Goal: Information Seeking & Learning: Check status

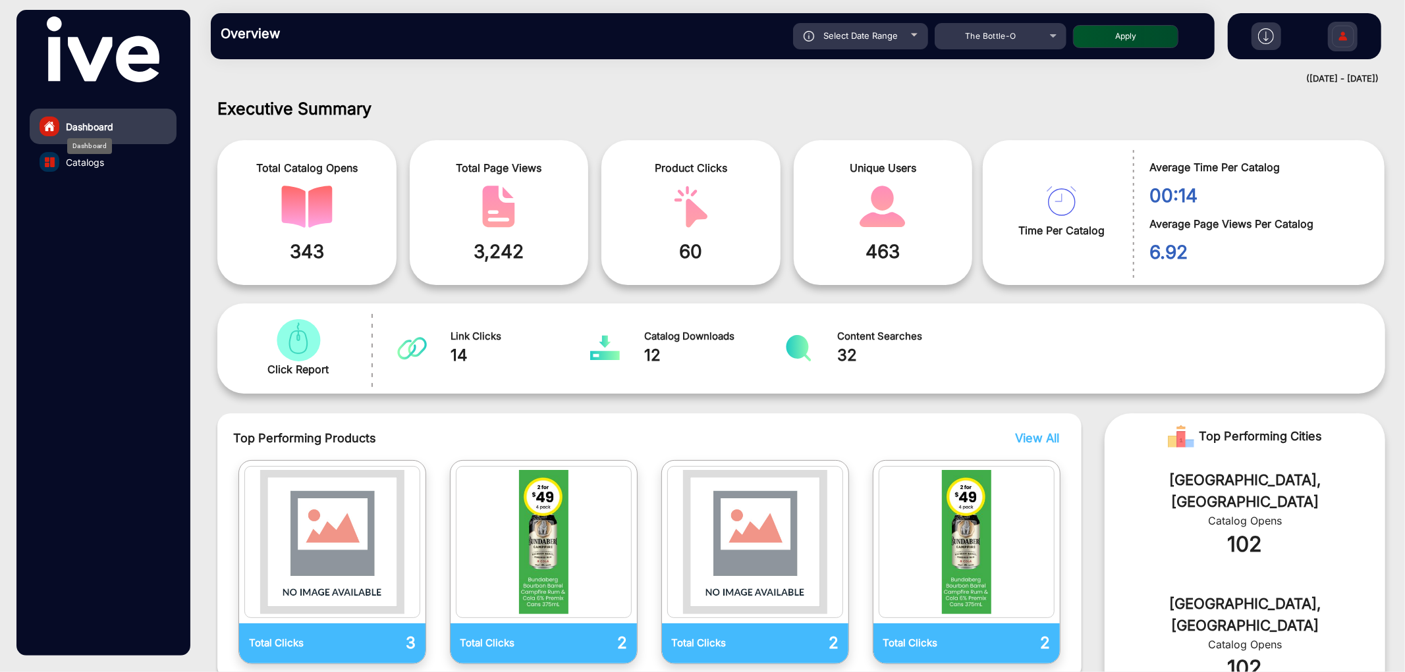
scroll to position [10, 0]
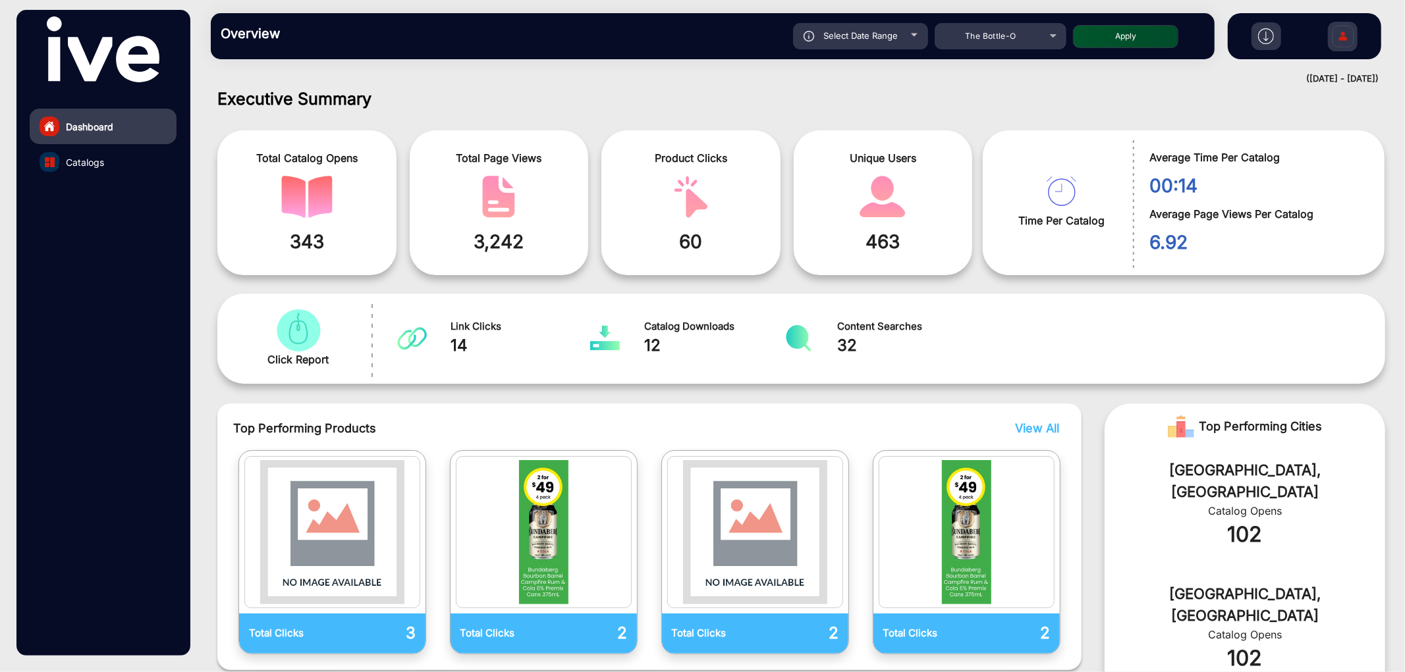
click at [114, 166] on link "Catalogs" at bounding box center [103, 162] width 147 height 36
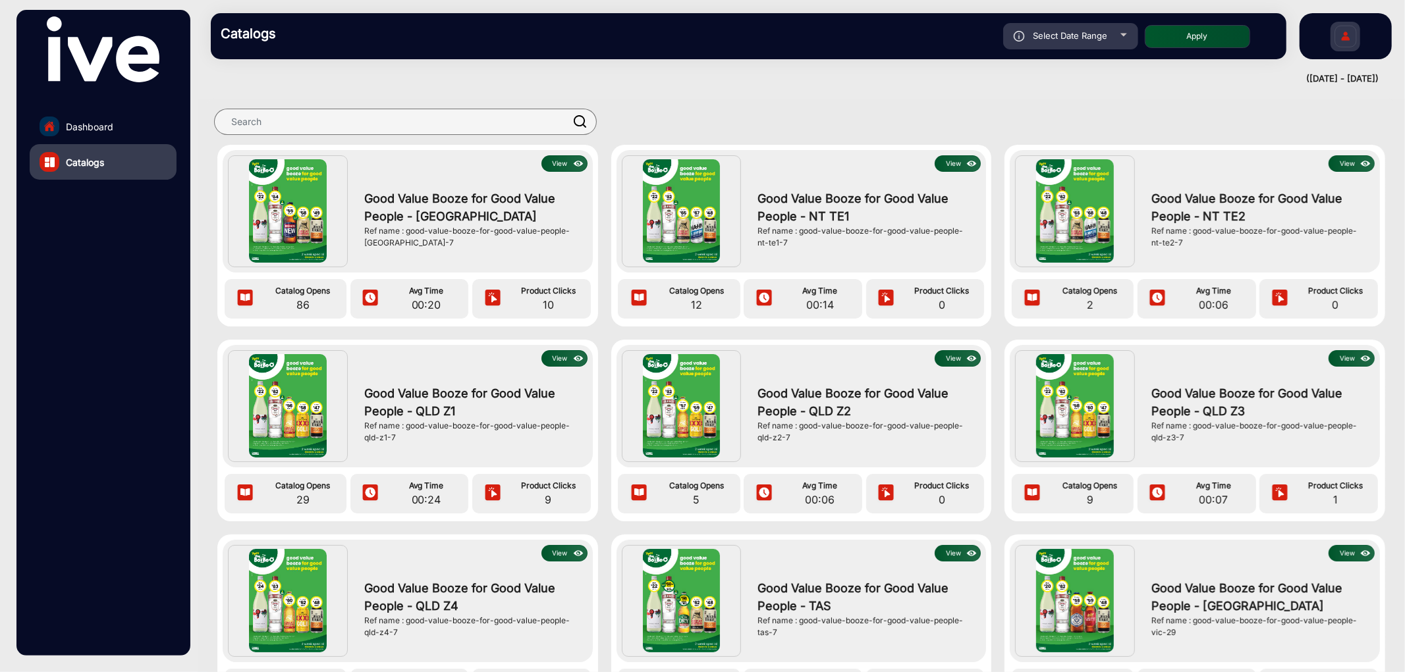
click at [1076, 47] on div "Select Date Range" at bounding box center [1070, 36] width 135 height 26
type input "[DATE]"
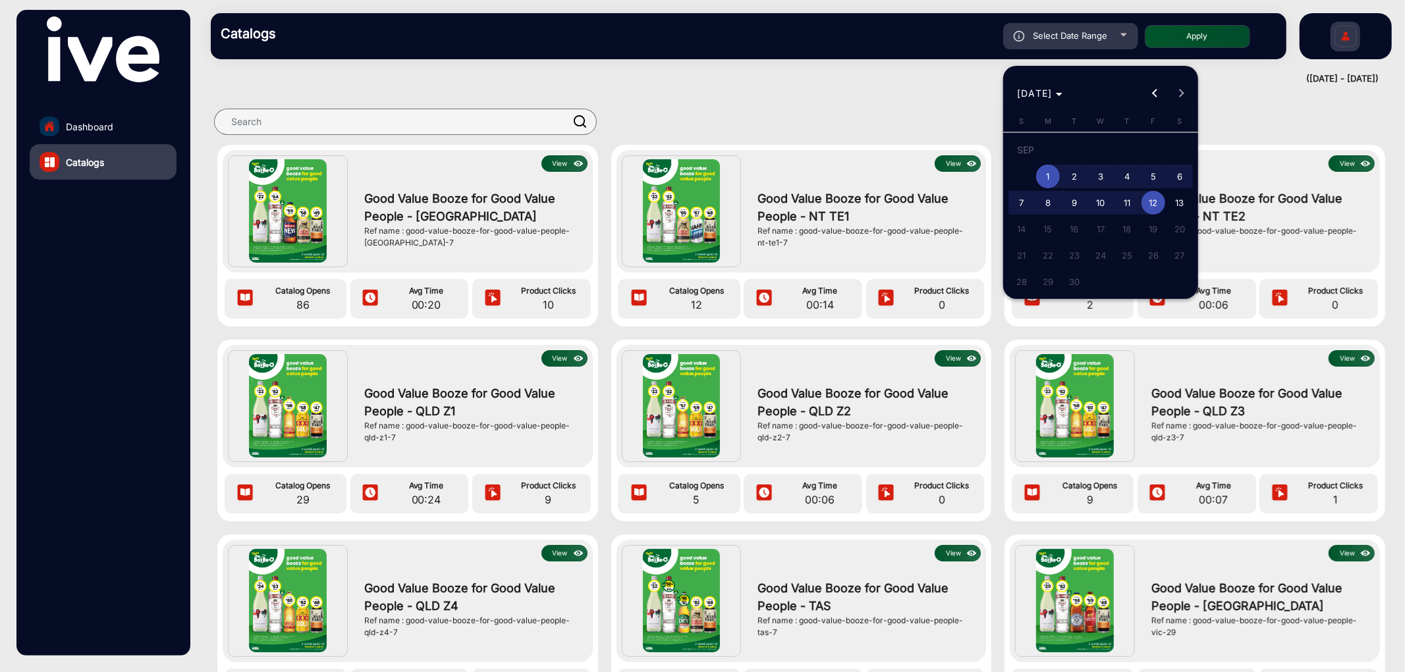
click at [1149, 95] on span "Previous month" at bounding box center [1155, 93] width 26 height 26
click at [1054, 226] on span "18" at bounding box center [1048, 233] width 24 height 24
type input "[DATE]"
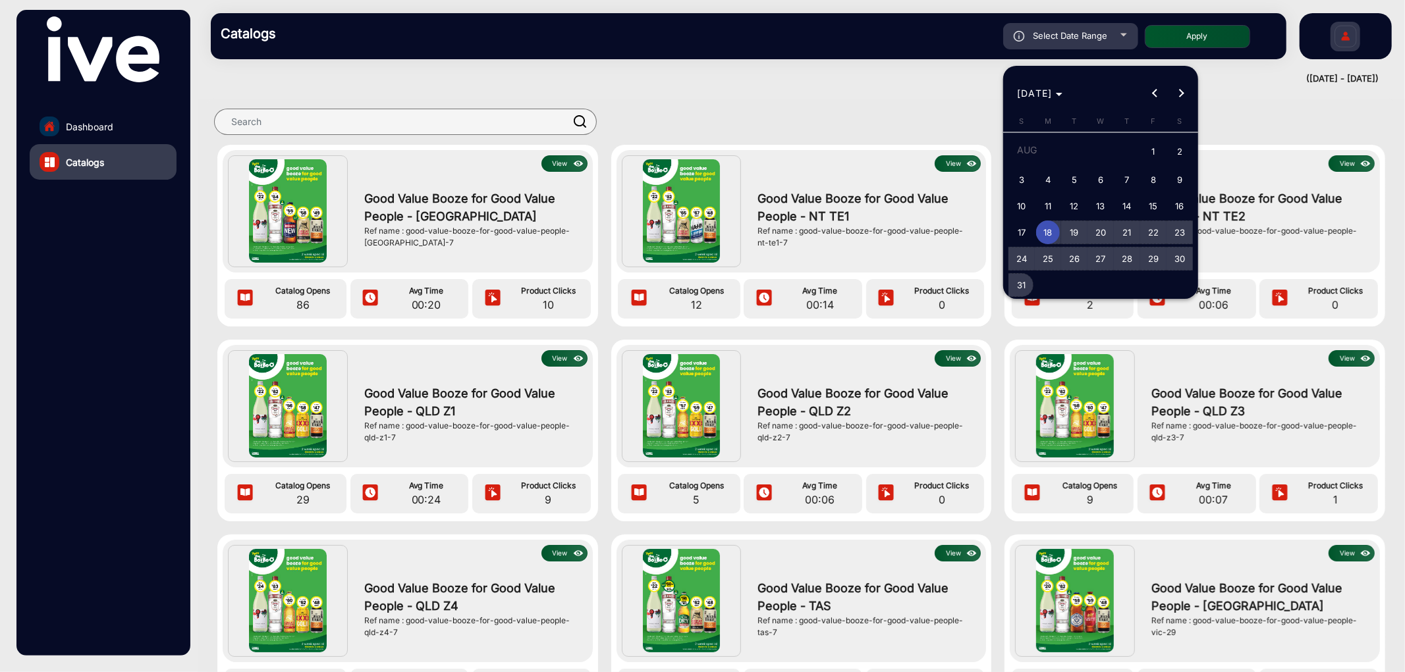
click at [1021, 275] on span "31" at bounding box center [1022, 285] width 24 height 24
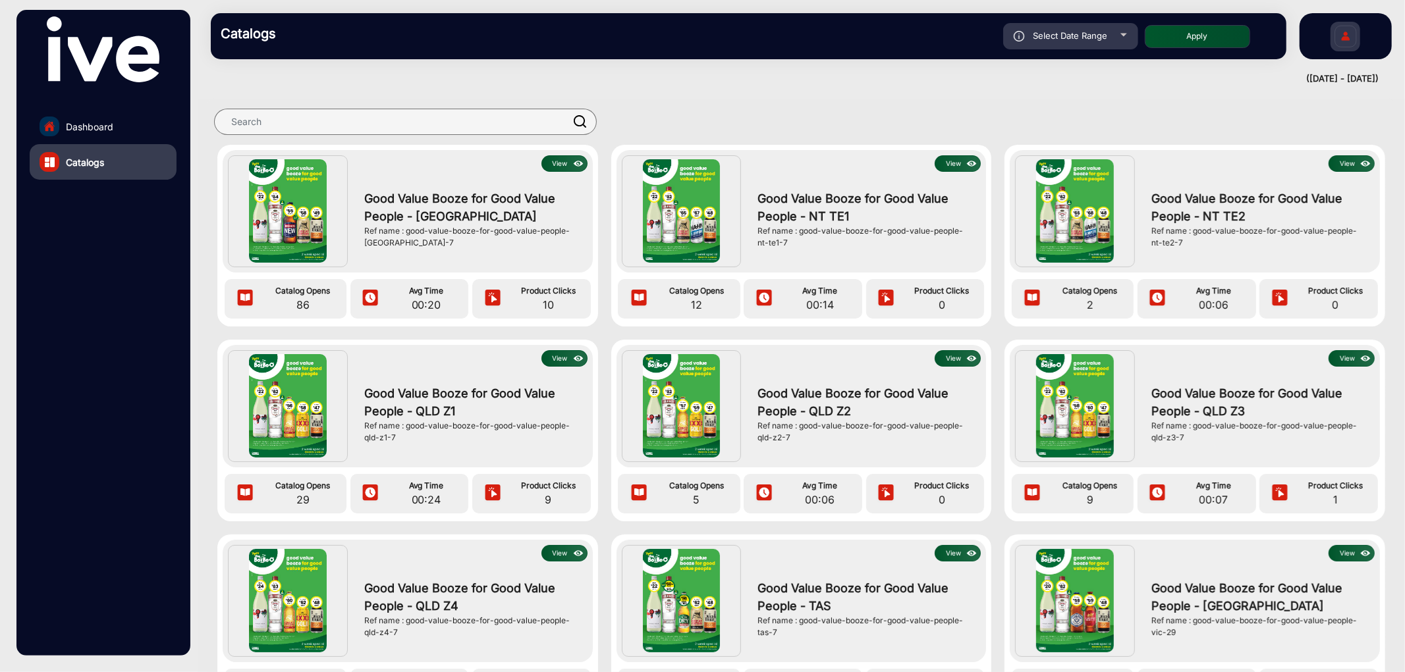
type input "[DATE]"
click at [1221, 32] on button "Apply" at bounding box center [1197, 36] width 105 height 23
type input "[DATE]"
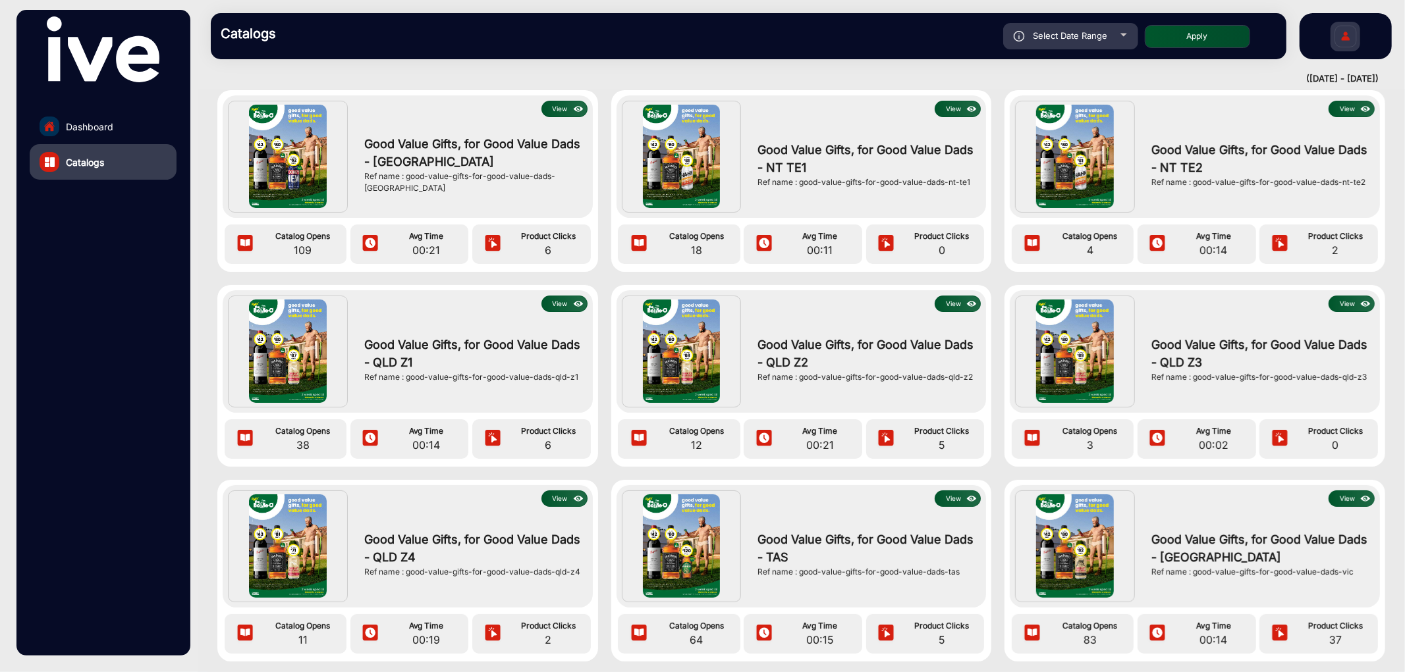
scroll to position [33, 0]
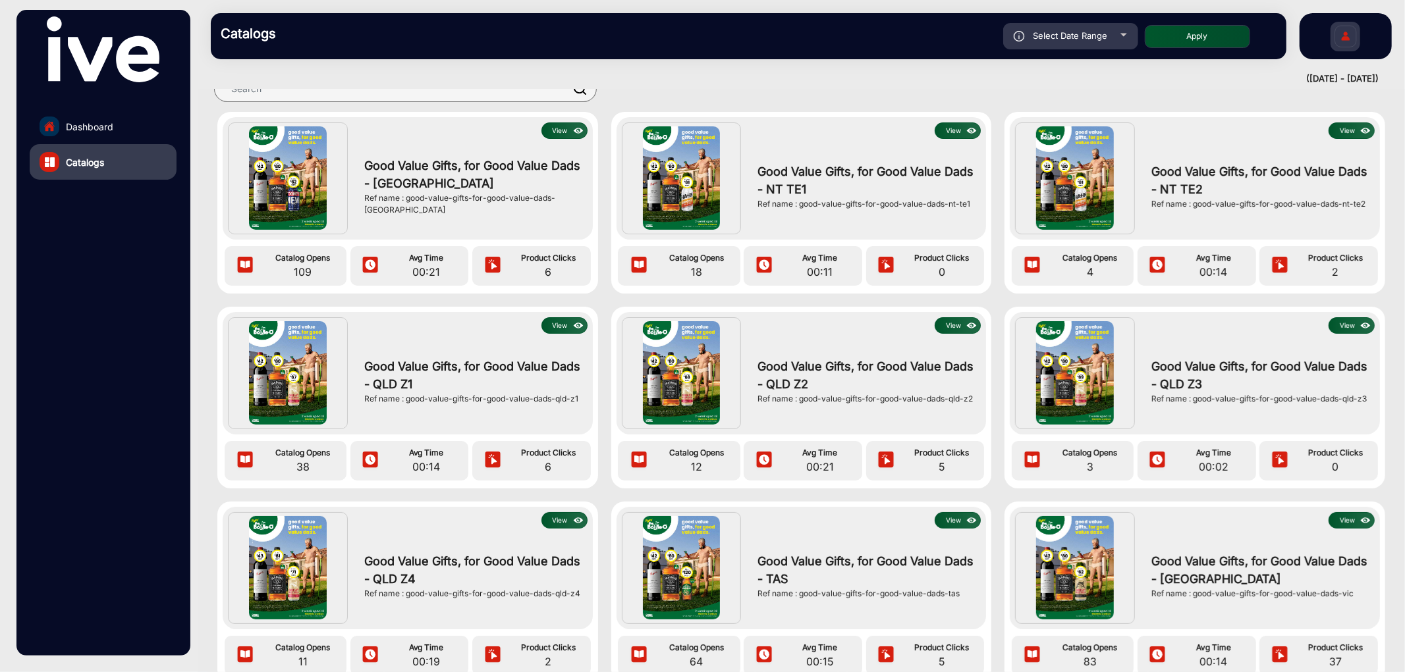
click at [548, 125] on button "View" at bounding box center [564, 130] width 46 height 16
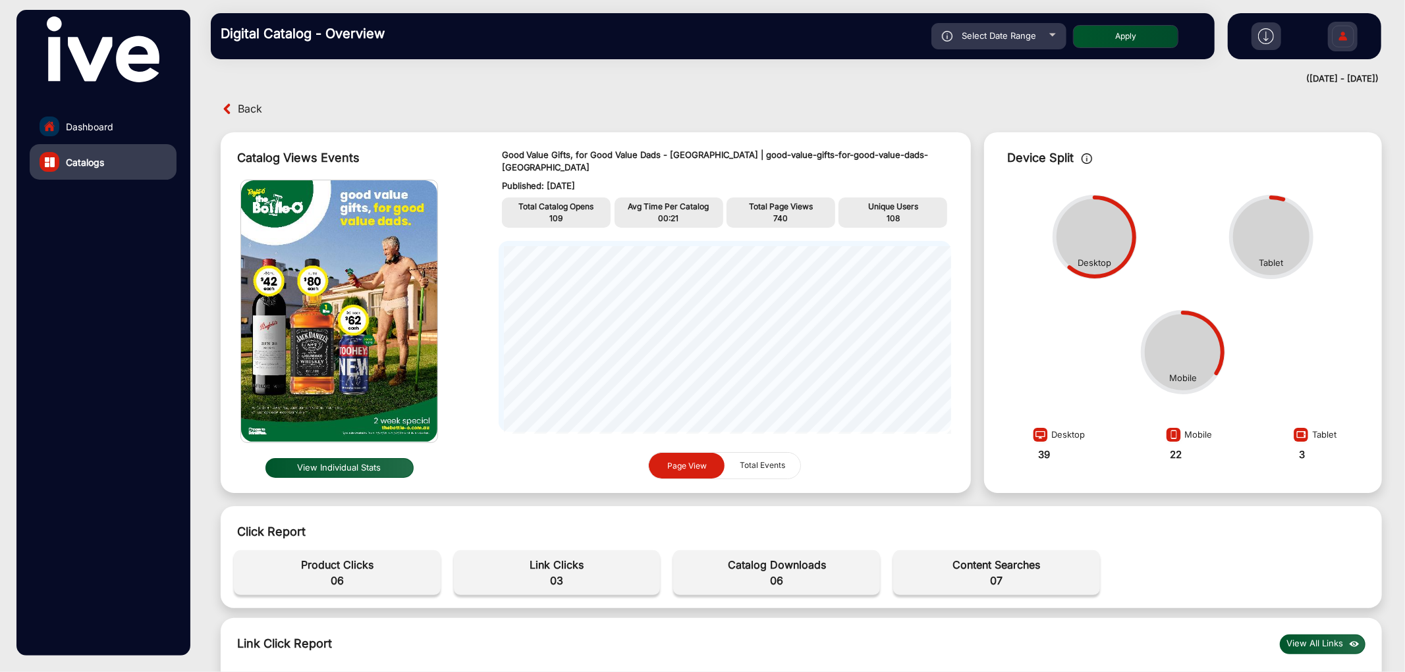
click at [248, 113] on span "Back" at bounding box center [250, 109] width 24 height 20
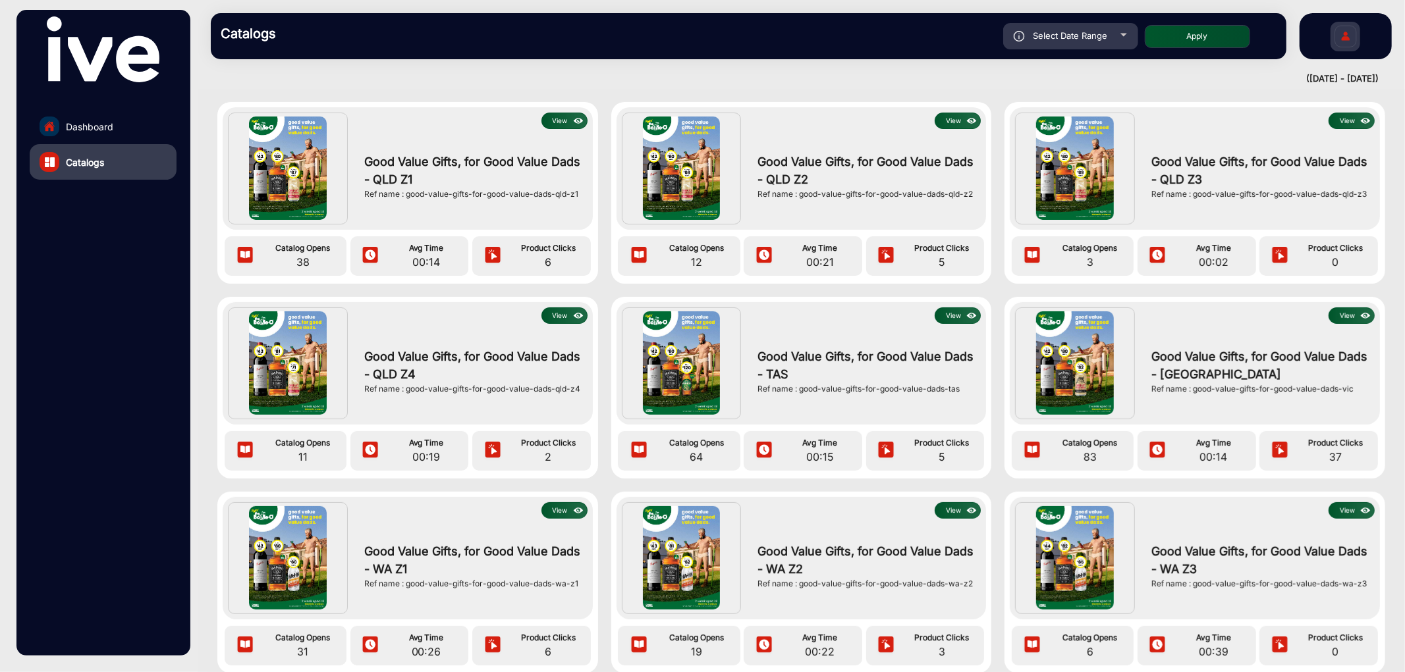
scroll to position [106, 0]
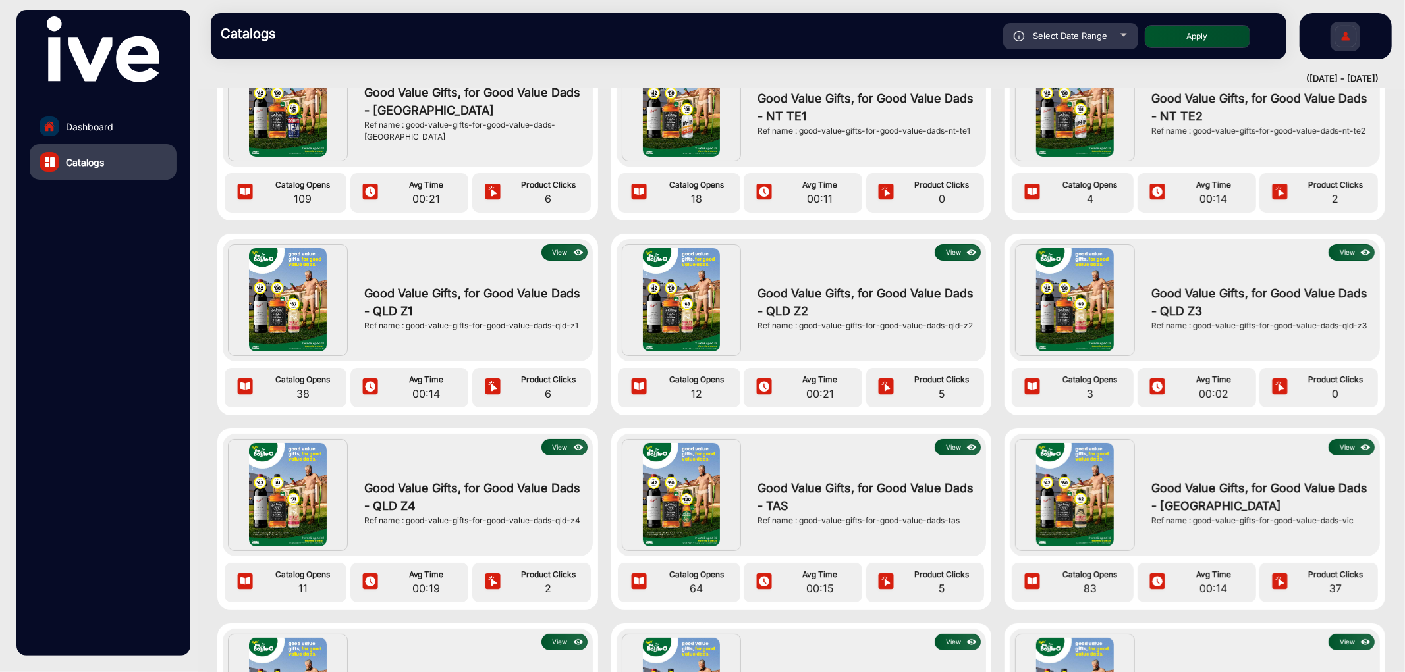
click at [1051, 34] on span "Select Date Range" at bounding box center [1070, 35] width 74 height 11
type input "[DATE]"
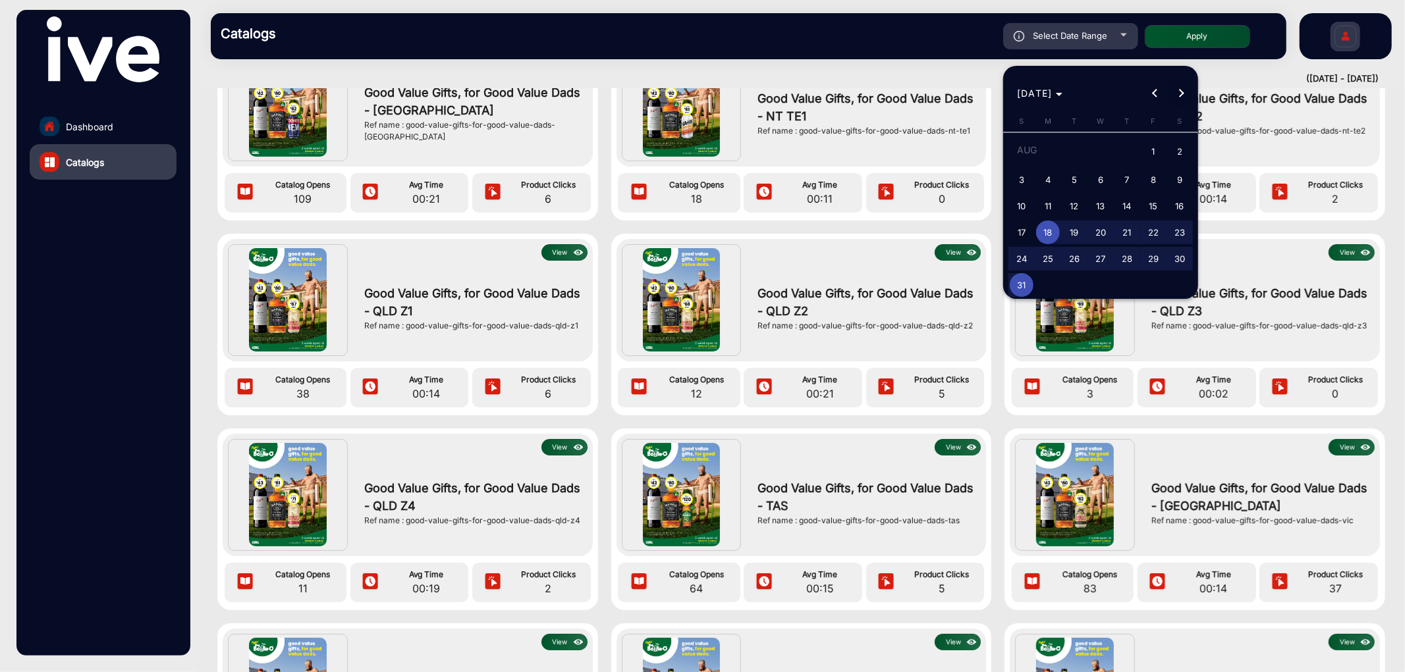
click at [1185, 88] on span "Next month" at bounding box center [1181, 93] width 26 height 26
drag, startPoint x: 1049, startPoint y: 167, endPoint x: 1154, endPoint y: 201, distance: 110.2
click at [1056, 170] on span "1" at bounding box center [1048, 177] width 24 height 24
type input "[DATE]"
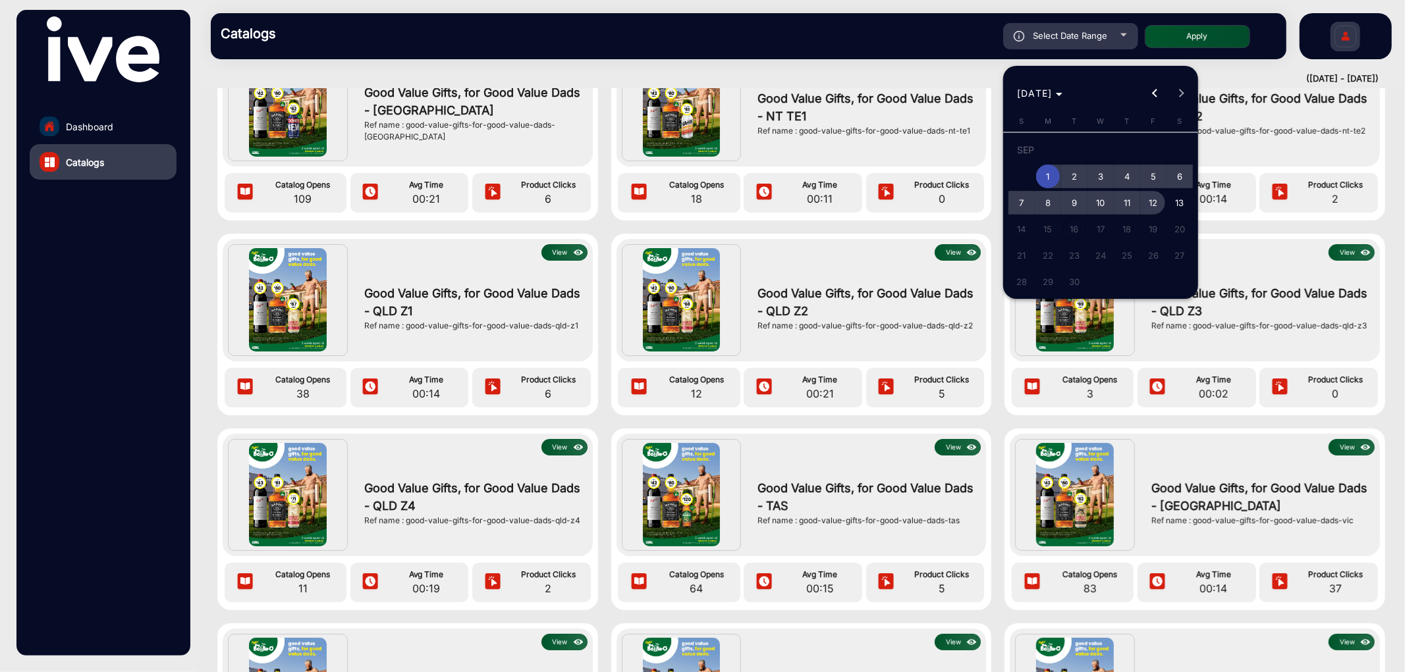
click at [1152, 198] on span "12" at bounding box center [1153, 203] width 24 height 24
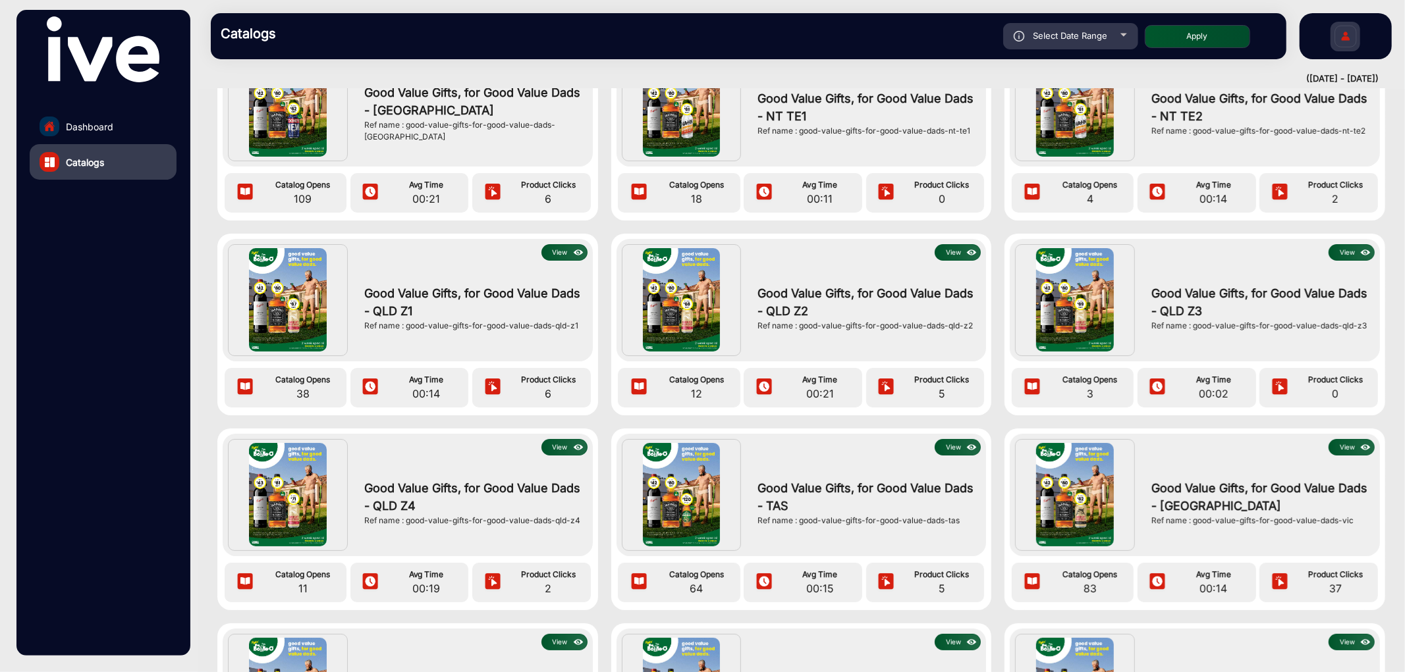
type input "[DATE]"
click at [1206, 40] on button "Apply" at bounding box center [1197, 36] width 105 height 23
type input "[DATE]"
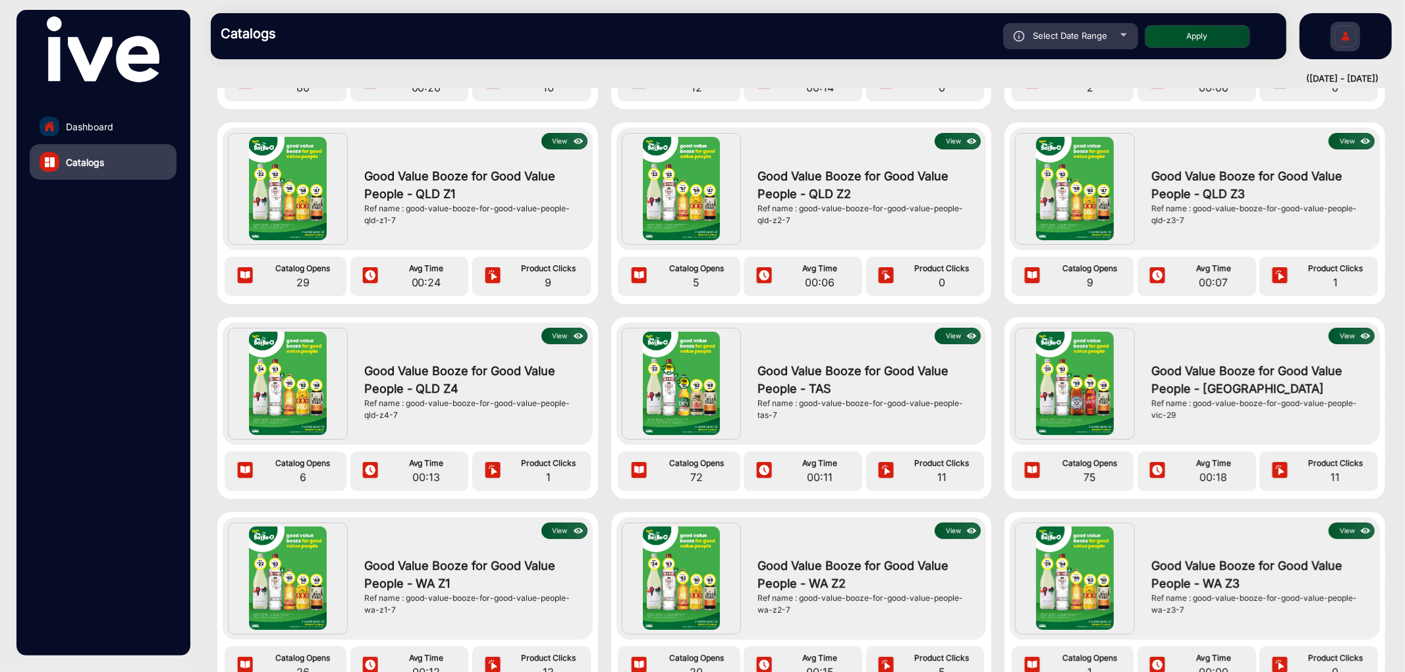
scroll to position [0, 0]
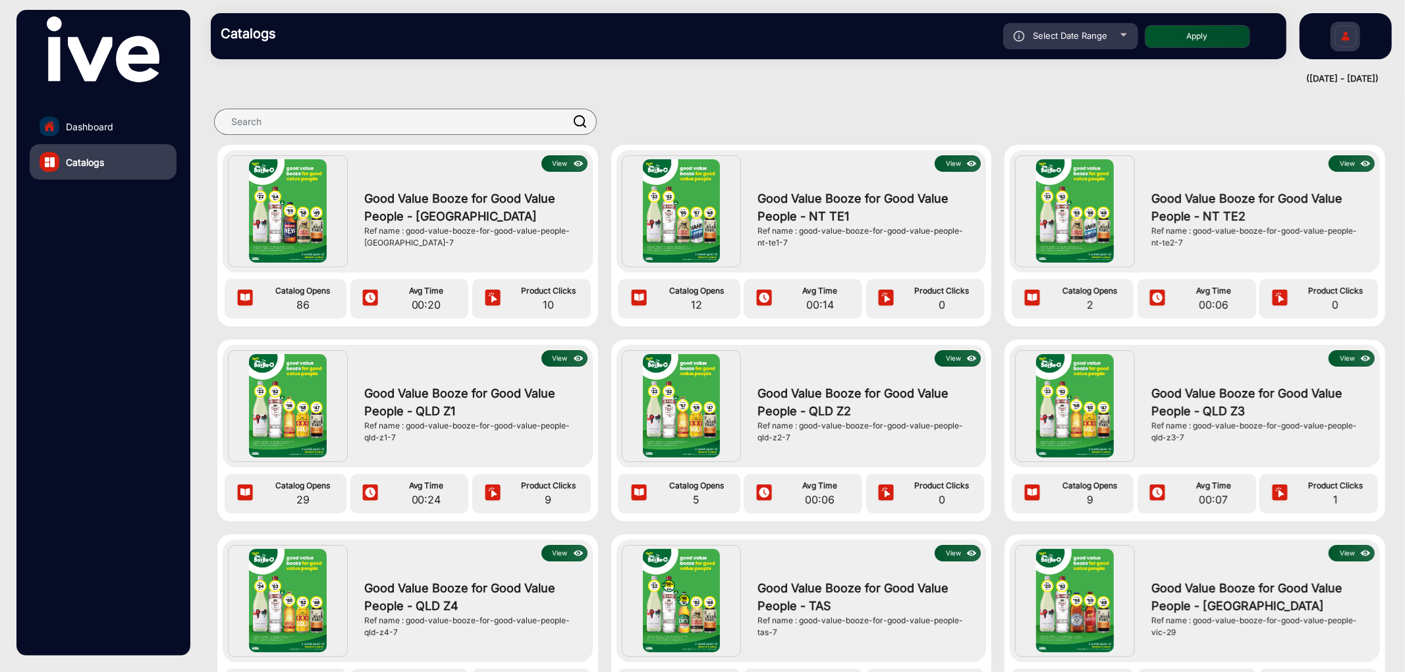
click at [1120, 37] on div "Select Date Range" at bounding box center [1070, 36] width 135 height 26
type input "[DATE]"
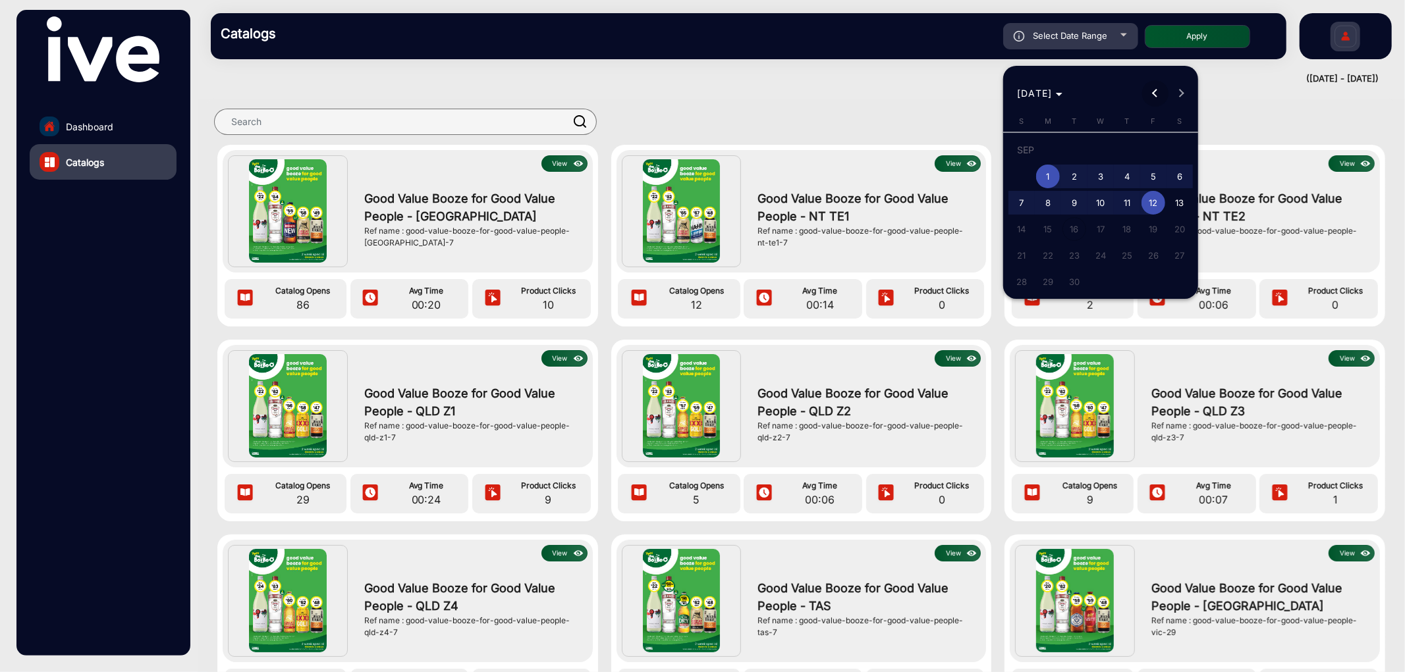
click at [1157, 93] on button "Previous month" at bounding box center [1155, 93] width 26 height 26
click at [1048, 173] on span "4" at bounding box center [1048, 180] width 24 height 24
type input "[DATE]"
click at [1023, 223] on span "17" at bounding box center [1022, 233] width 24 height 24
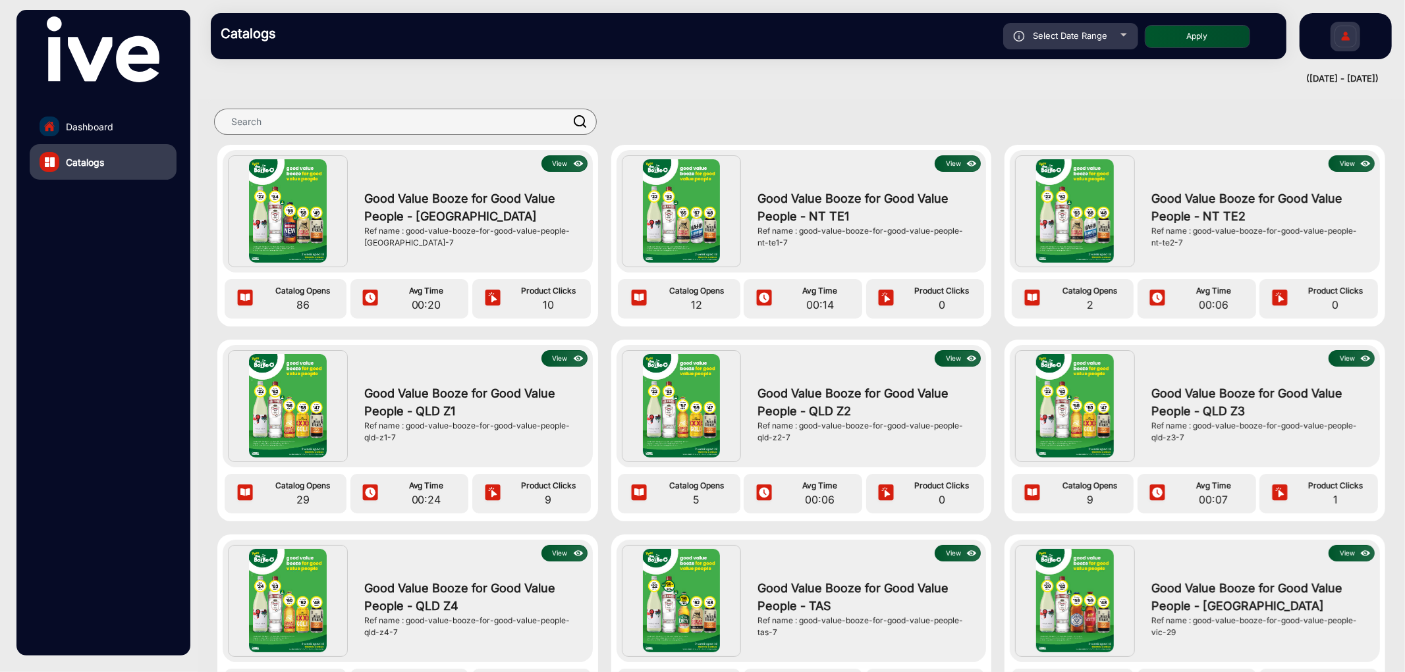
type input "[DATE]"
click at [1179, 42] on button "Apply" at bounding box center [1197, 36] width 105 height 23
type input "[DATE]"
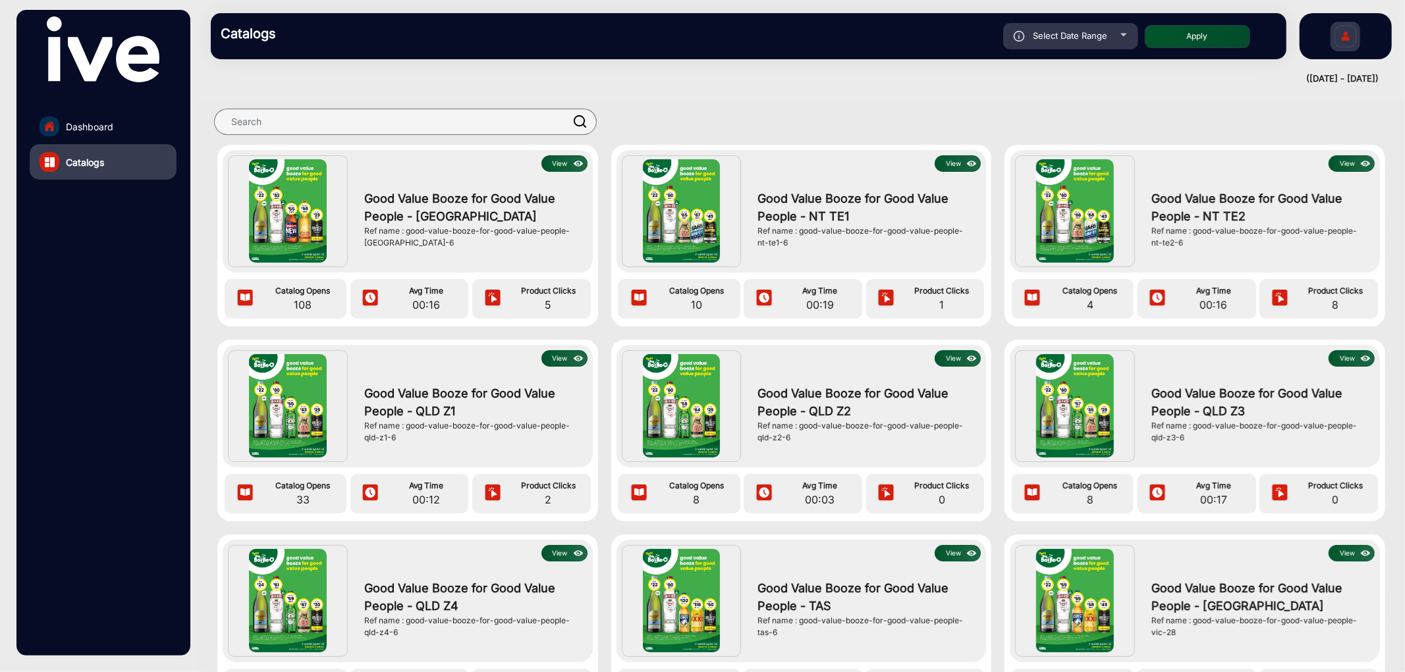
click at [1052, 32] on span "Select Date Range" at bounding box center [1070, 35] width 74 height 11
type input "[DATE]"
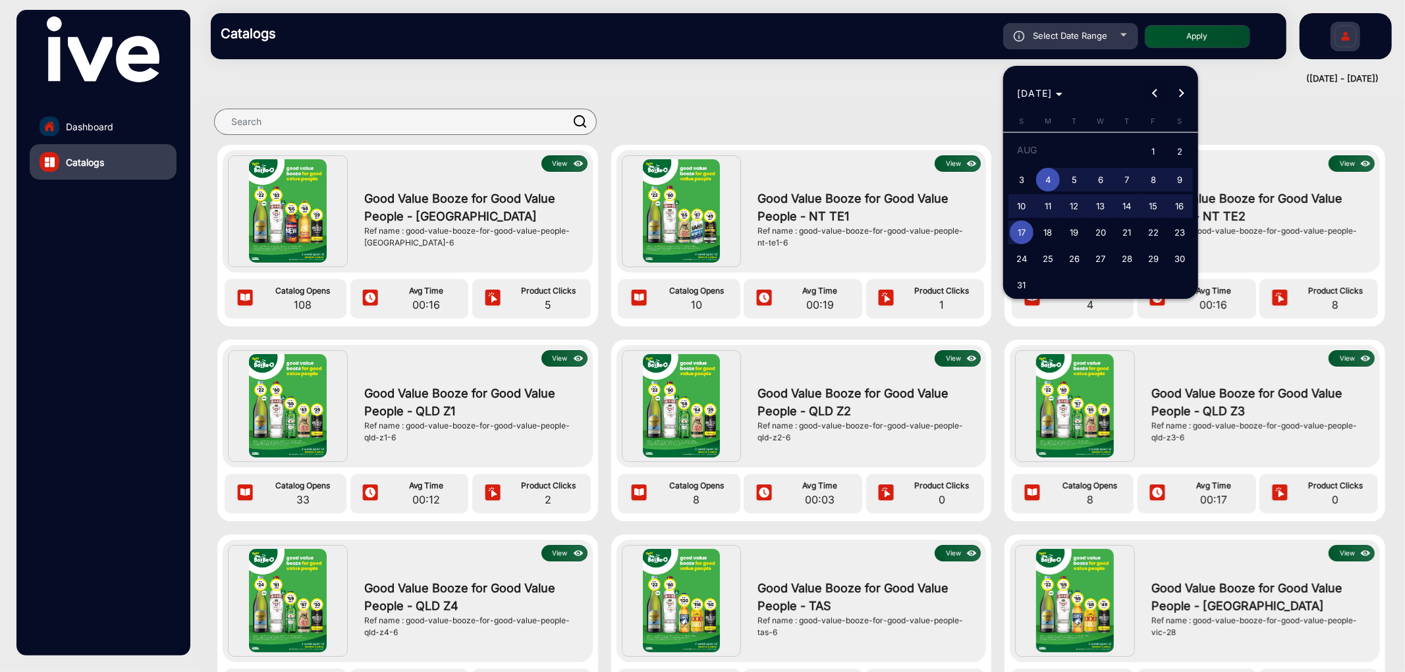
click at [1155, 84] on span "Previous month" at bounding box center [1155, 93] width 26 height 26
click at [1183, 82] on span "Next month" at bounding box center [1181, 93] width 26 height 26
click at [1183, 84] on span "Next month" at bounding box center [1181, 93] width 26 height 26
click at [707, 95] on div at bounding box center [702, 336] width 1405 height 672
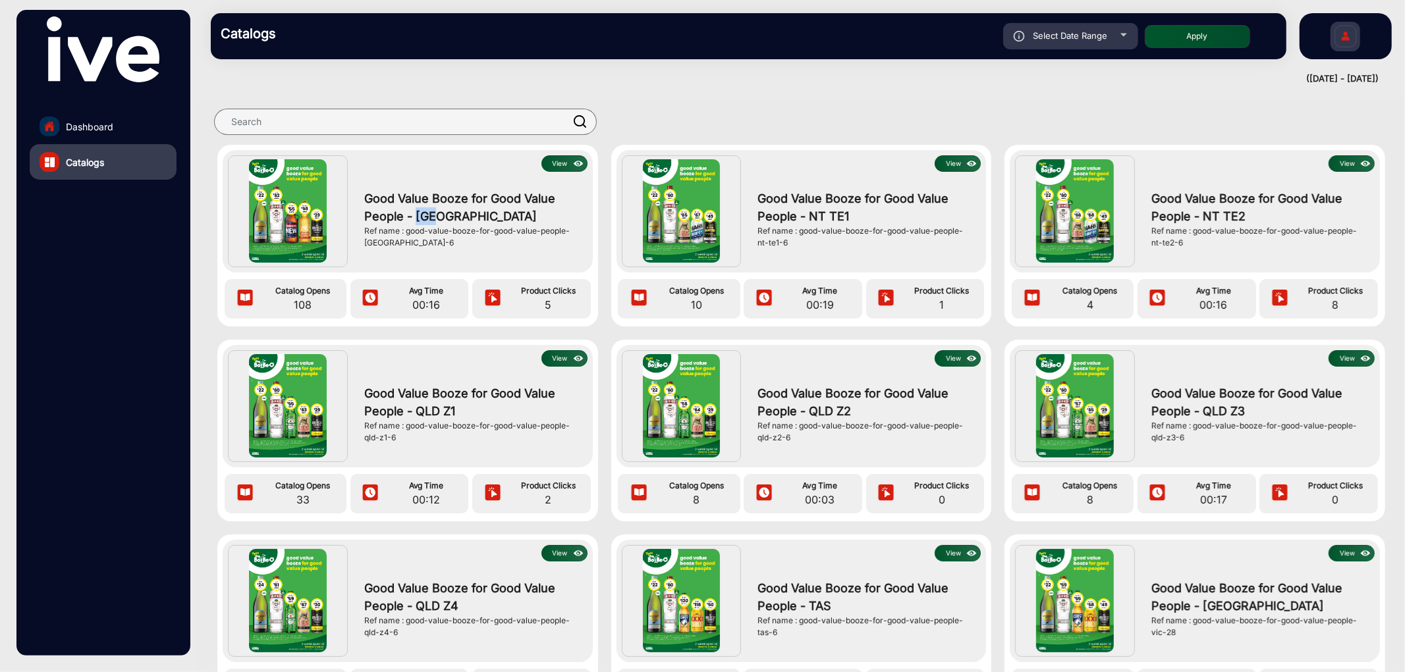
drag, startPoint x: 415, startPoint y: 211, endPoint x: 448, endPoint y: 213, distance: 33.0
click at [448, 213] on span "Good Value Booze for Good Value People - [GEOGRAPHIC_DATA]" at bounding box center [472, 208] width 217 height 36
click at [823, 115] on div at bounding box center [791, 122] width 1161 height 26
click at [422, 219] on span "Good Value Booze for Good Value People - [GEOGRAPHIC_DATA]" at bounding box center [472, 208] width 217 height 36
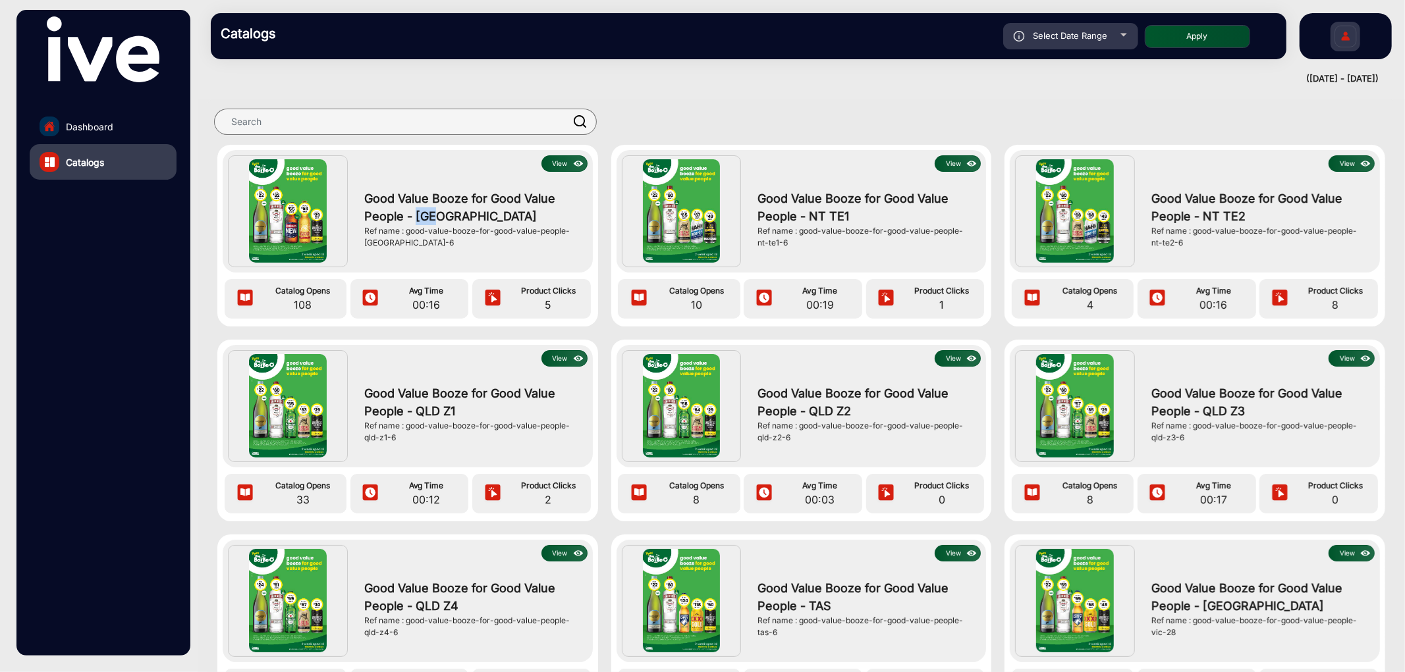
scroll to position [73, 0]
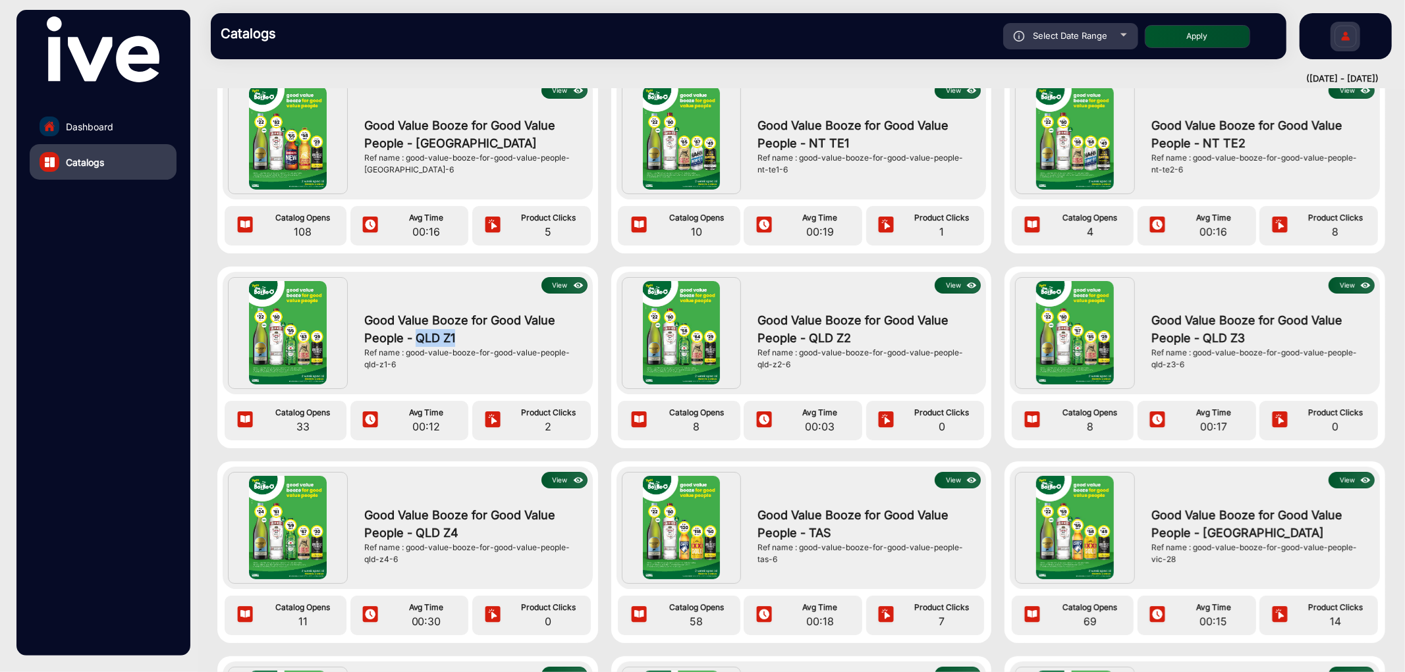
drag, startPoint x: 414, startPoint y: 336, endPoint x: 456, endPoint y: 333, distance: 42.2
click at [456, 333] on span "Good Value Booze for Good Value People - QLD Z1" at bounding box center [472, 329] width 217 height 36
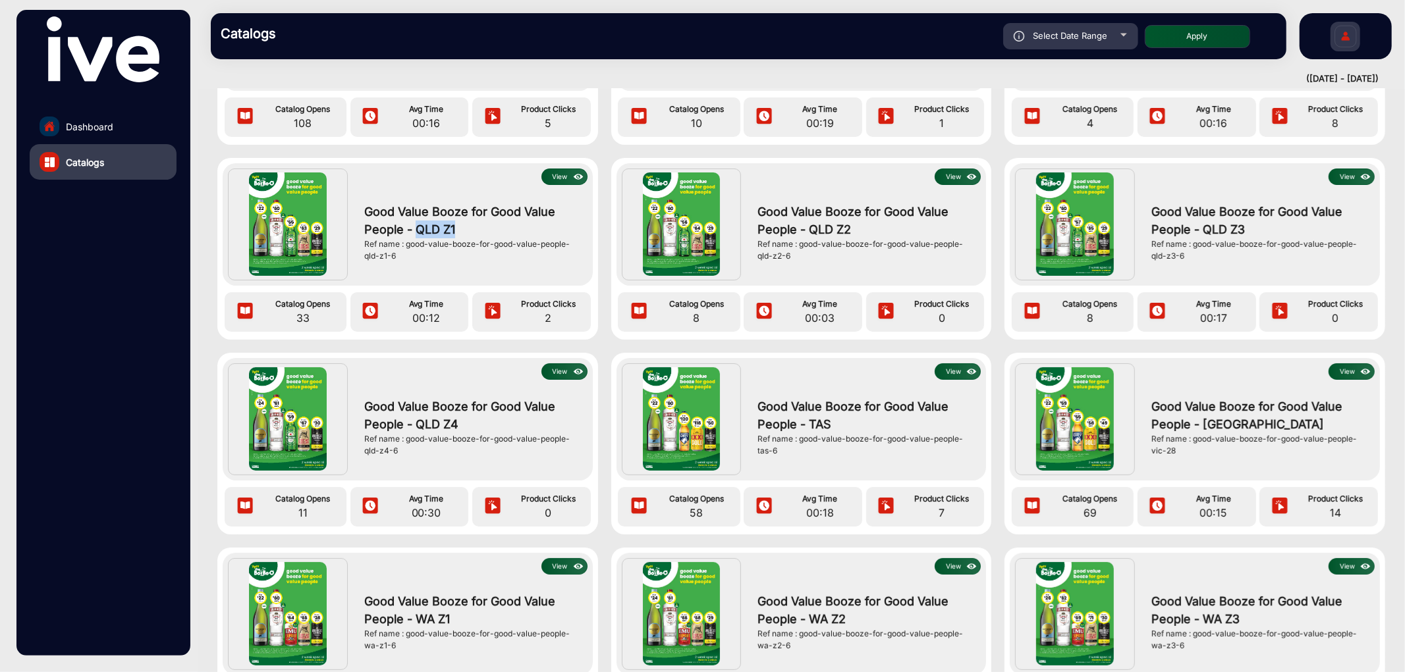
scroll to position [219, 0]
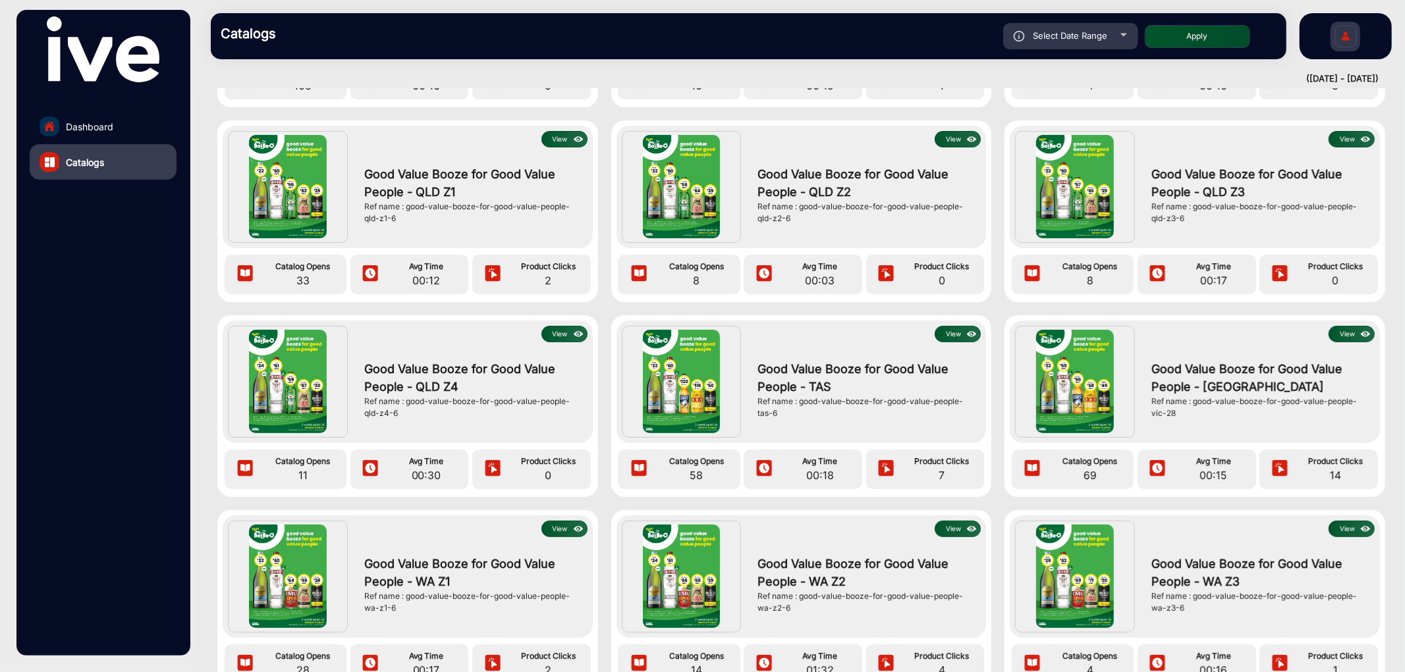
click at [298, 281] on span "33" at bounding box center [302, 281] width 81 height 16
click at [696, 279] on span "8" at bounding box center [696, 281] width 81 height 16
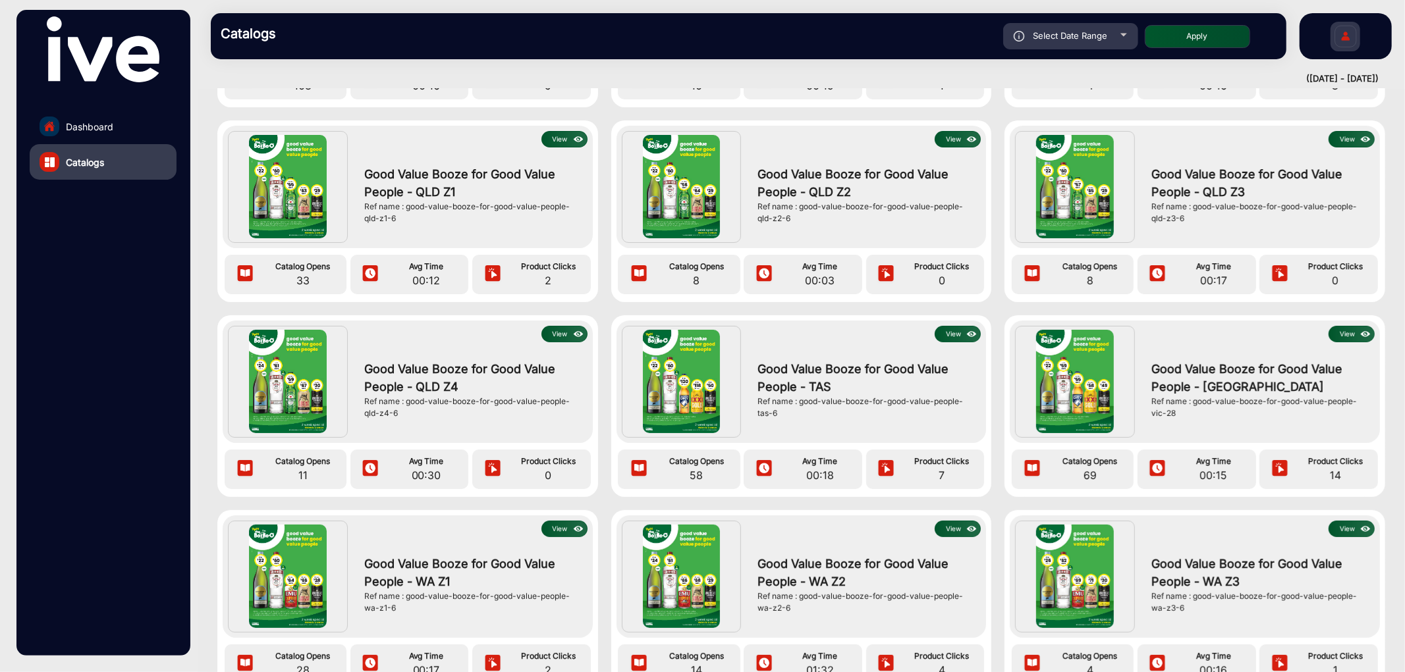
click at [1090, 277] on span "8" at bounding box center [1090, 281] width 81 height 16
click at [298, 475] on span "11" at bounding box center [302, 476] width 81 height 16
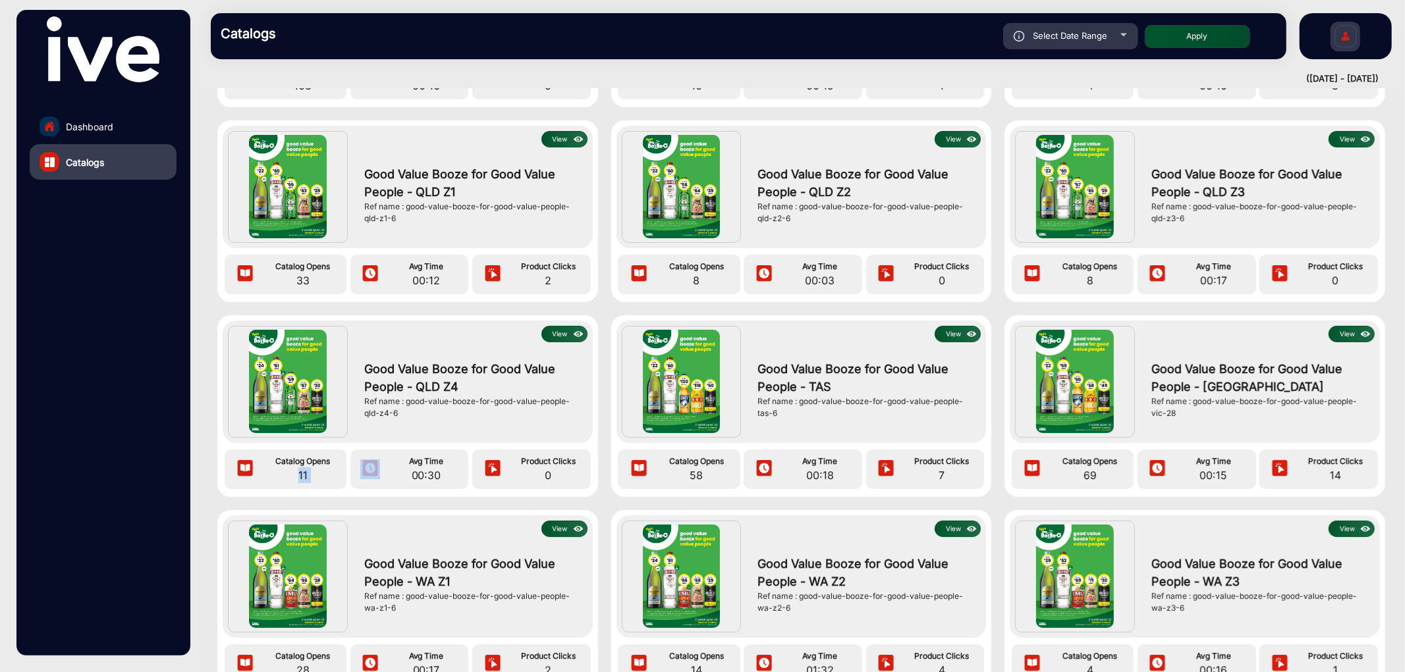
click at [298, 475] on span "11" at bounding box center [302, 476] width 81 height 16
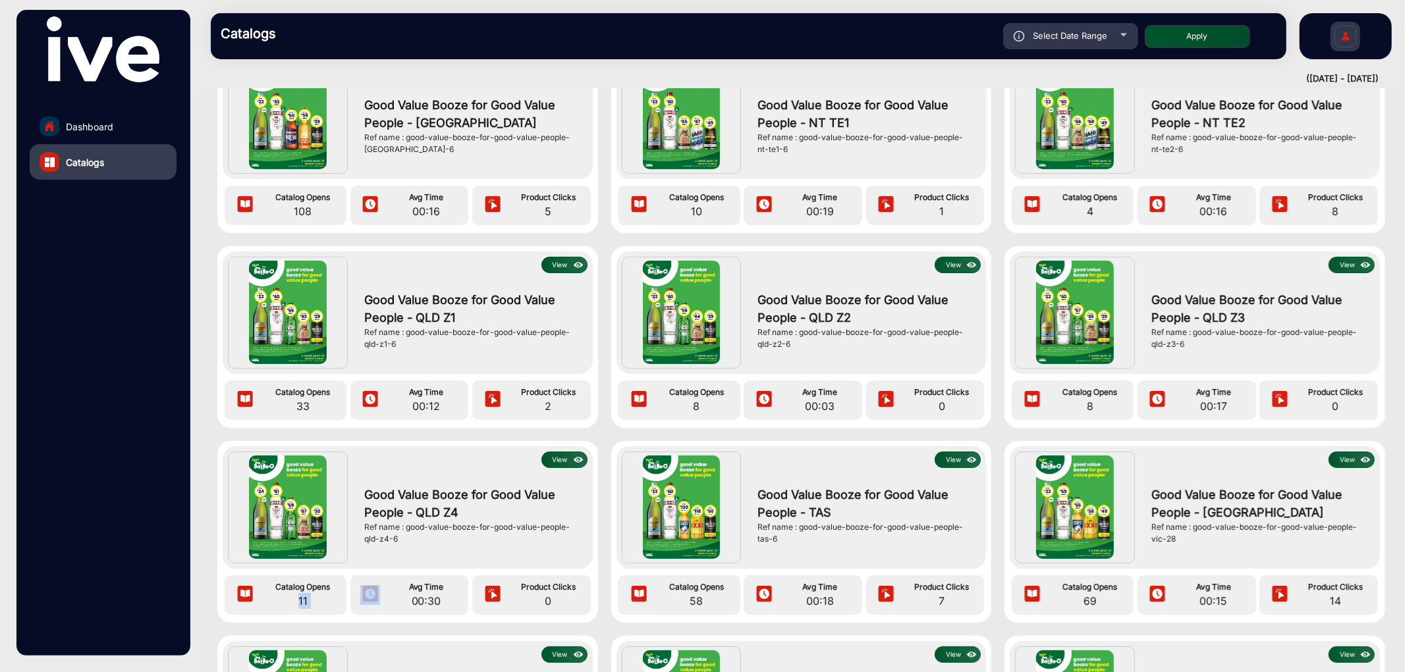
scroll to position [0, 0]
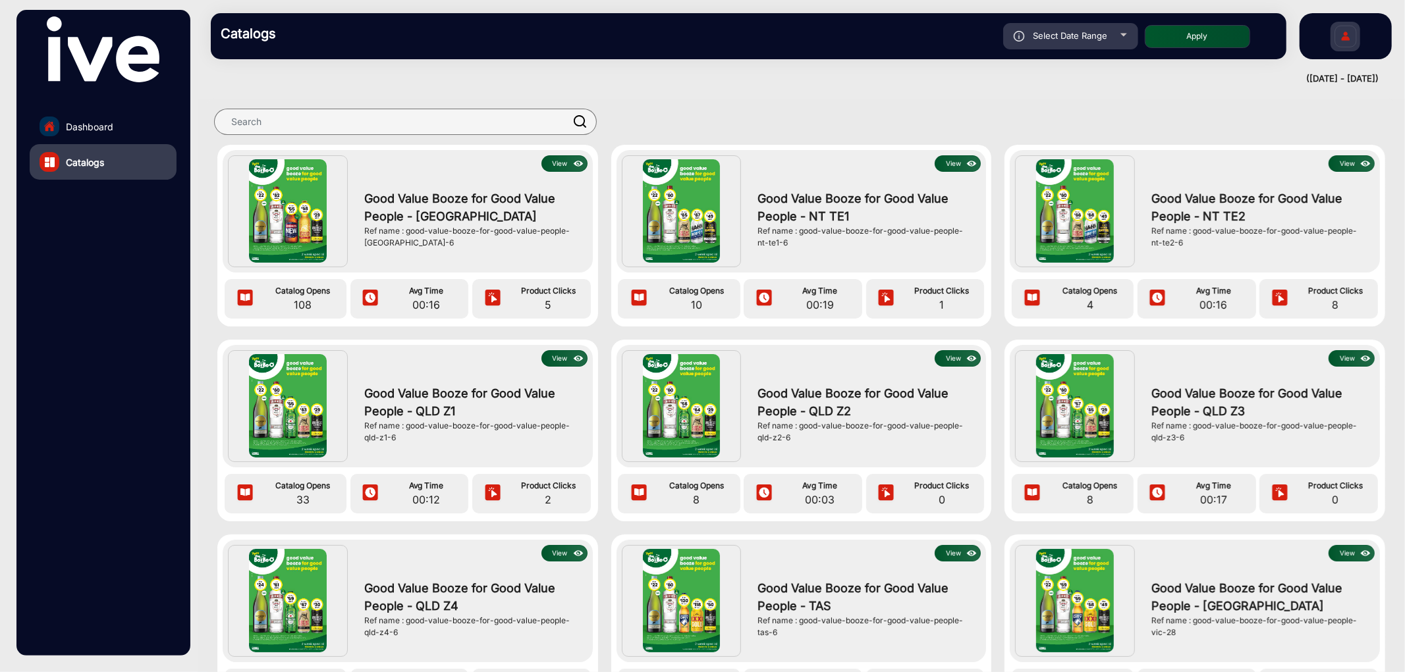
click at [1100, 28] on div "Select Date Range" at bounding box center [1070, 36] width 135 height 26
type input "[DATE]"
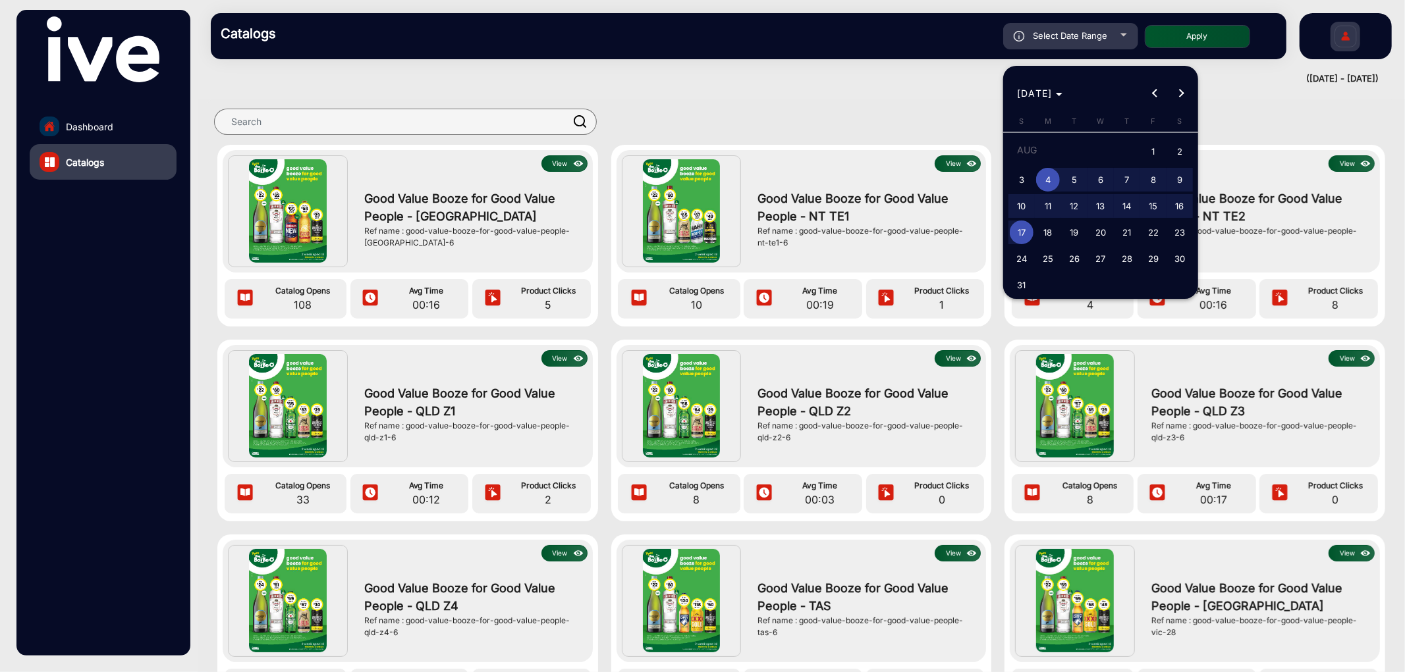
click at [701, 110] on div at bounding box center [702, 336] width 1405 height 672
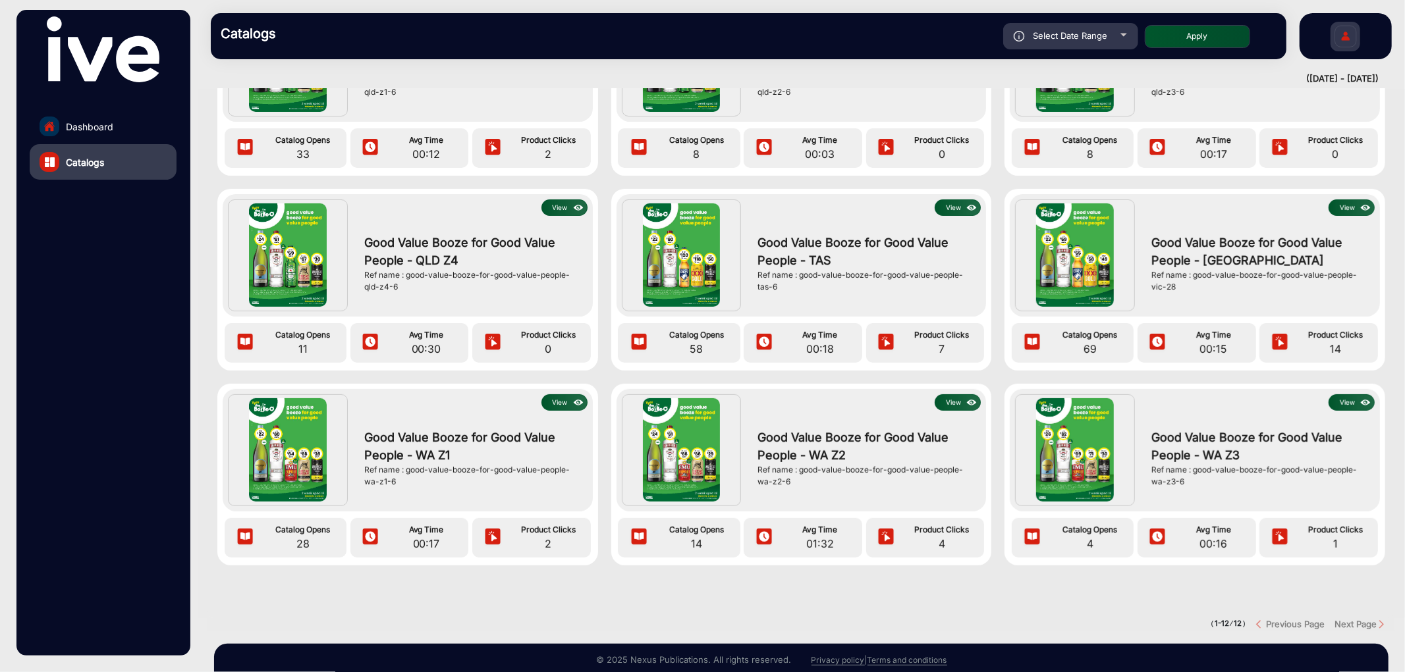
scroll to position [365, 0]
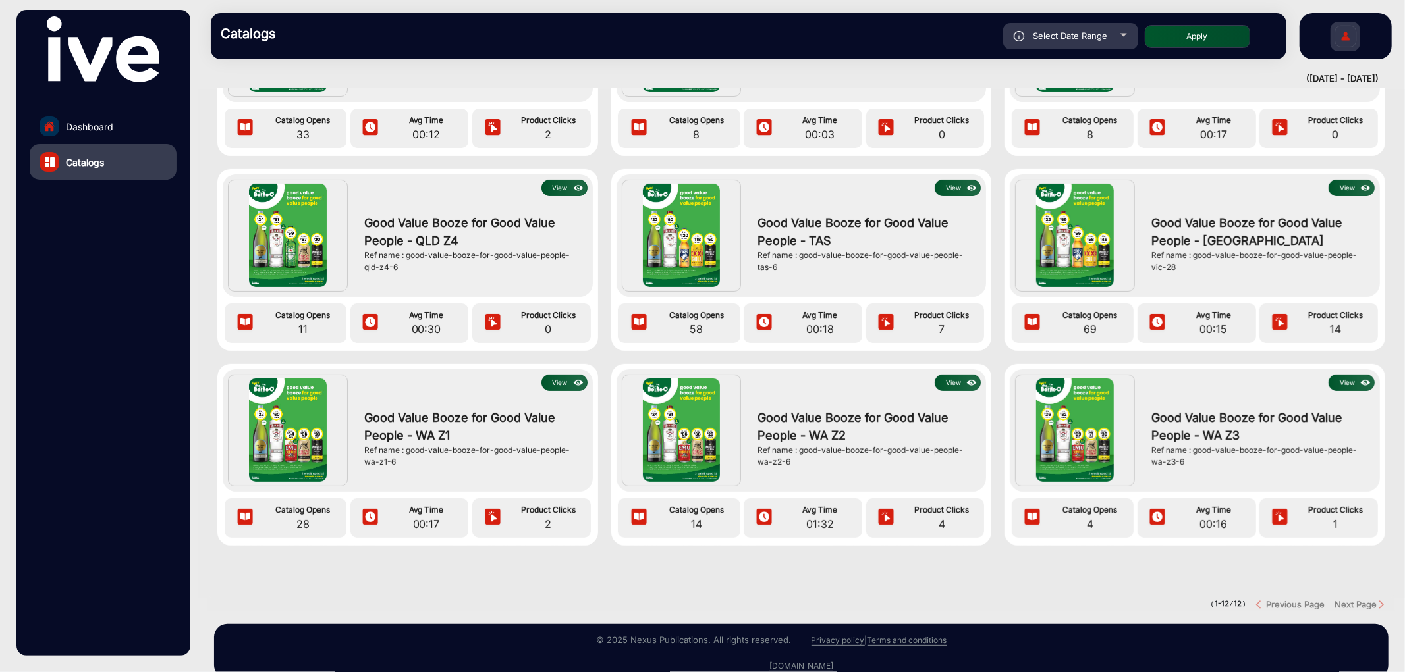
click at [135, 163] on link "Catalogs" at bounding box center [103, 162] width 147 height 36
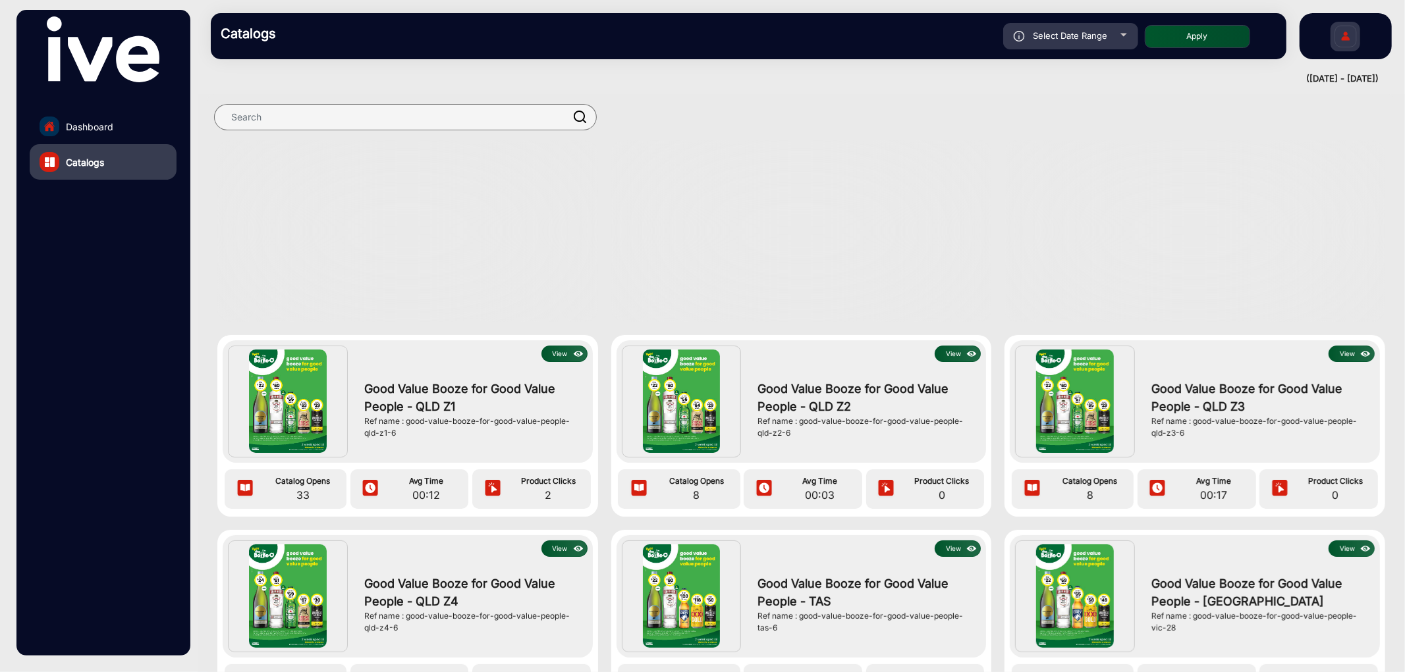
scroll to position [0, 0]
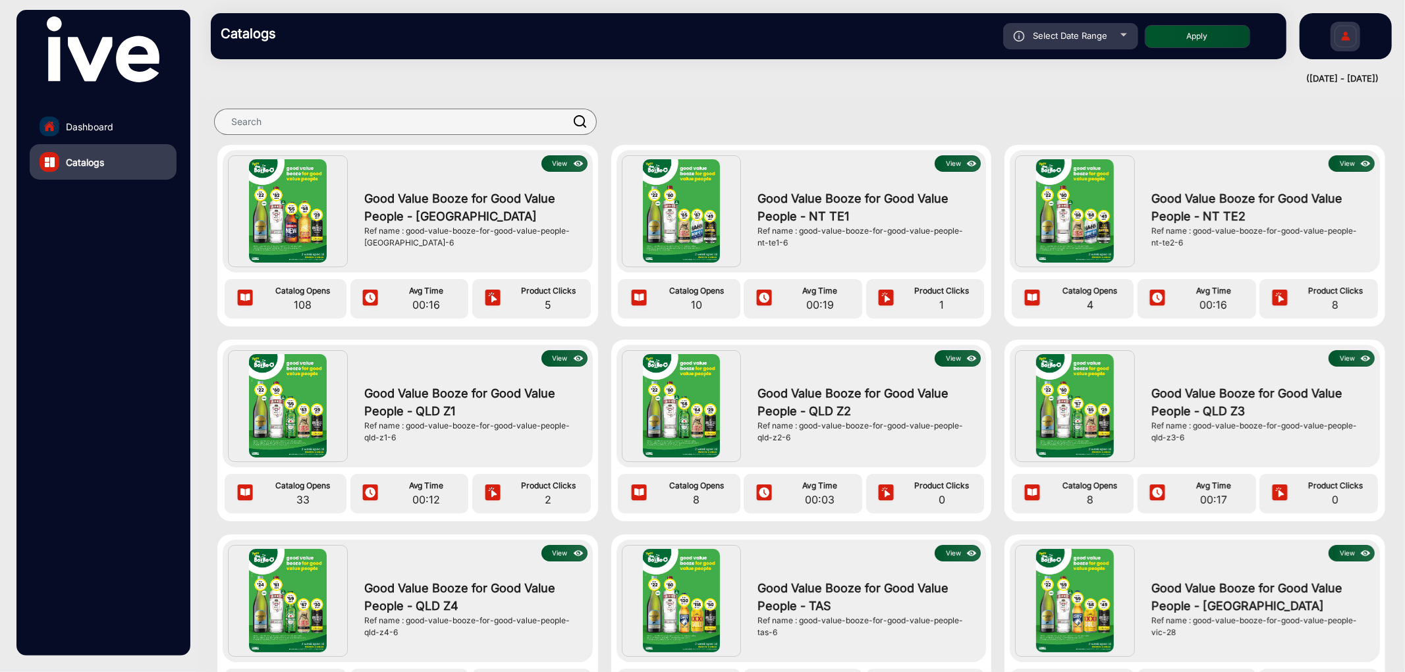
click at [557, 165] on button "View" at bounding box center [564, 163] width 46 height 16
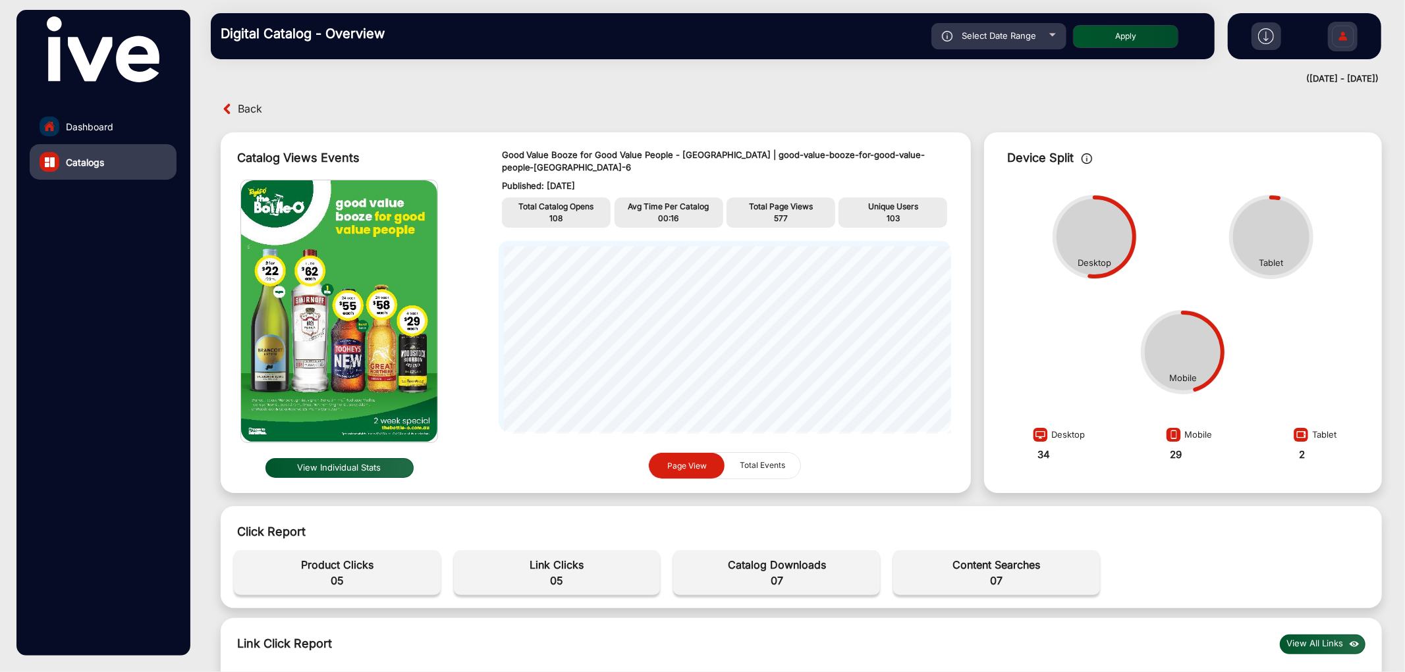
click at [252, 105] on span "Back" at bounding box center [250, 109] width 24 height 20
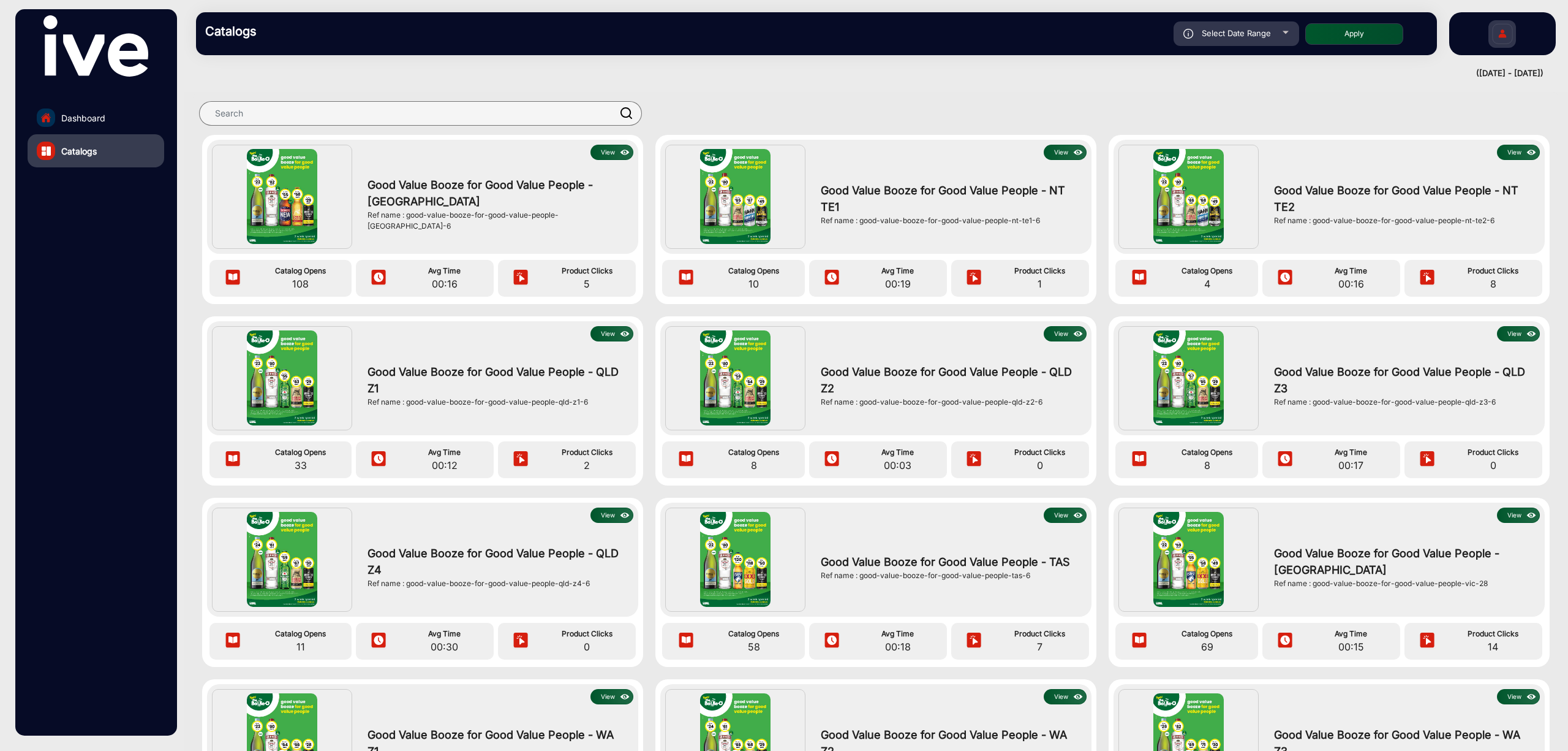
click at [1211, 37] on span "Select Date Range" at bounding box center [1236, 33] width 69 height 10
type input "[DATE]"
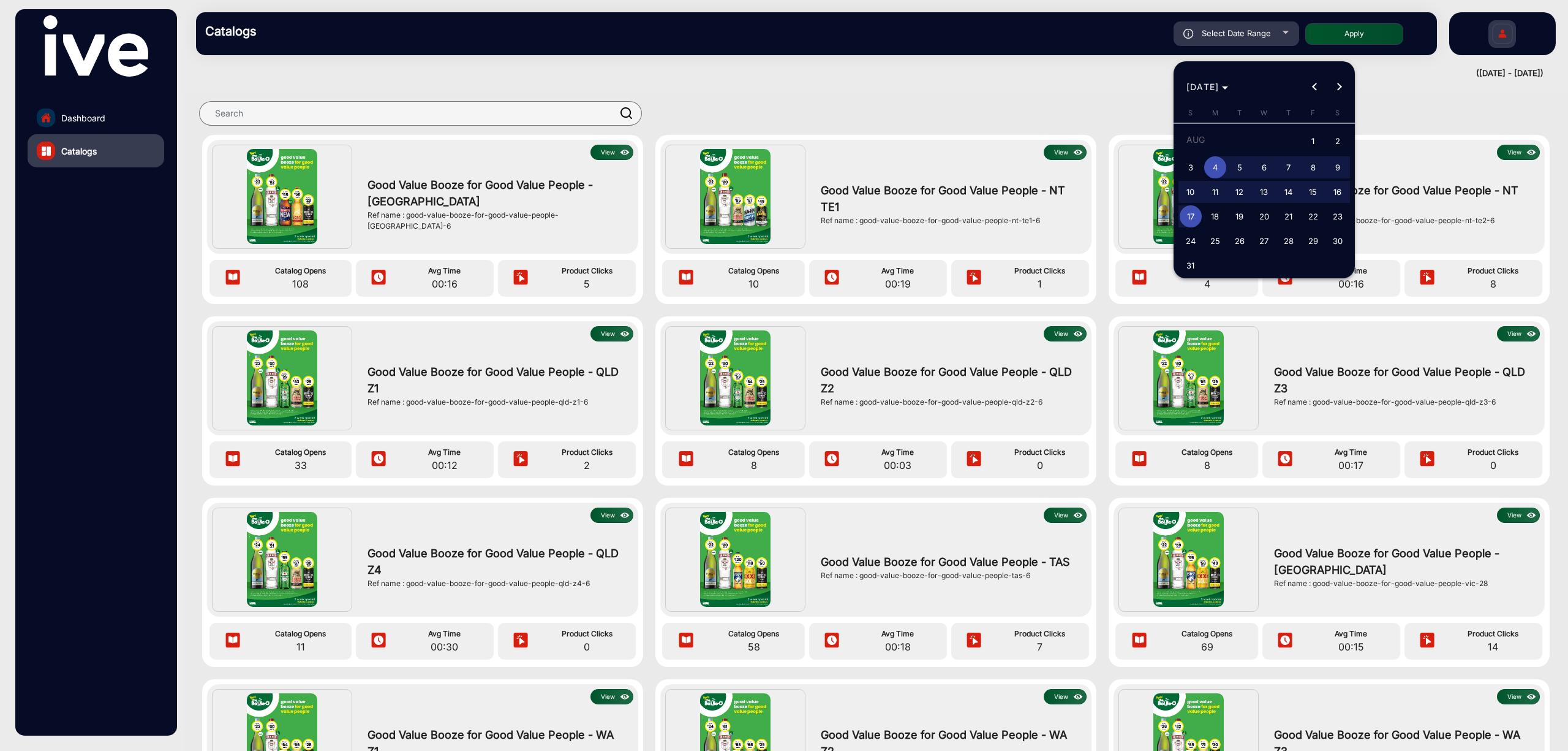
click at [1211, 220] on span "18" at bounding box center [1216, 217] width 22 height 22
type input "[DATE]"
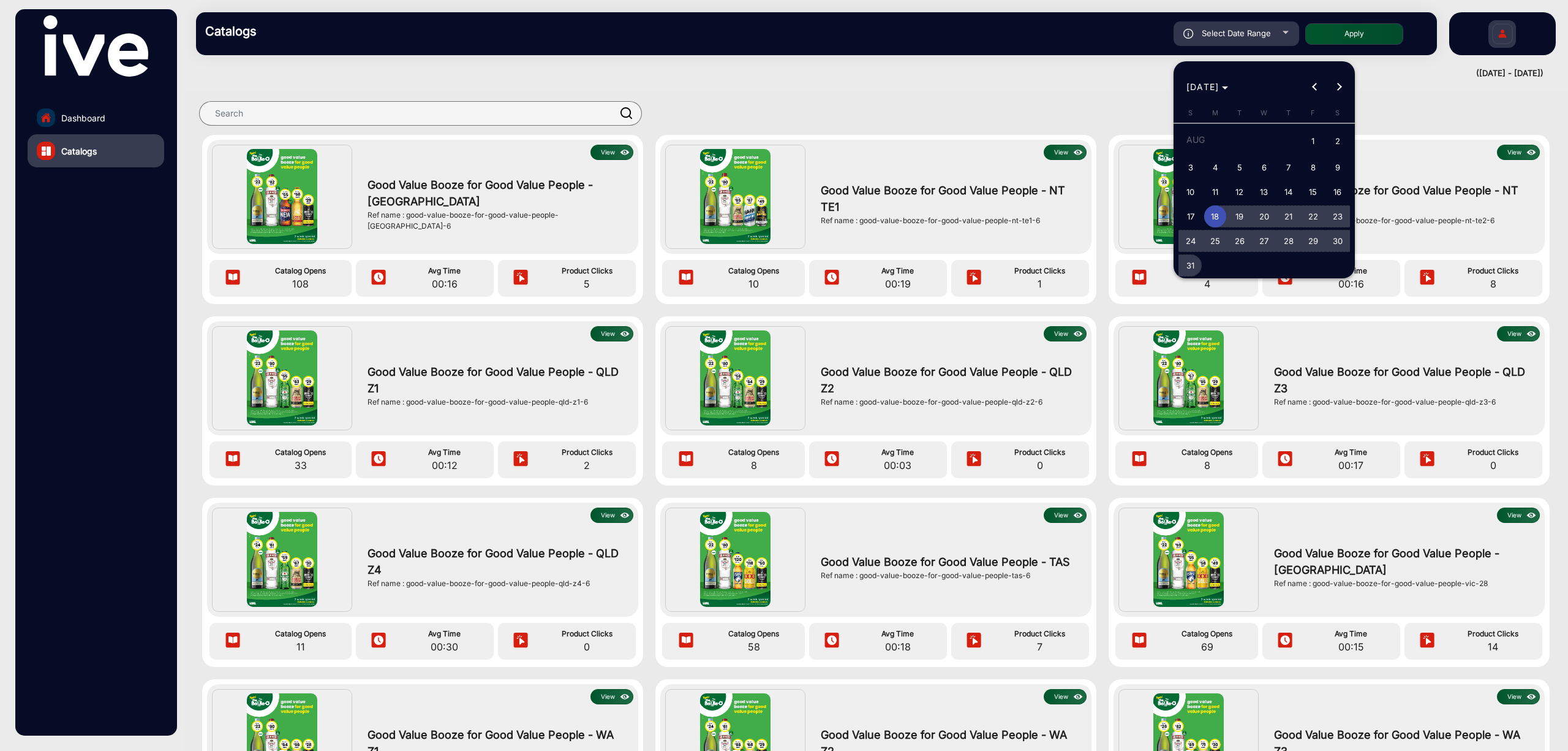
click at [1190, 268] on span "31" at bounding box center [1190, 265] width 22 height 22
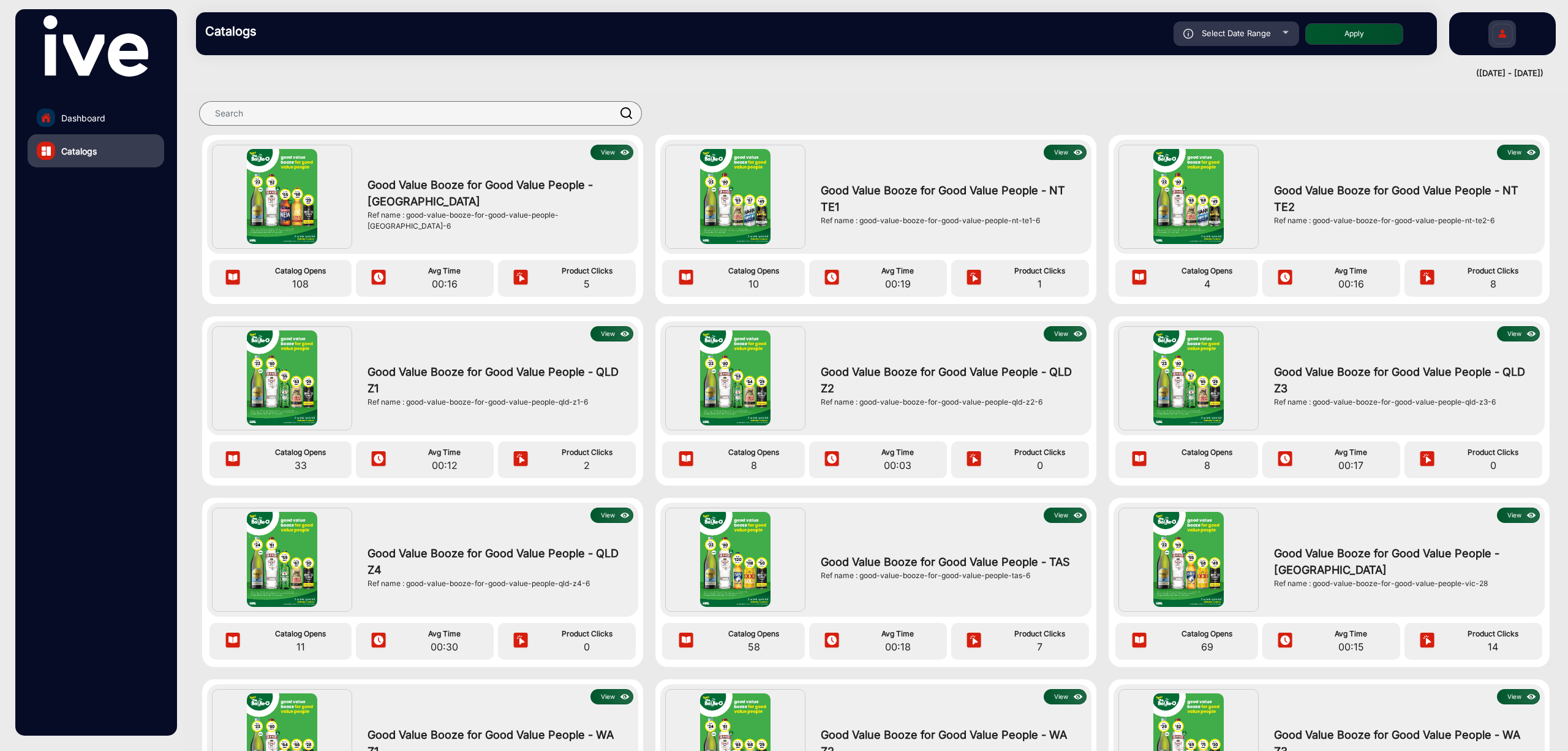
type input "[DATE]"
click at [1306, 31] on button "Apply" at bounding box center [1353, 34] width 98 height 21
type input "[DATE]"
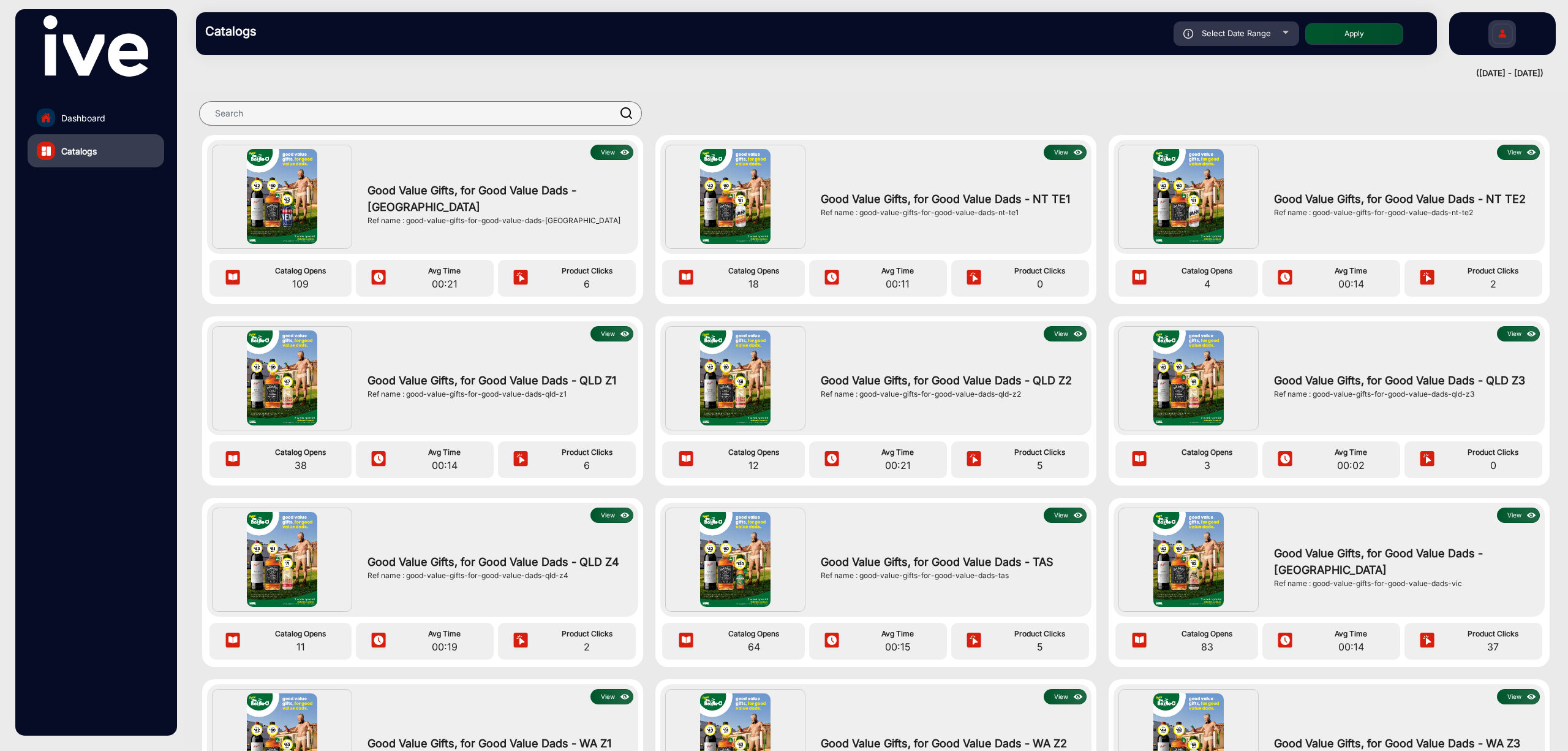
click at [1306, 625] on span "37" at bounding box center [1493, 647] width 92 height 15
click at [1265, 32] on span "Select Date Range" at bounding box center [1236, 33] width 69 height 10
type input "[DATE]"
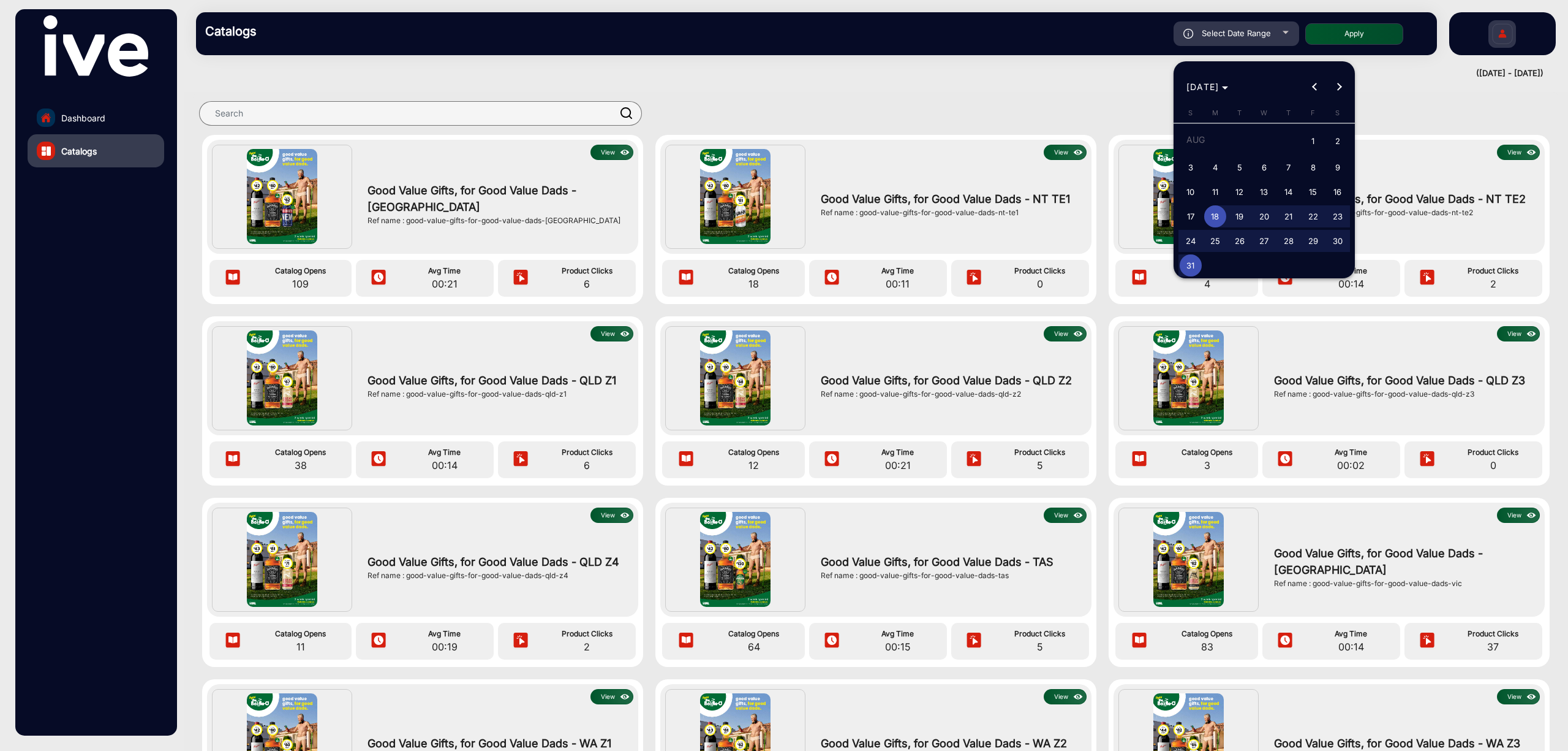
click at [1216, 168] on span "4" at bounding box center [1216, 168] width 22 height 22
type input "[DATE]"
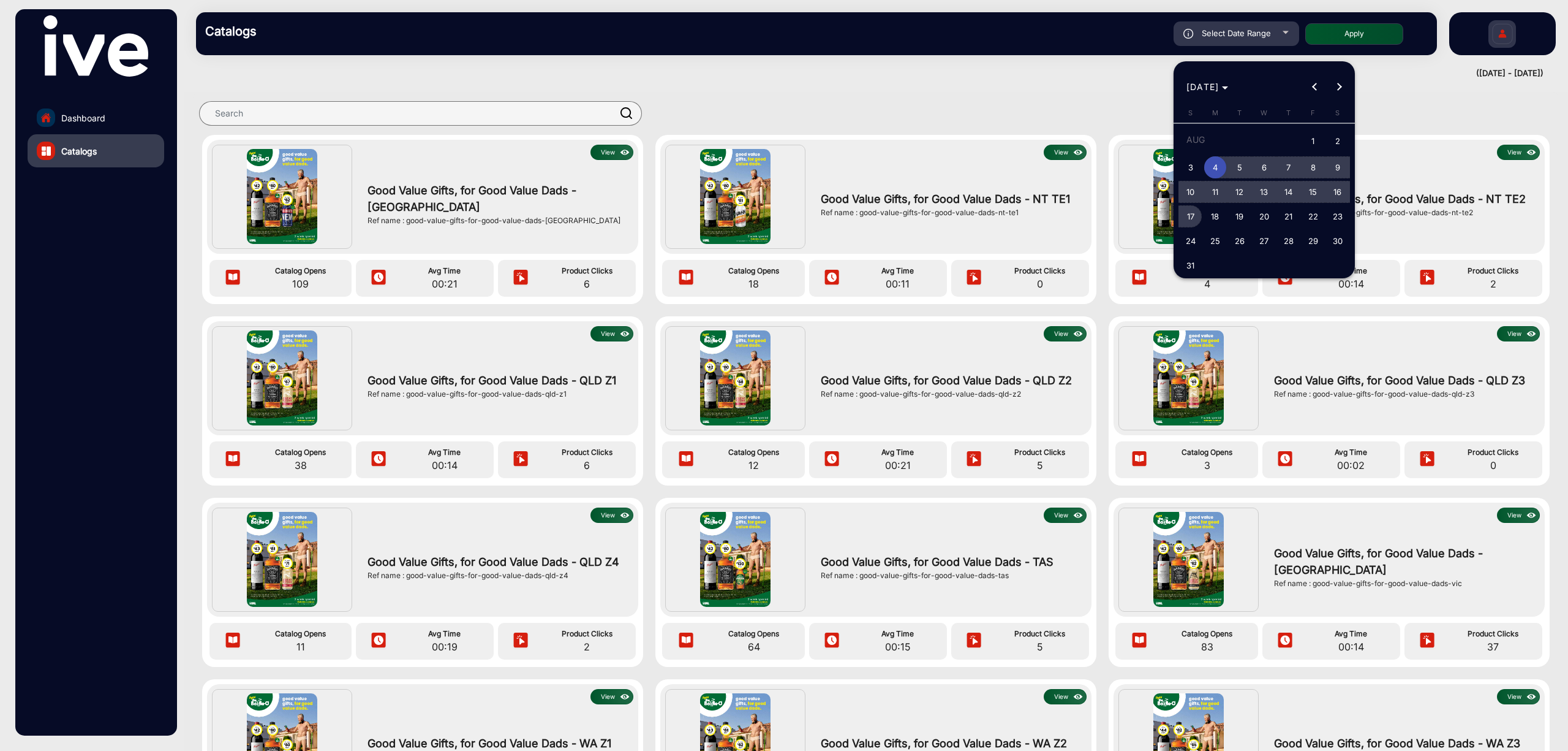
drag, startPoint x: 1190, startPoint y: 216, endPoint x: 1196, endPoint y: 213, distance: 6.7
click at [1191, 216] on span "17" at bounding box center [1190, 217] width 22 height 22
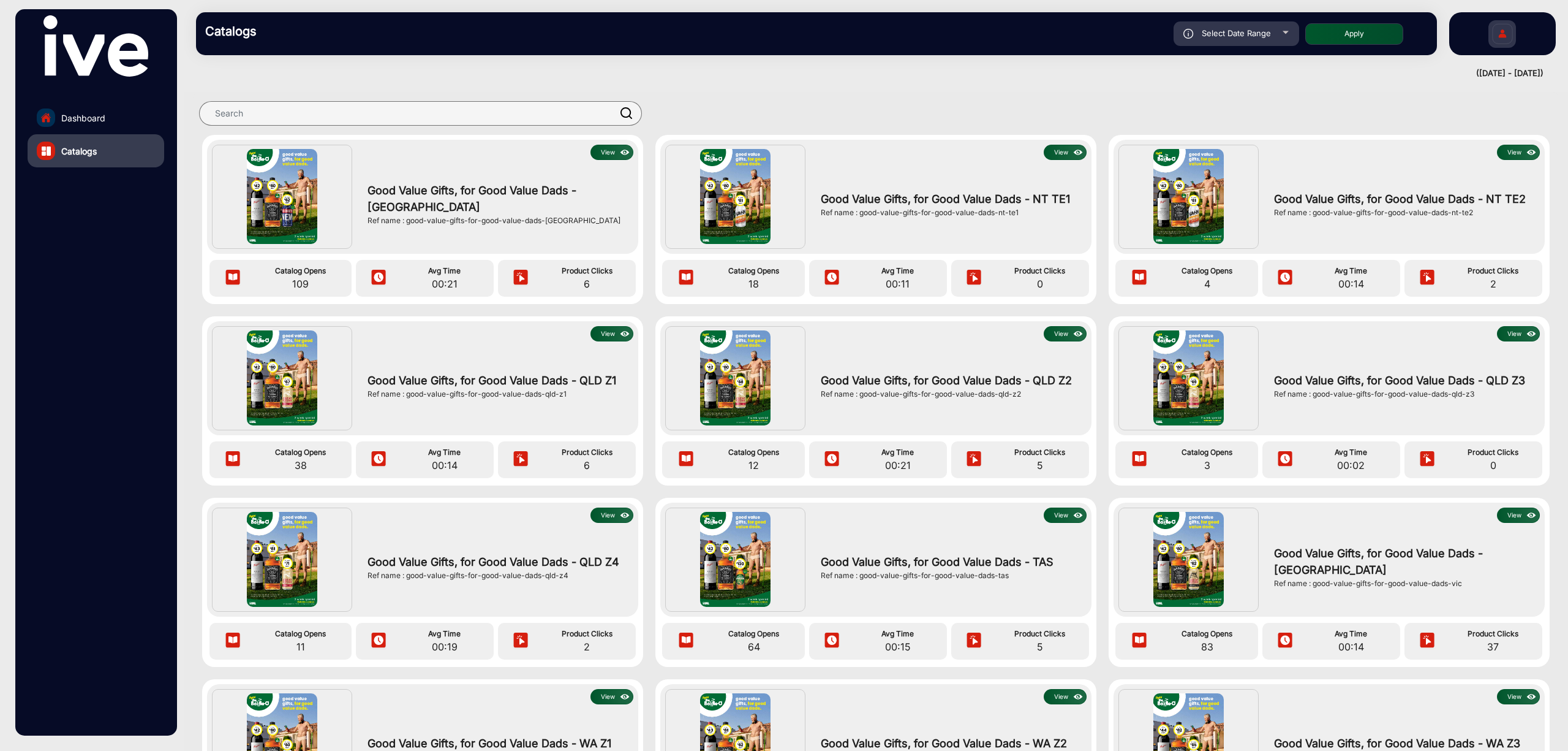
type input "[DATE]"
click at [1306, 34] on button "Apply" at bounding box center [1353, 34] width 98 height 21
type input "[DATE]"
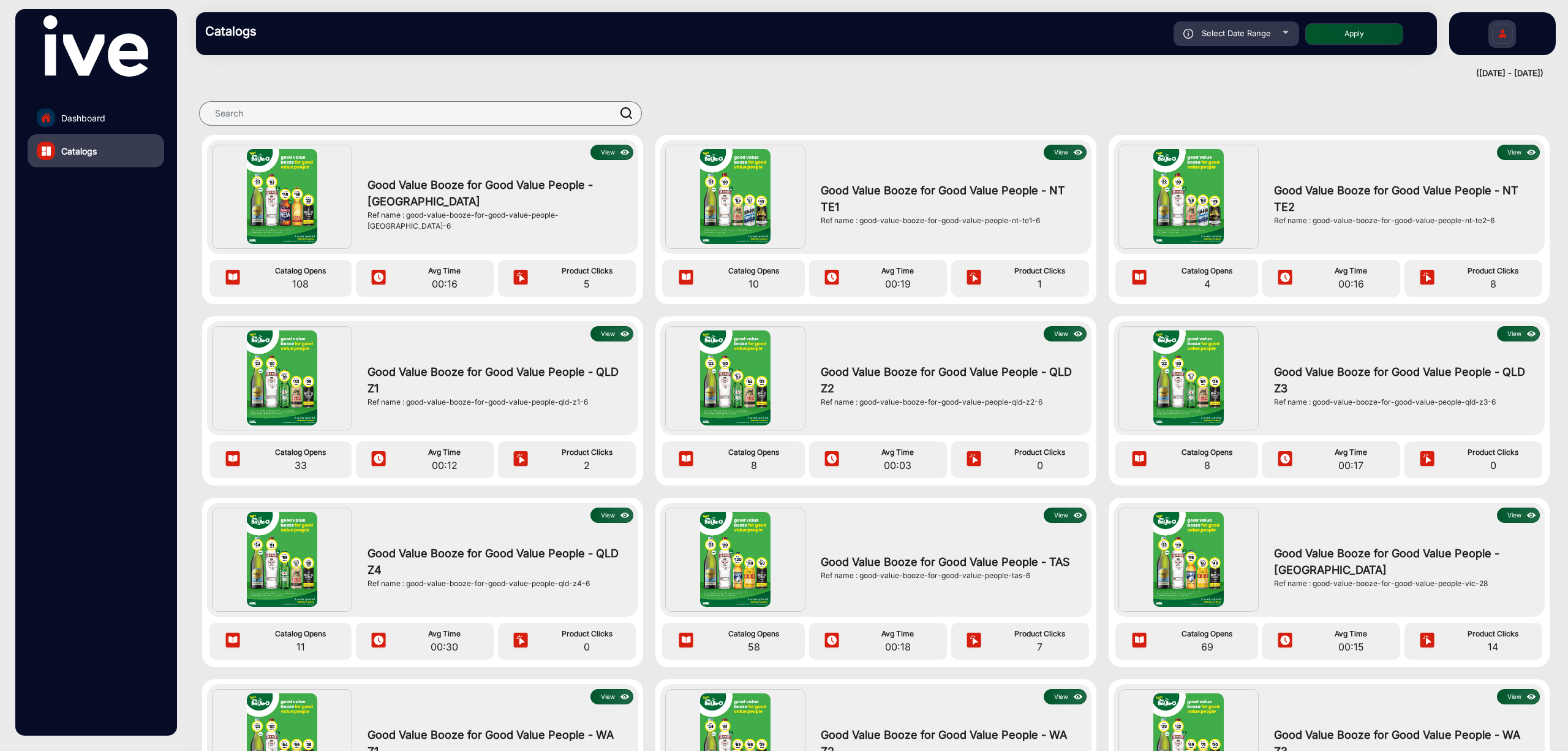
click at [1306, 625] on div "View Good Value Booze for Good Value People - [GEOGRAPHIC_DATA] Ref name : good…" at bounding box center [876, 503] width 1384 height 738
click at [1259, 20] on div "Catalogs Select Date Range [DATE] [DATE] – [DATE] [DATE] The Bottle-O Apply" at bounding box center [817, 34] width 1241 height 43
click at [1259, 30] on span "Select Date Range" at bounding box center [1236, 33] width 69 height 10
type input "[DATE]"
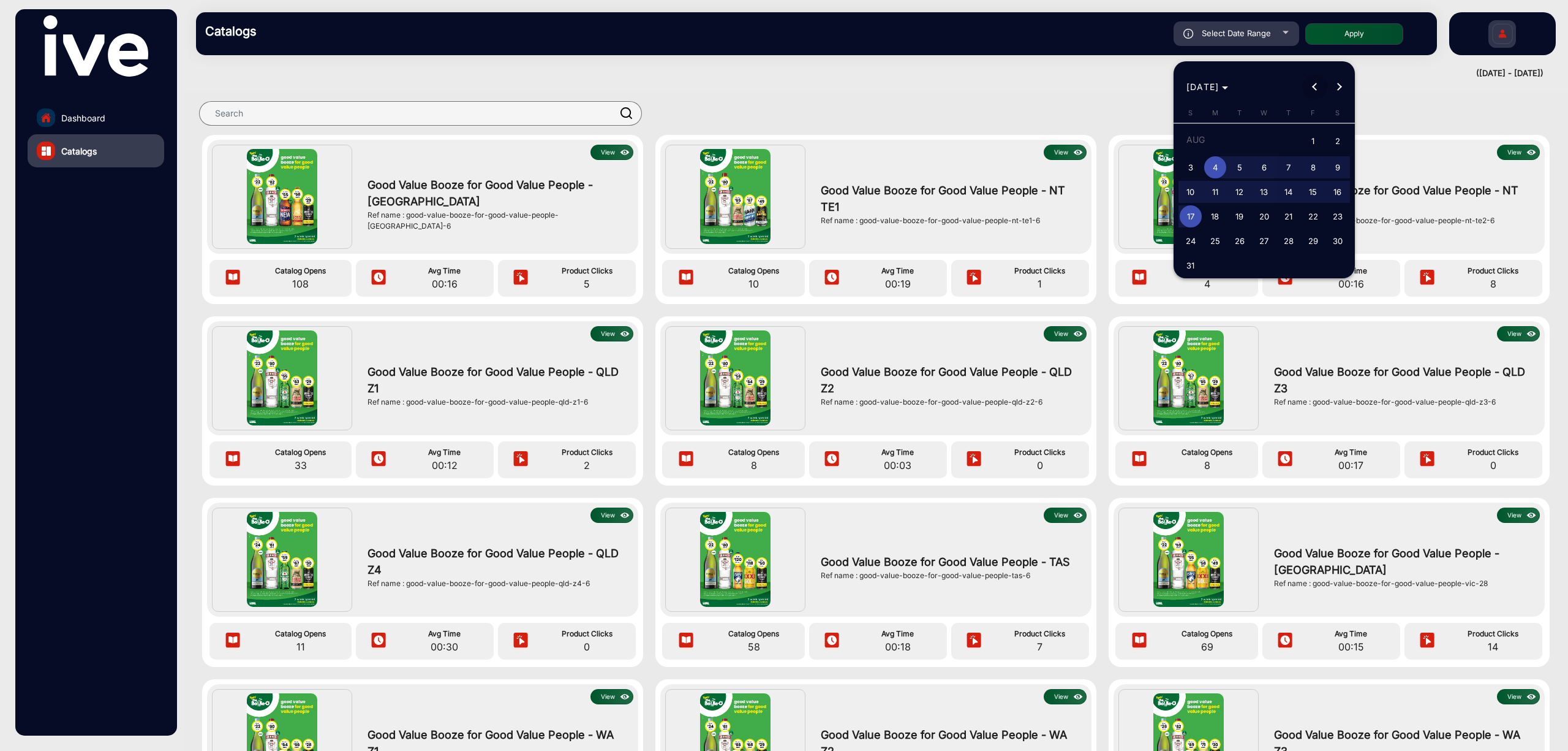
click at [1306, 90] on span "Previous month" at bounding box center [1315, 87] width 24 height 24
click at [1214, 235] on span "21" at bounding box center [1216, 238] width 22 height 22
type input "[DATE]"
click at [1306, 81] on span "Next month" at bounding box center [1339, 87] width 24 height 24
click at [1187, 160] on span "3" at bounding box center [1190, 168] width 22 height 22
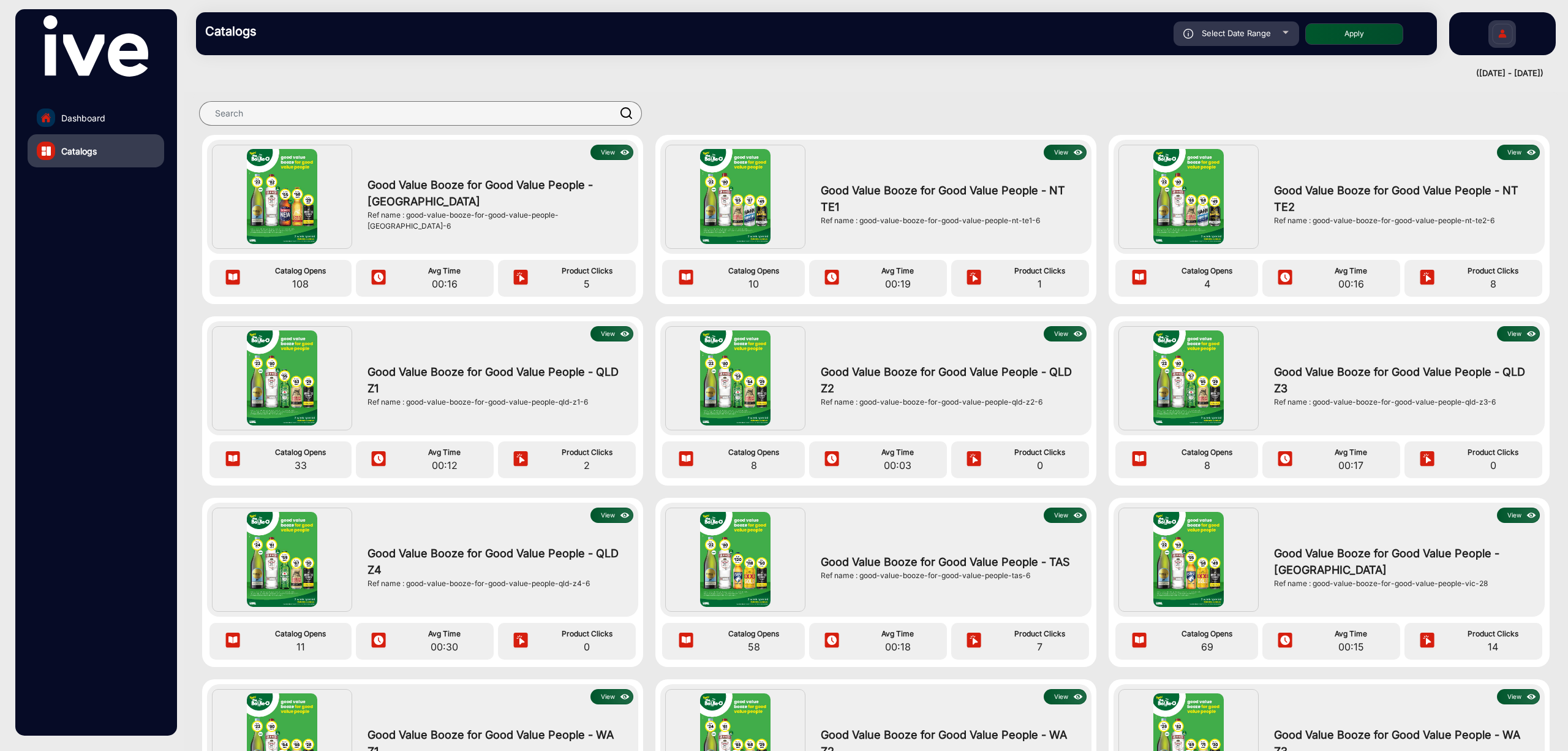
type input "[DATE]"
click at [1306, 33] on button "Apply" at bounding box center [1353, 34] width 98 height 21
type input "[DATE]"
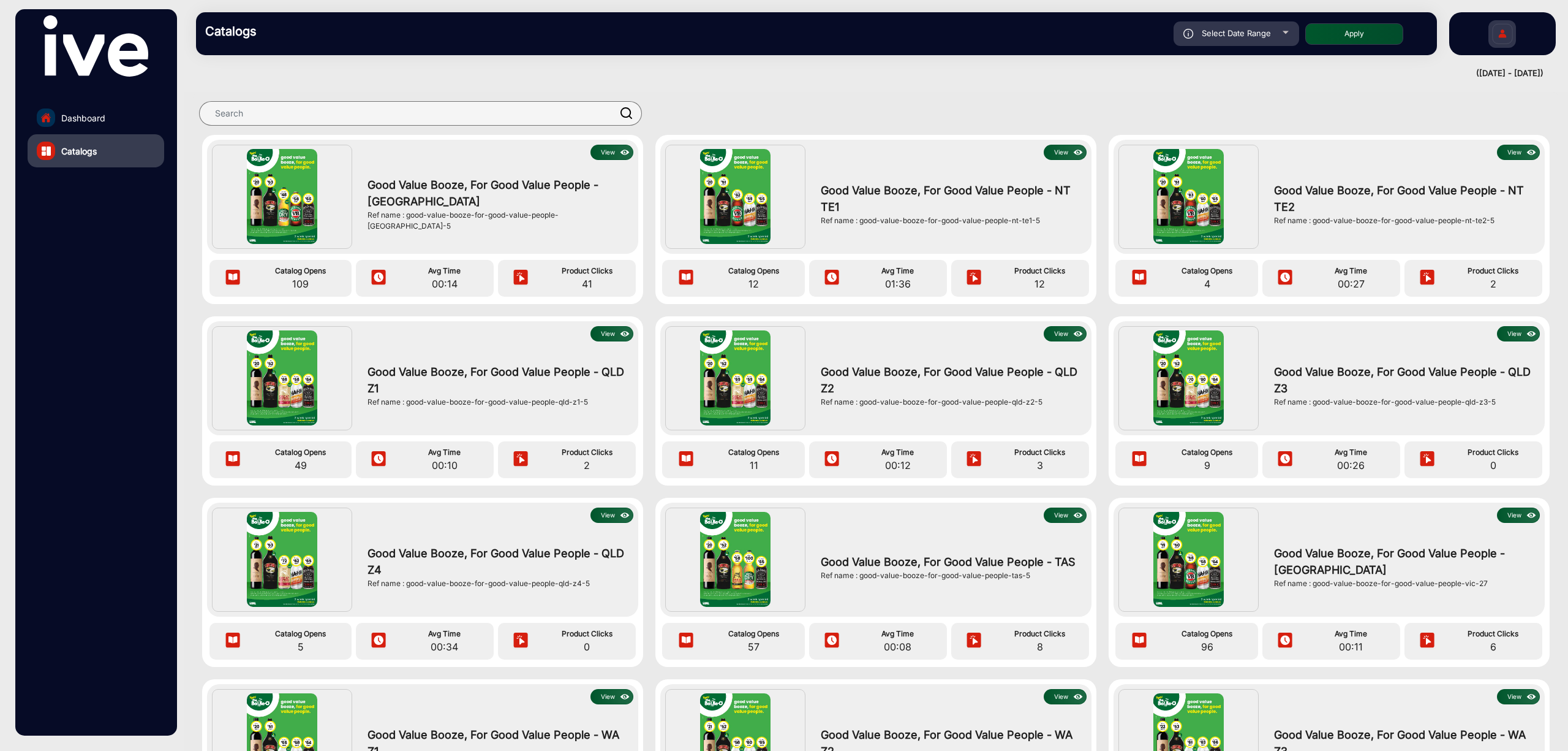
click at [1272, 27] on div "Select Date Range" at bounding box center [1236, 34] width 126 height 24
type input "[DATE]"
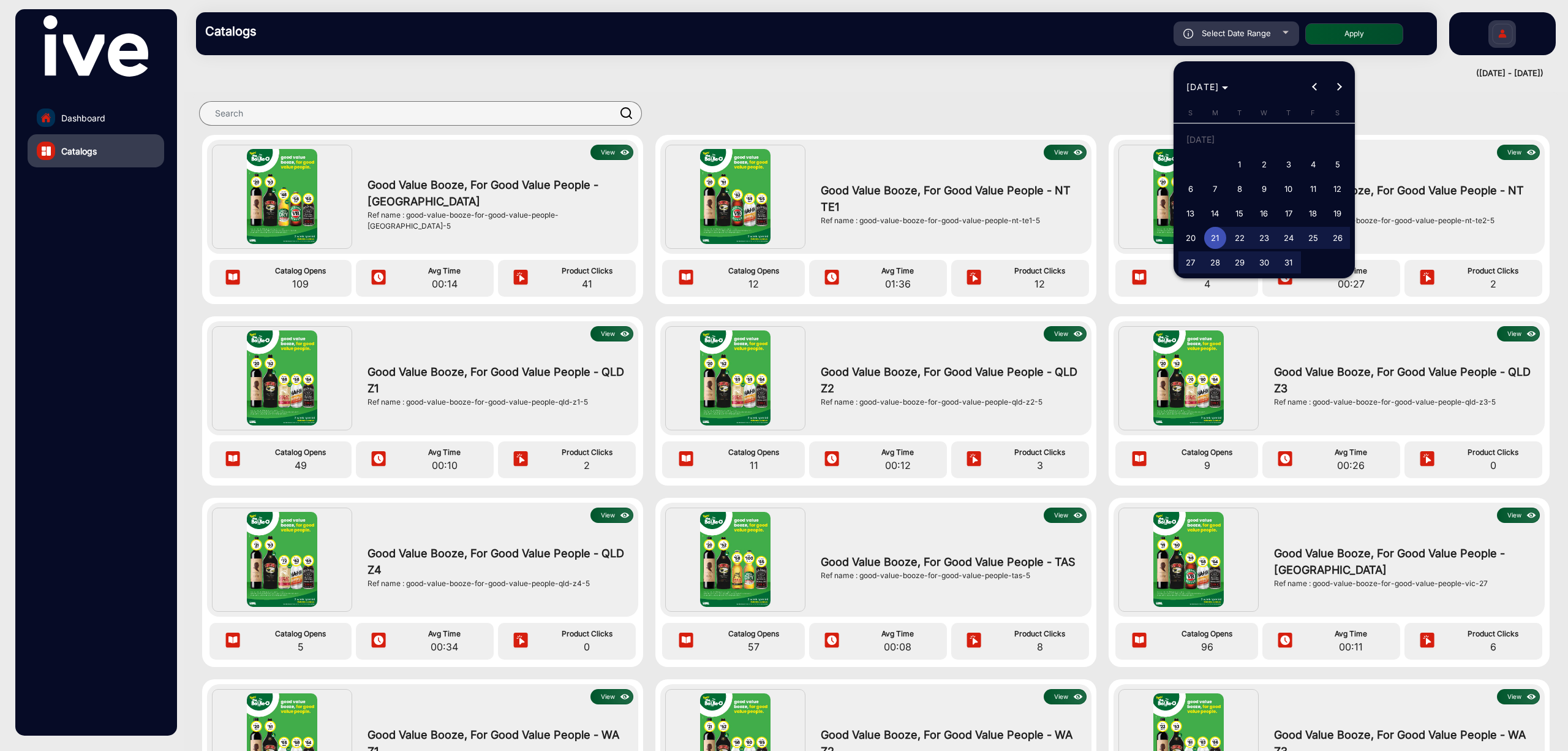
click at [1216, 192] on span "7" at bounding box center [1216, 189] width 22 height 22
type input "[DATE]"
drag, startPoint x: 1189, startPoint y: 236, endPoint x: 1197, endPoint y: 211, distance: 26.2
click at [1191, 236] on span "20" at bounding box center [1190, 238] width 22 height 22
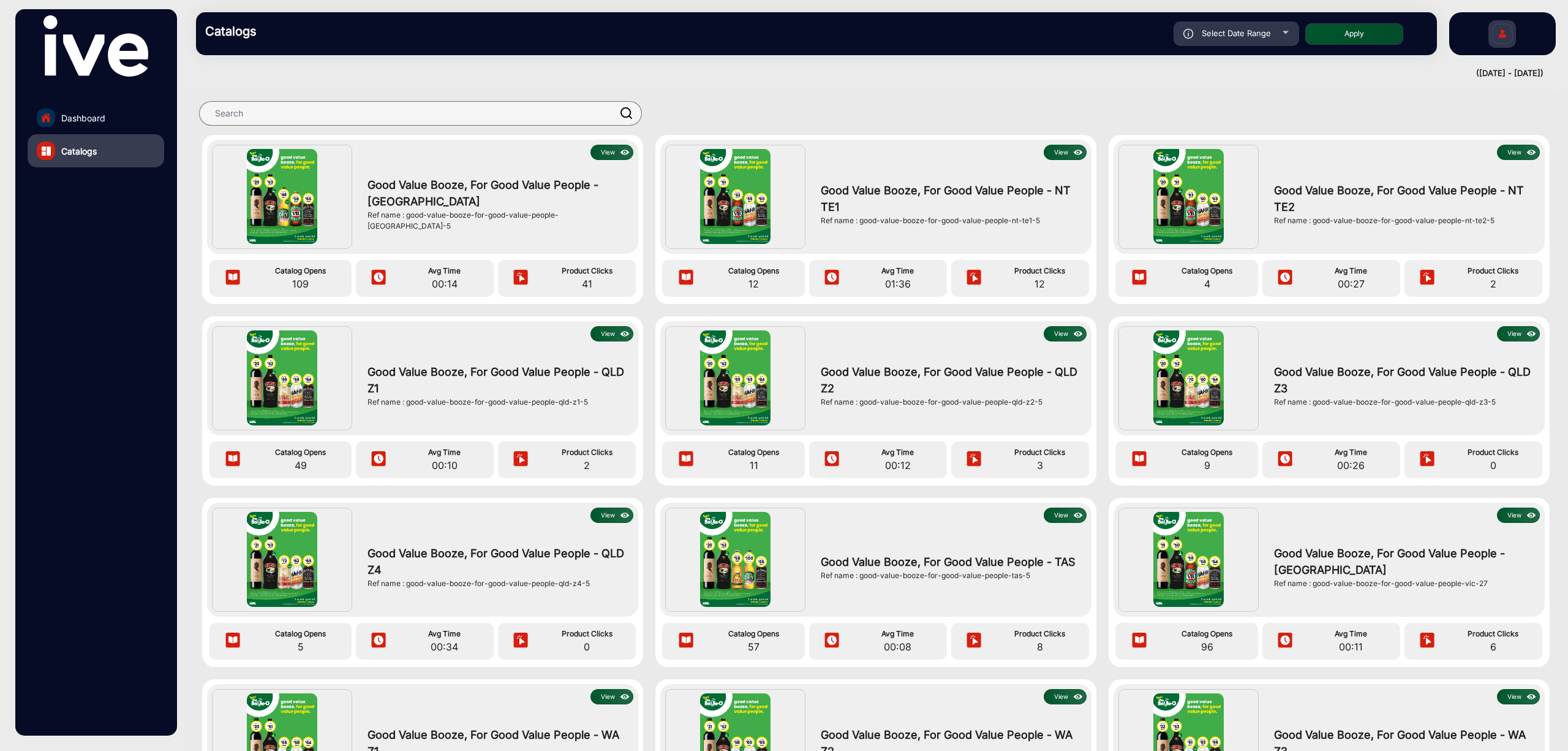
type input "[DATE]"
click at [1306, 23] on button "Apply" at bounding box center [1353, 34] width 98 height 21
type input "[DATE]"
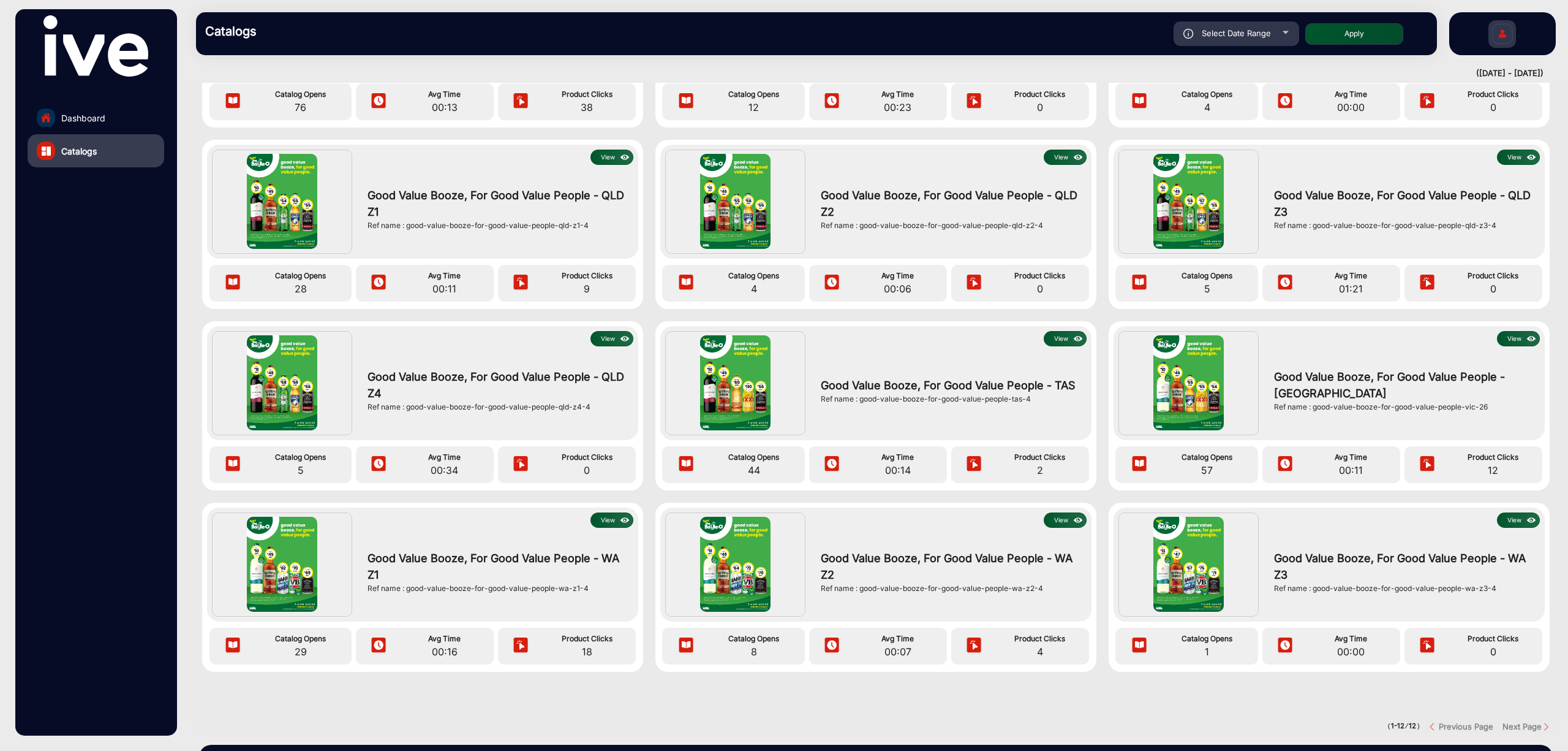
scroll to position [82, 0]
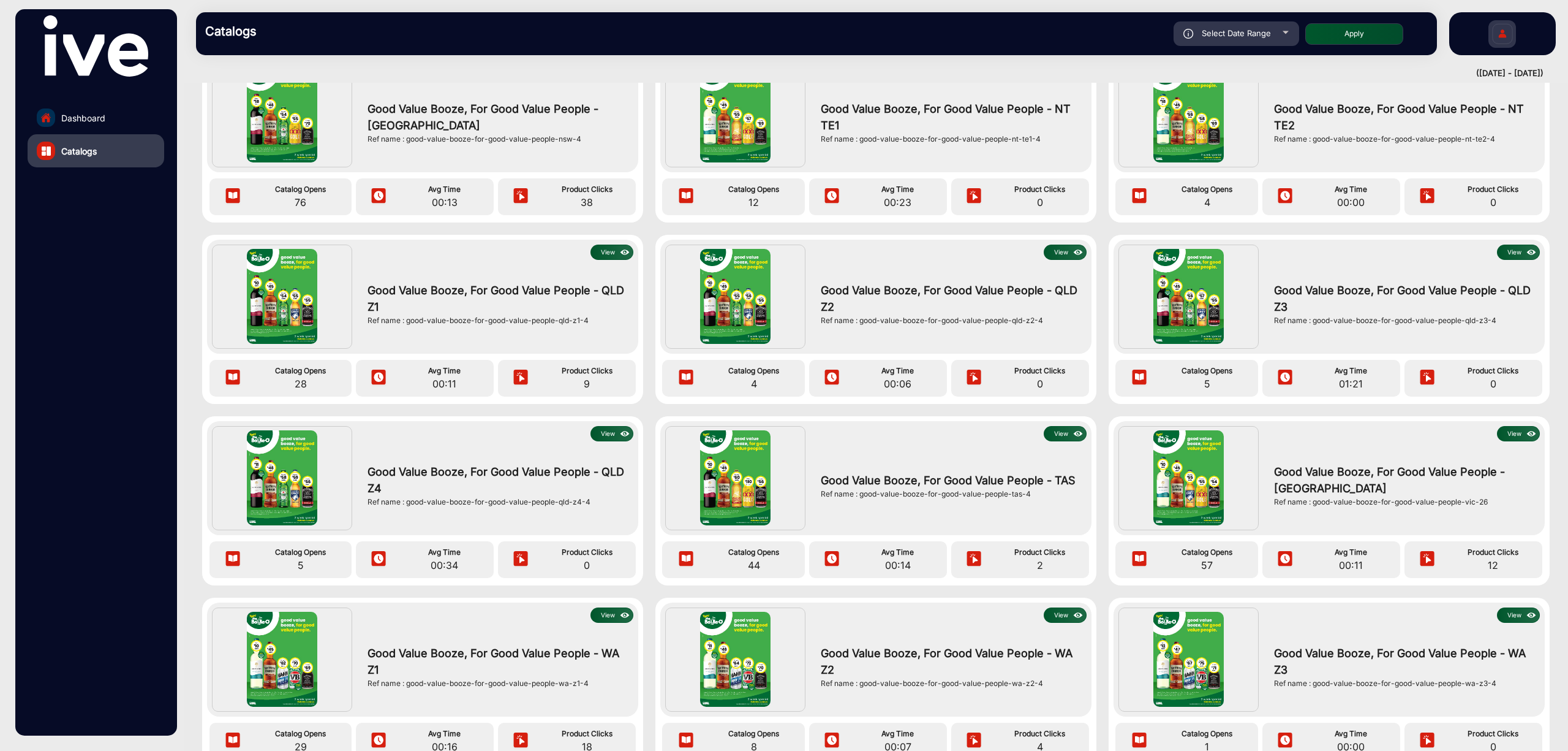
click at [1253, 23] on div "Select Date Range" at bounding box center [1236, 34] width 126 height 24
type input "[DATE]"
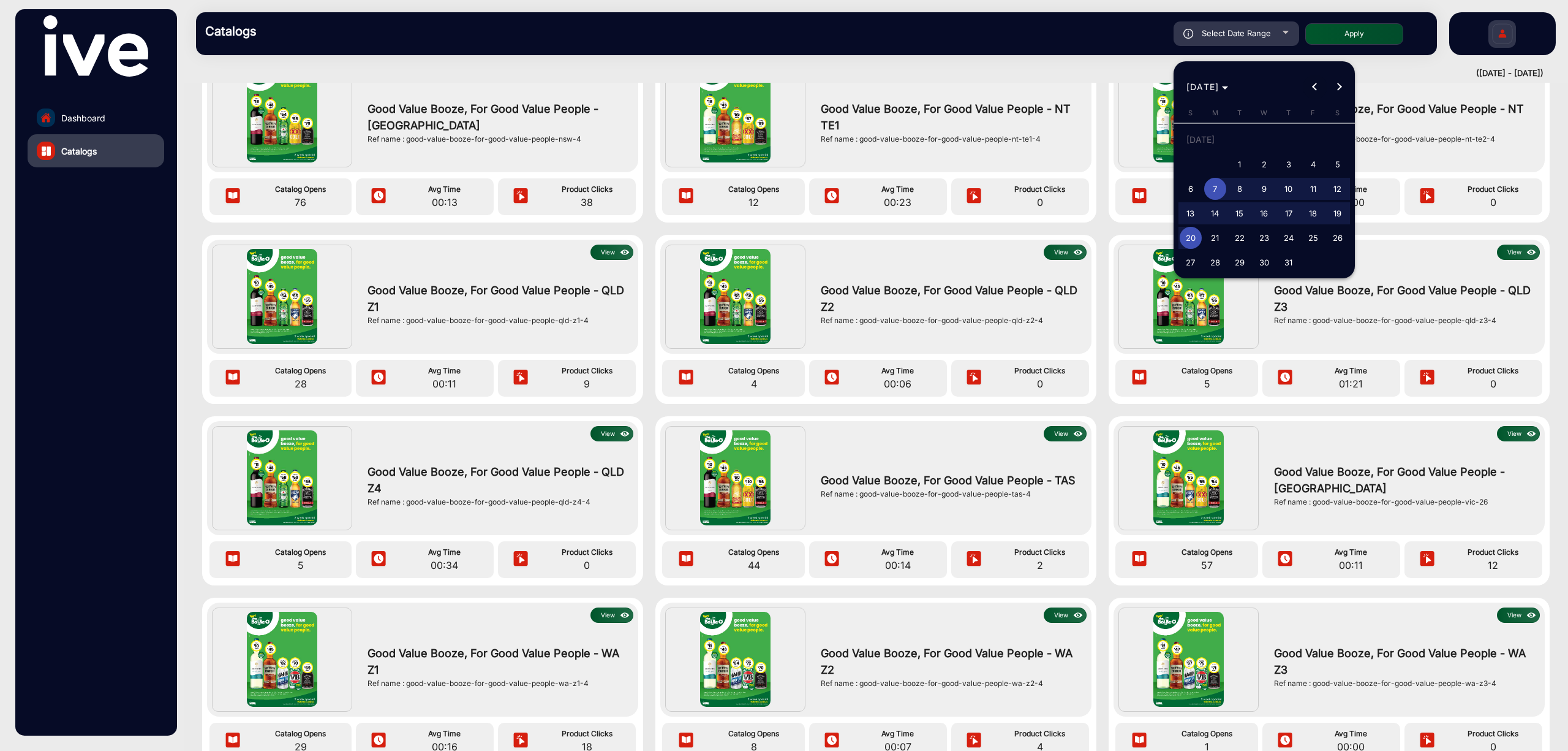
click at [1306, 88] on span "Previous month" at bounding box center [1315, 87] width 24 height 24
click at [1215, 231] on span "23" at bounding box center [1216, 238] width 22 height 22
type input "[DATE]"
click at [1306, 90] on span "Next month" at bounding box center [1339, 87] width 24 height 24
click at [1196, 182] on span "6" at bounding box center [1190, 189] width 22 height 22
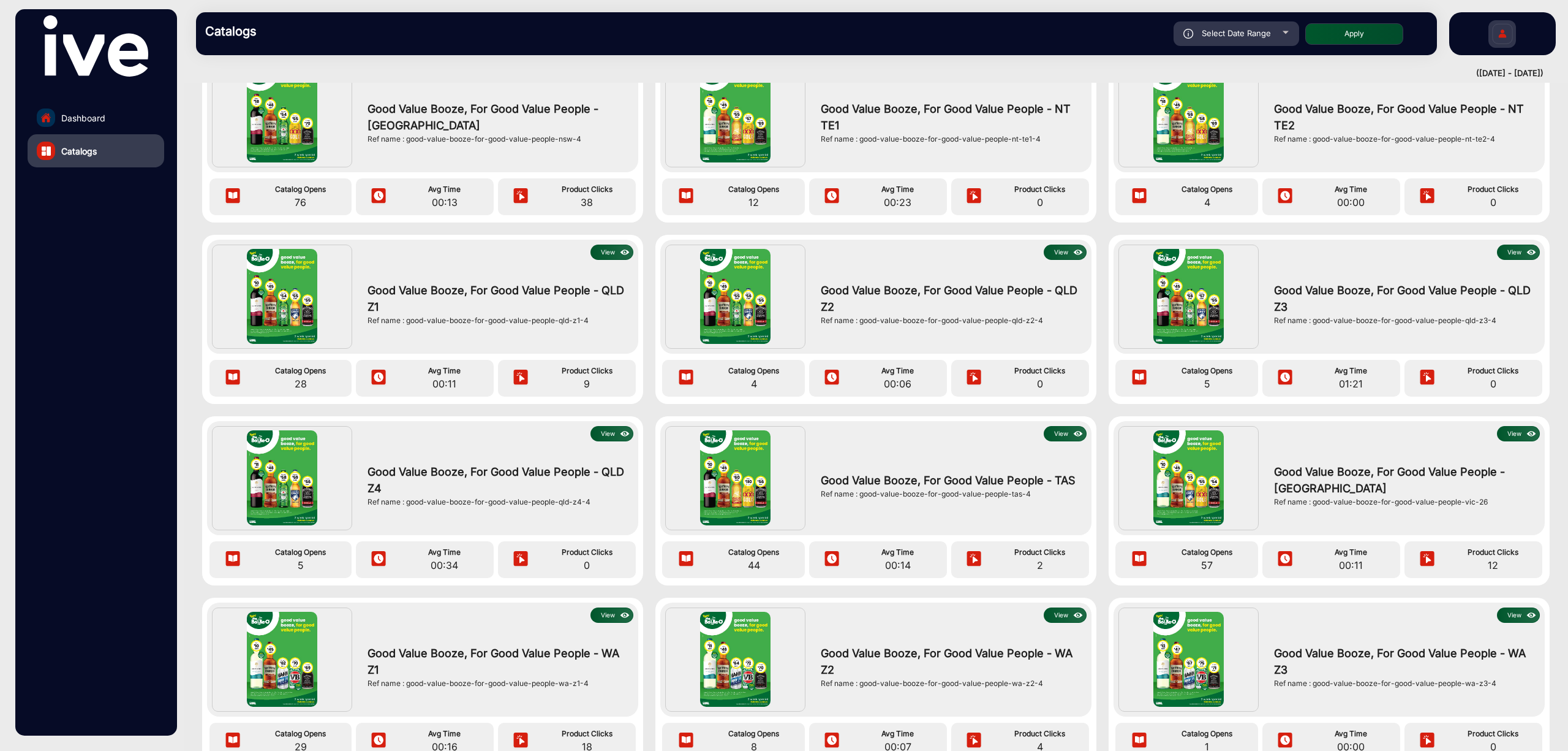
type input "[DATE]"
click at [1306, 27] on button "Apply" at bounding box center [1353, 34] width 98 height 21
type input "[DATE]"
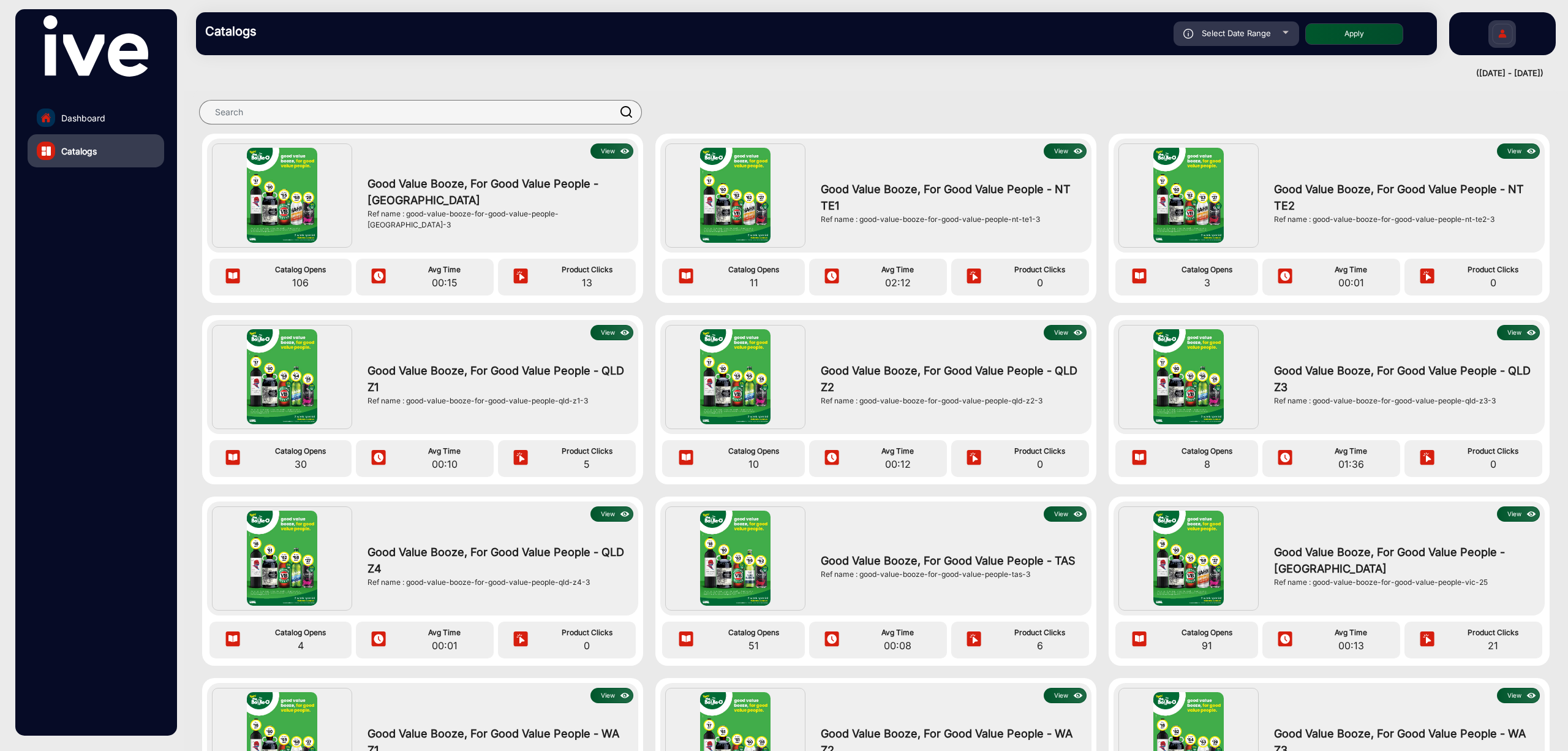
scroll to position [0, 0]
click at [1272, 22] on div "Select Date Range" at bounding box center [1236, 34] width 126 height 24
type input "[DATE]"
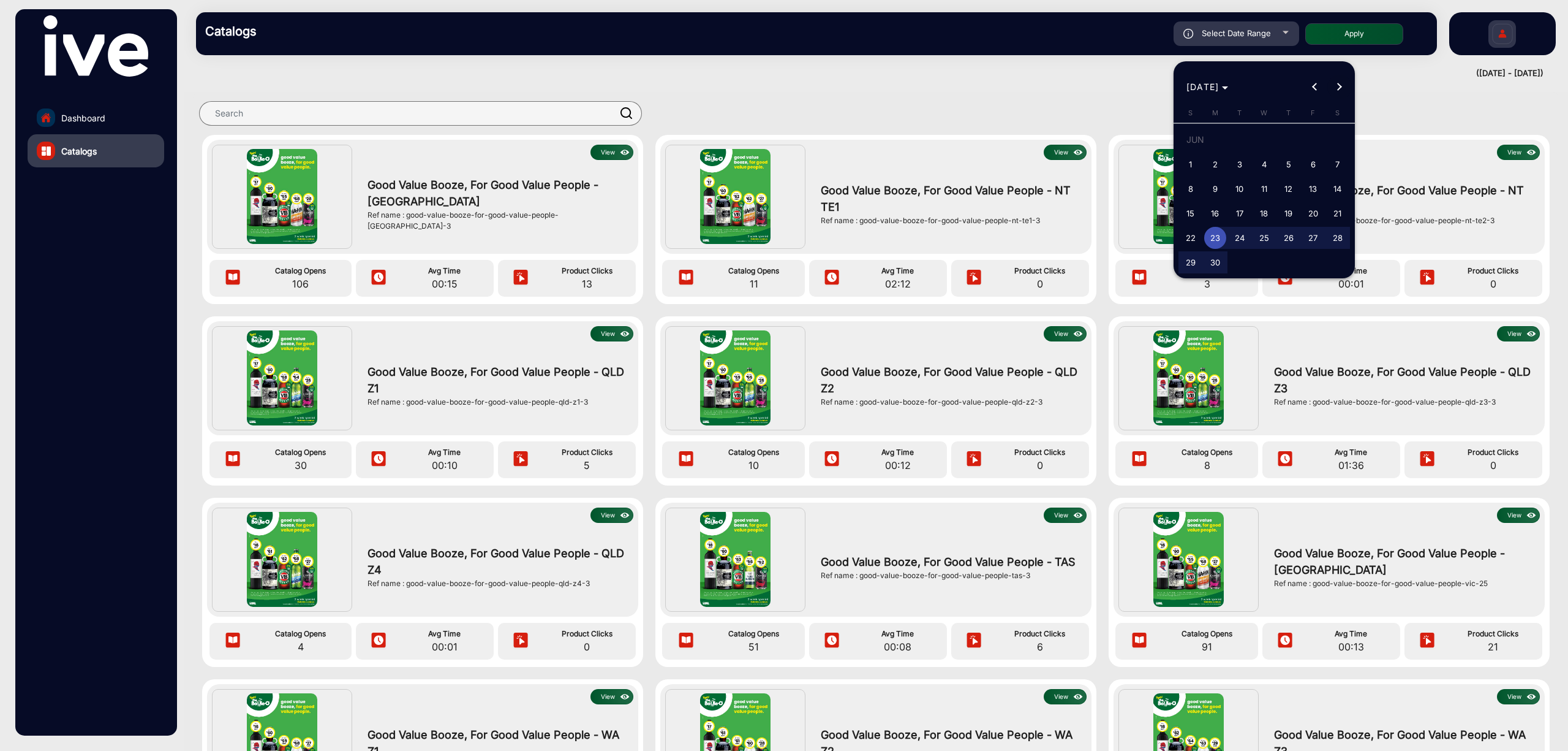
click at [1306, 81] on span "Next month" at bounding box center [1339, 87] width 24 height 24
click at [1237, 161] on span "1" at bounding box center [1240, 165] width 22 height 22
type input "[DATE]"
click at [1306, 88] on button "Next month" at bounding box center [1339, 87] width 24 height 24
click at [1306, 93] on span "Next month" at bounding box center [1339, 87] width 24 height 24
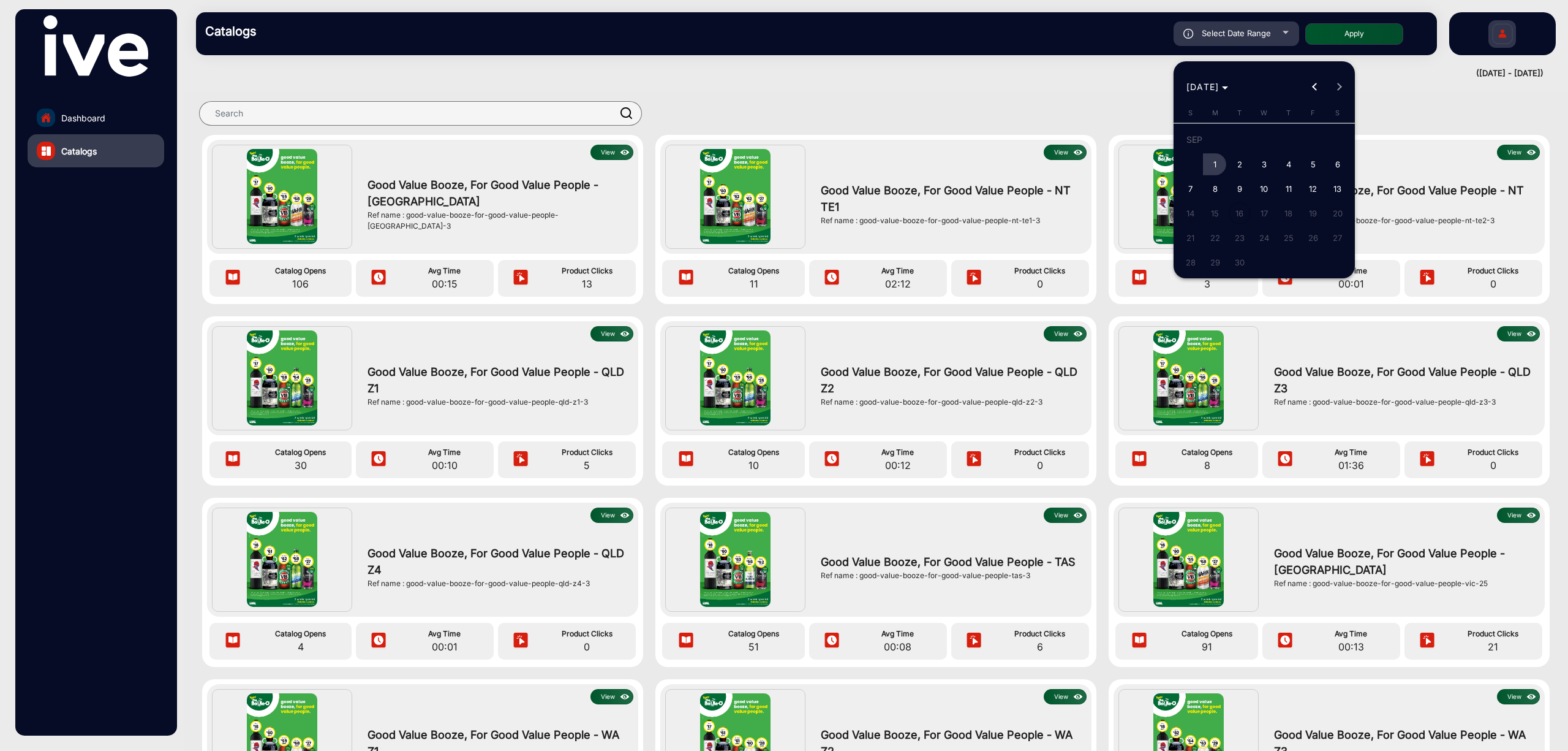
click at [1214, 157] on span "1" at bounding box center [1216, 165] width 22 height 22
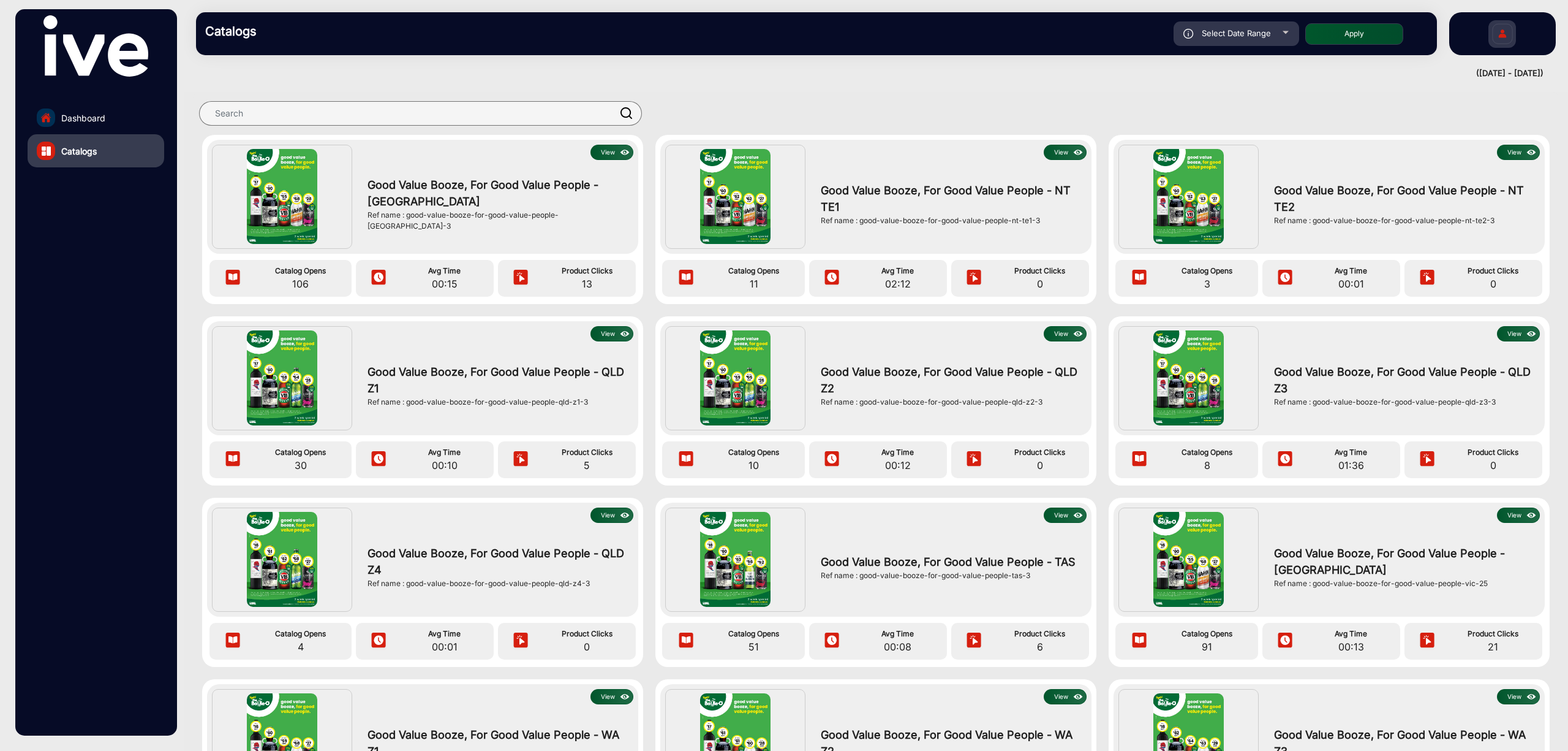
type input "[DATE]"
click at [1255, 30] on span "Select Date Range" at bounding box center [1236, 33] width 69 height 10
type input "[DATE]"
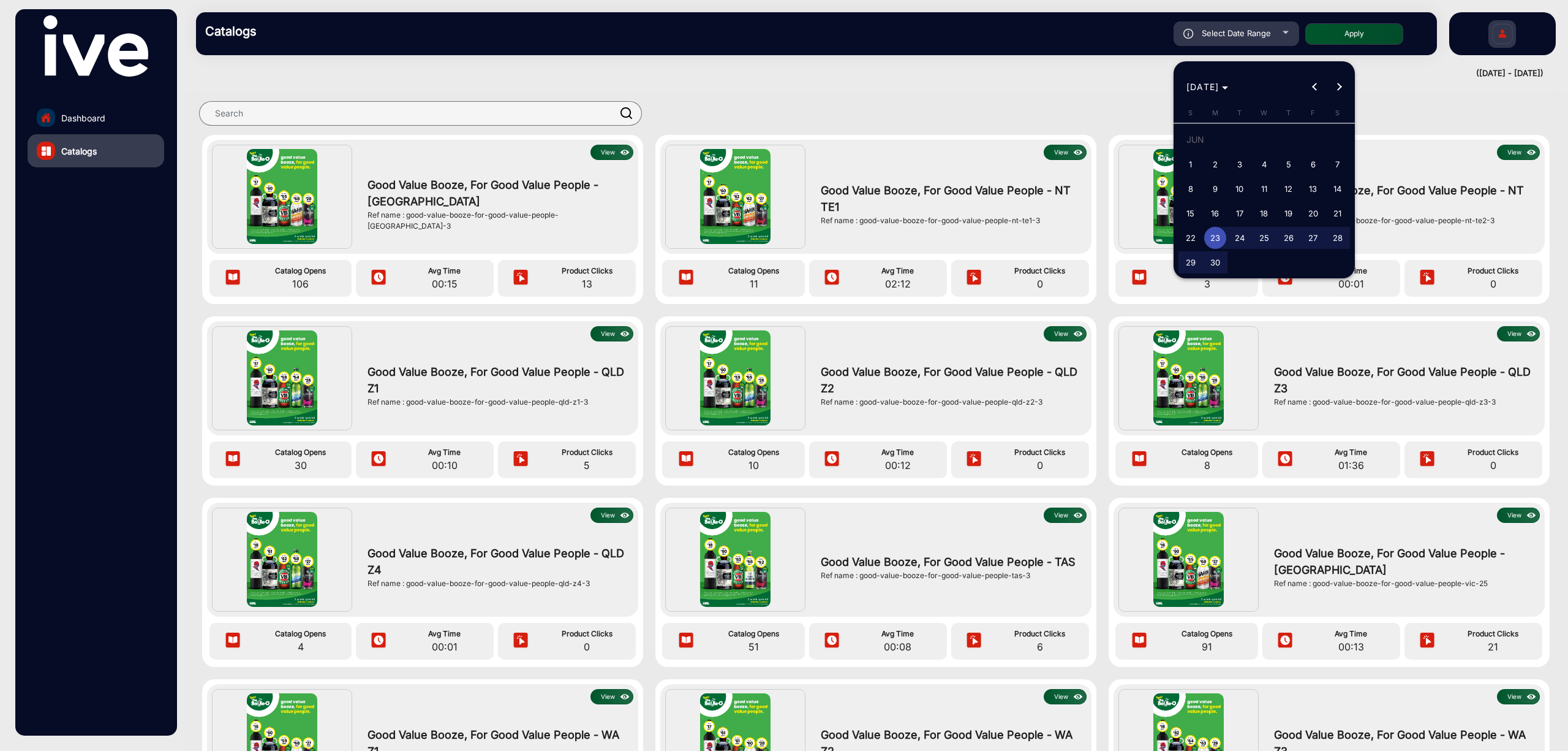
click at [1193, 162] on span "1" at bounding box center [1190, 165] width 22 height 22
type input "[DATE]"
click at [1306, 80] on span "Next month" at bounding box center [1339, 87] width 24 height 24
click at [1306, 82] on span "Next month" at bounding box center [1339, 87] width 24 height 24
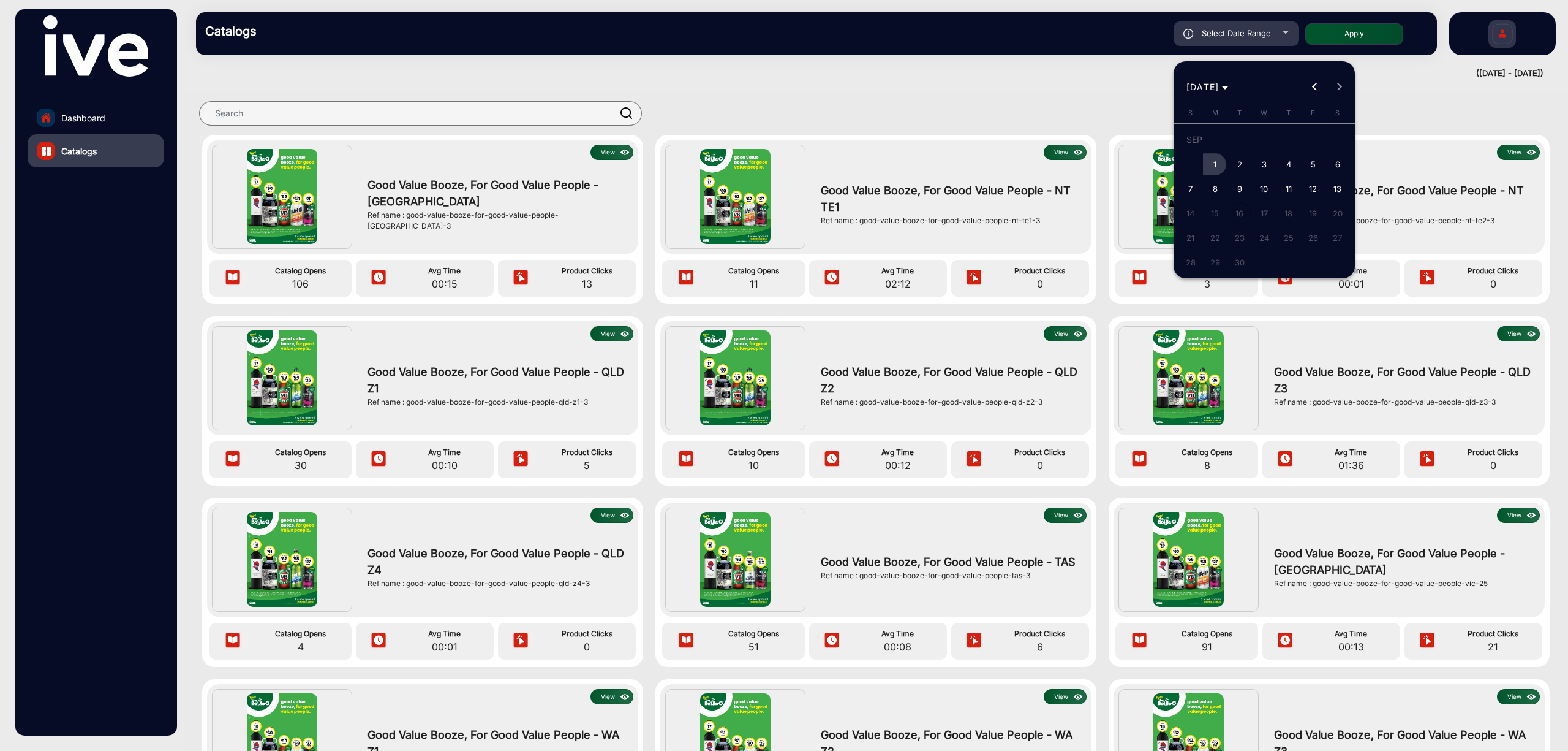
click at [1220, 160] on span "1" at bounding box center [1216, 165] width 22 height 22
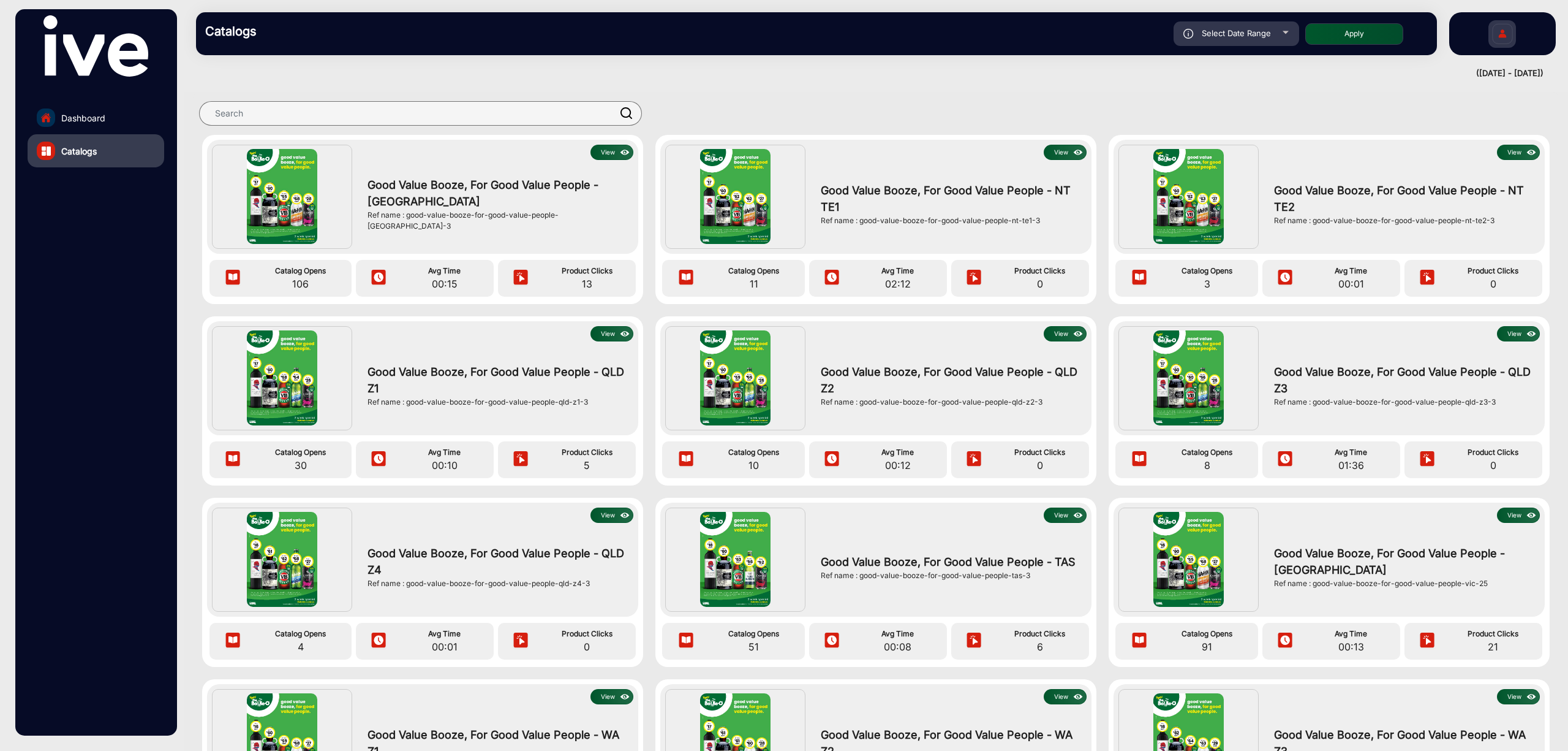
type input "[DATE]"
click at [1247, 32] on span "Select Date Range" at bounding box center [1236, 33] width 69 height 10
type input "[DATE]"
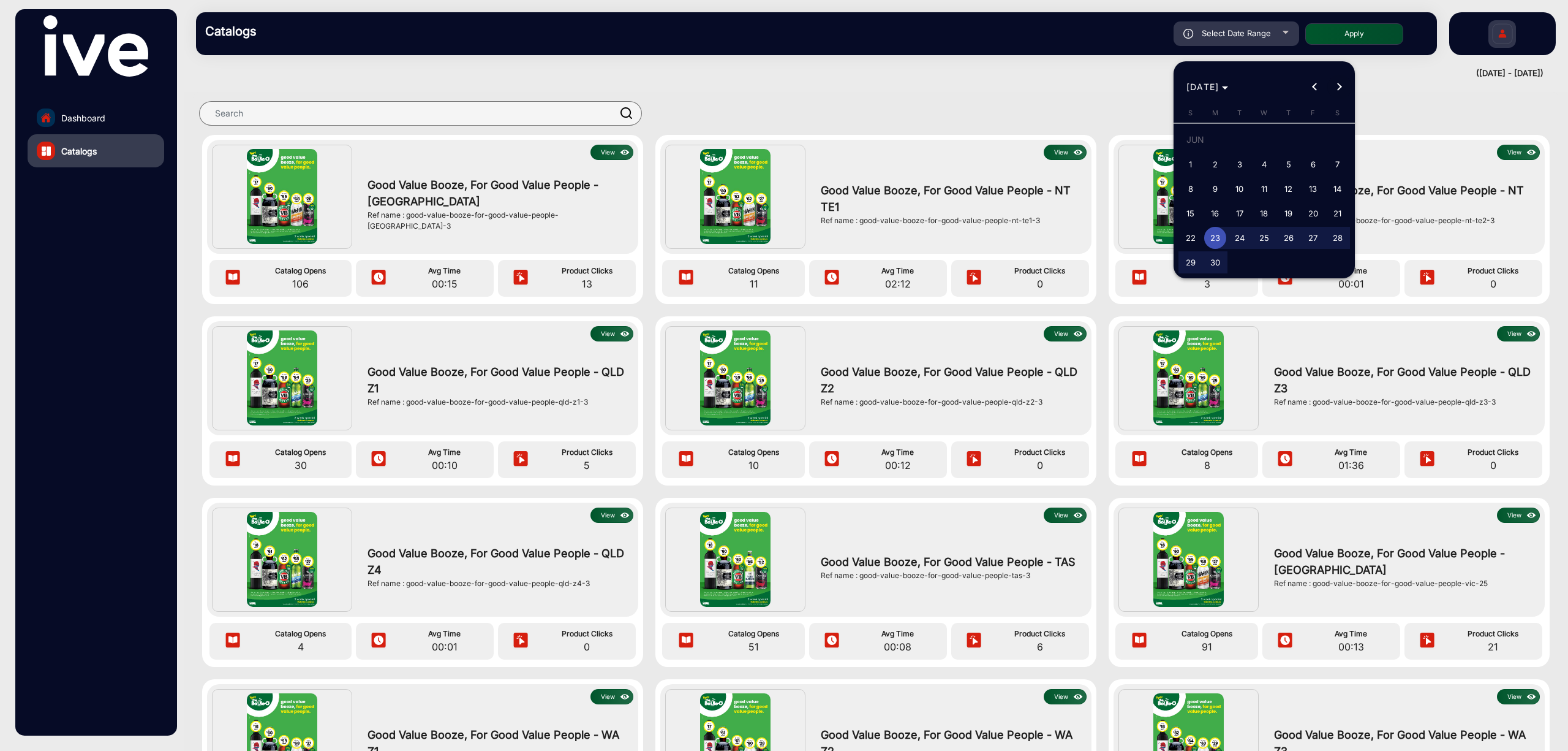
click at [1306, 81] on span "Next month" at bounding box center [1339, 87] width 24 height 24
click at [1214, 158] on span "1" at bounding box center [1216, 165] width 22 height 22
type input "[DATE]"
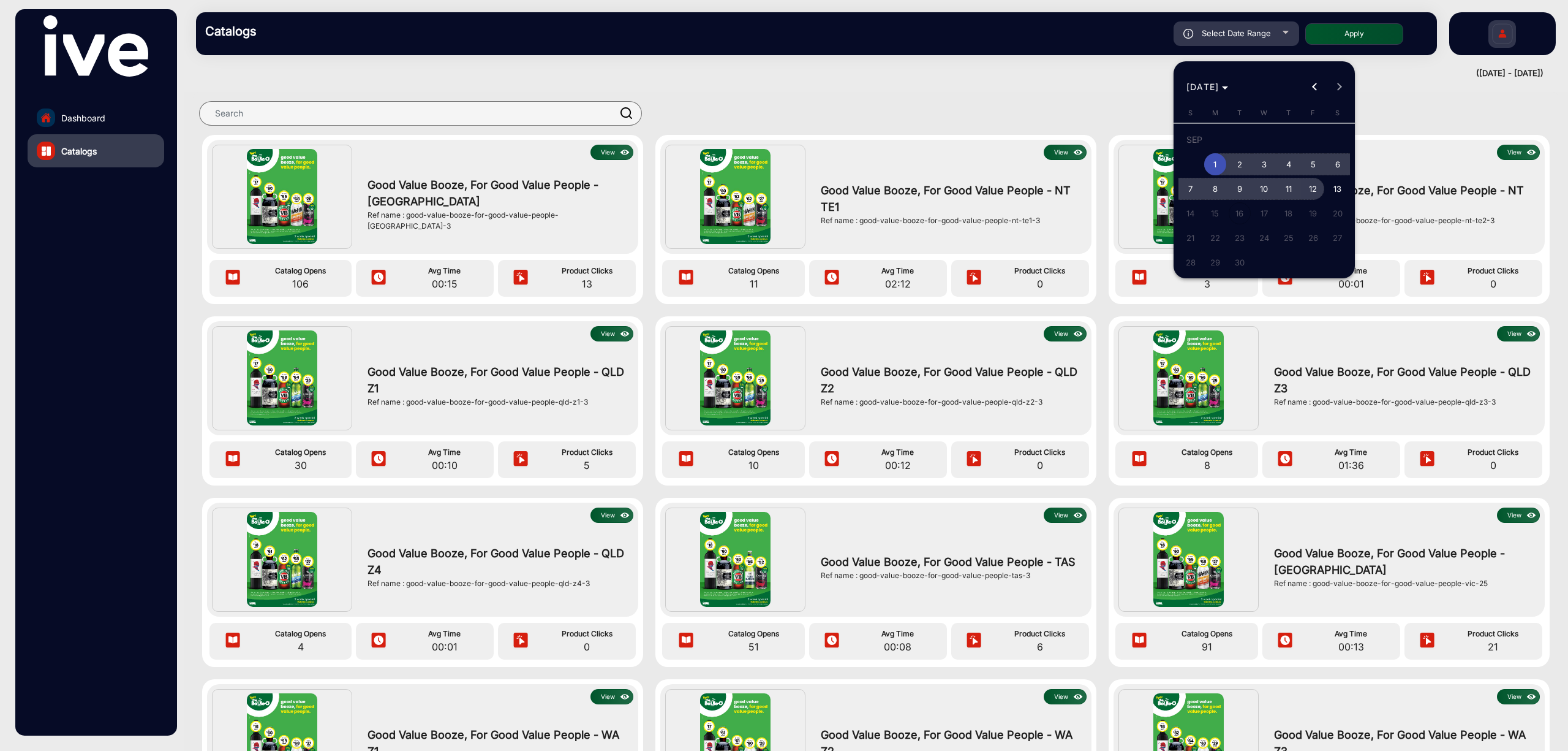
click at [1306, 184] on span "12" at bounding box center [1313, 189] width 22 height 22
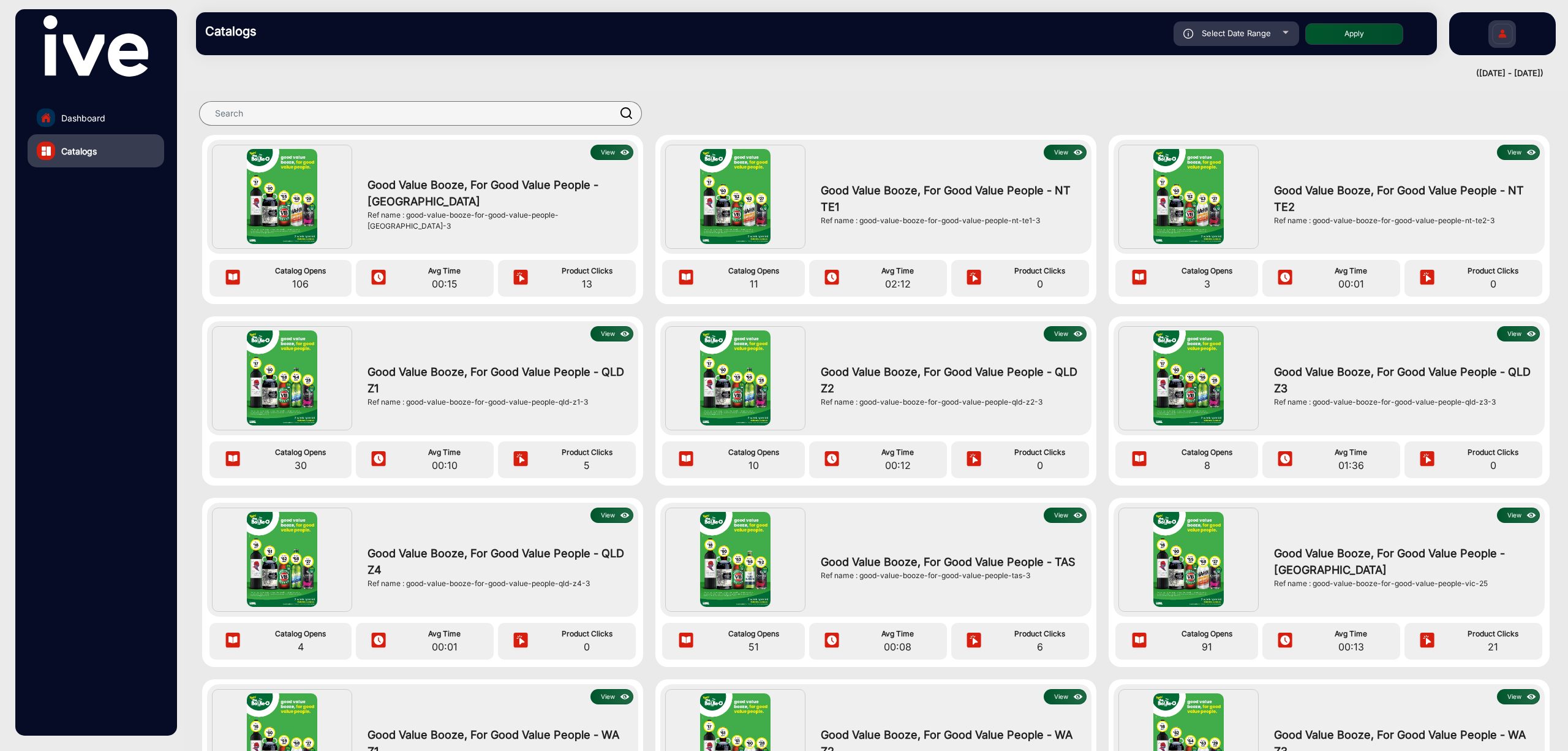
type input "[DATE]"
click at [1306, 33] on button "Apply" at bounding box center [1353, 34] width 98 height 21
type input "[DATE]"
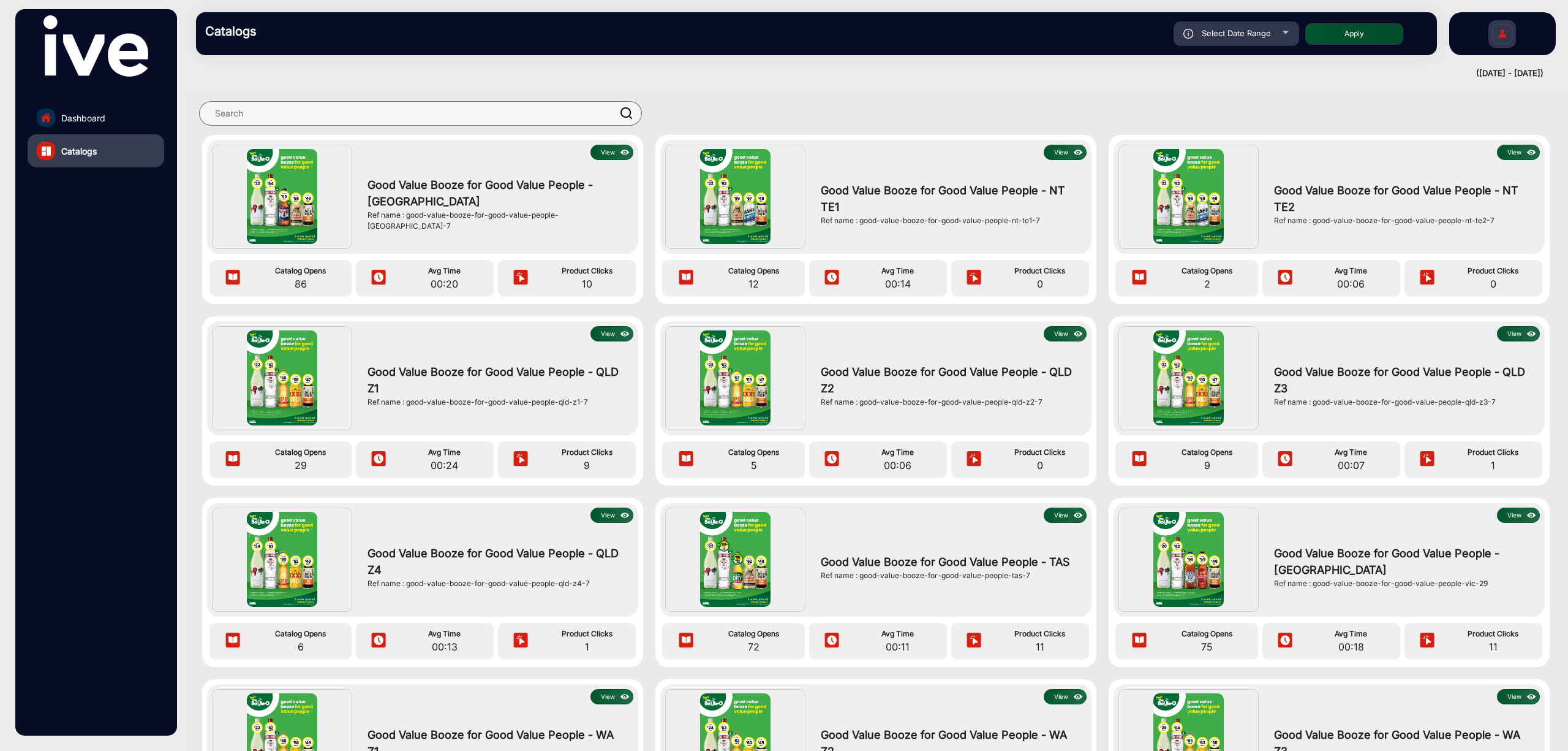
click at [113, 119] on link "Dashboard" at bounding box center [96, 118] width 137 height 34
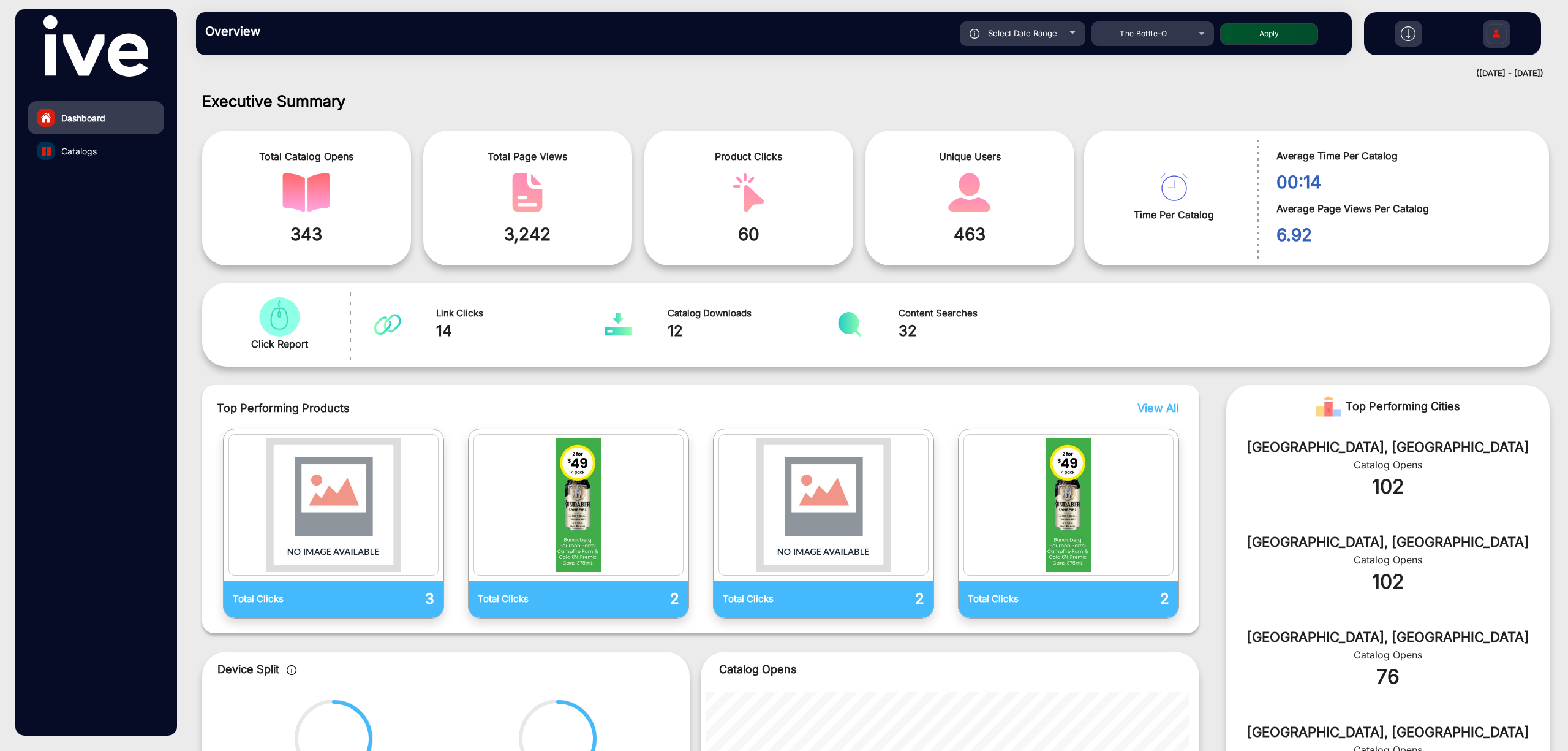
click at [872, 62] on div "Overview Reports Understand what makes your customers tick and learn how they a…" at bounding box center [876, 34] width 1384 height 67
click at [1306, 37] on img at bounding box center [1496, 35] width 26 height 43
click at [1279, 77] on div "([DATE] - [DATE])" at bounding box center [864, 73] width 1360 height 12
click at [1049, 37] on span "Select Date Range" at bounding box center [1022, 33] width 69 height 10
type input "[DATE]"
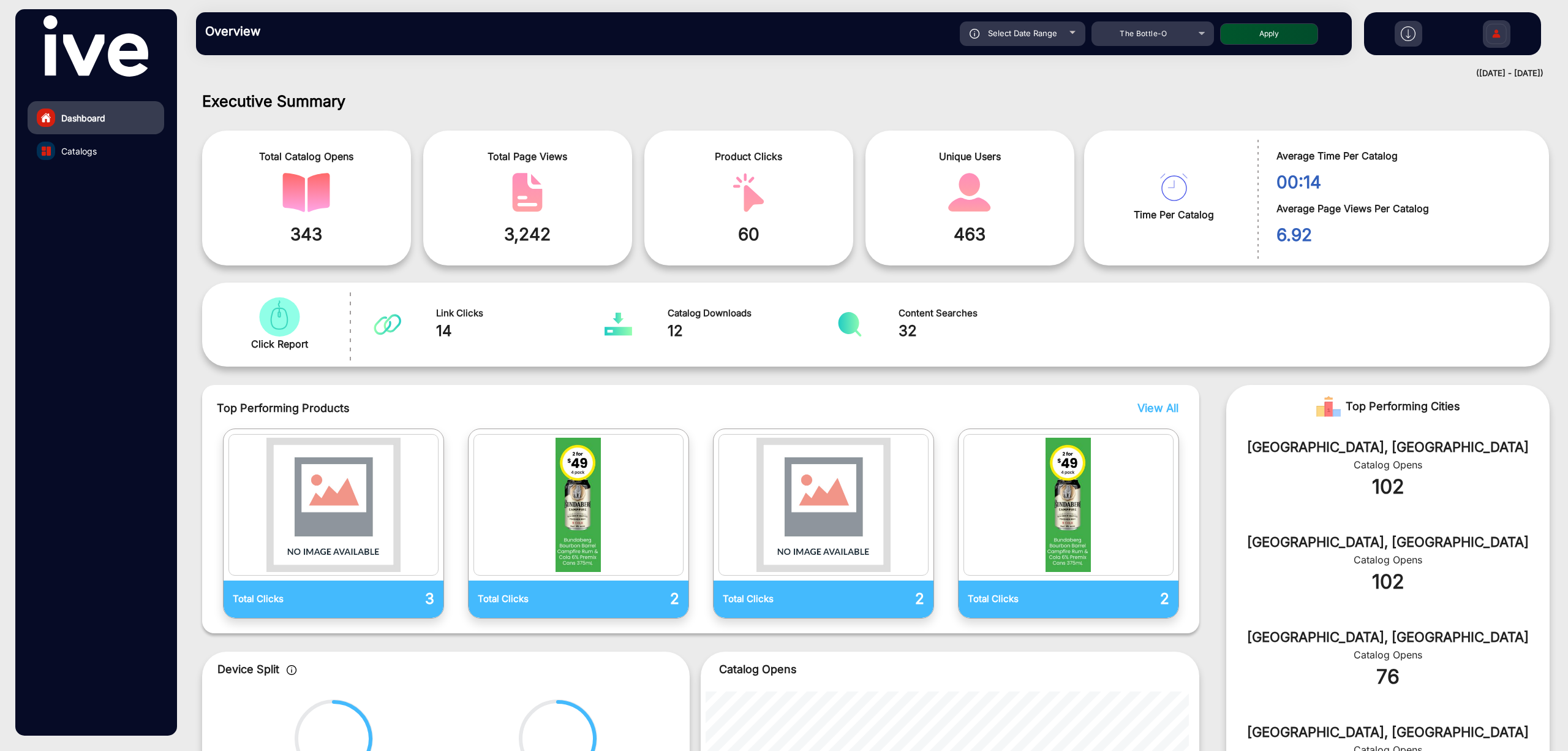
type input "[DATE]"
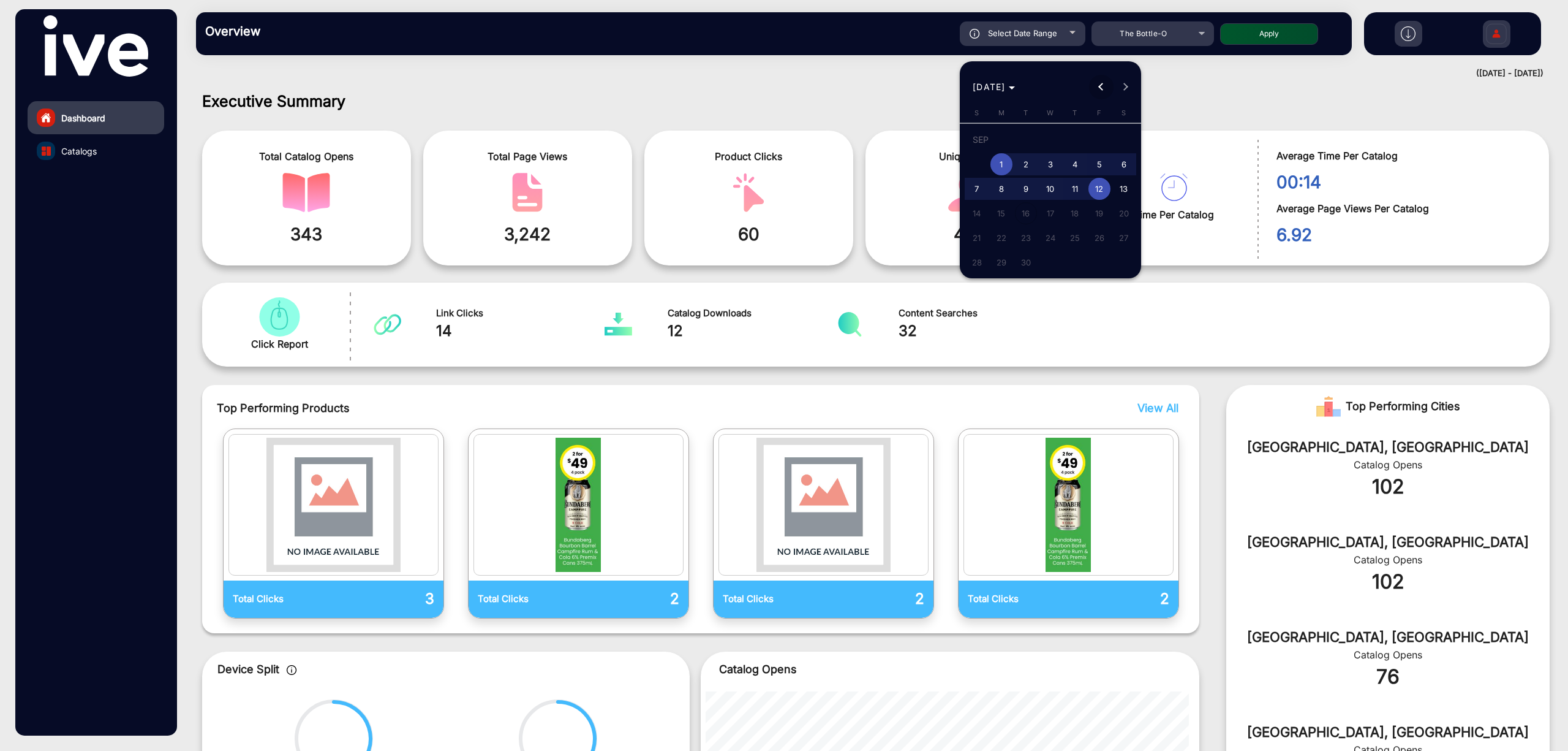
click at [1100, 87] on button "Previous month" at bounding box center [1101, 87] width 24 height 24
click at [998, 212] on span "18" at bounding box center [1002, 217] width 22 height 22
type input "[DATE]"
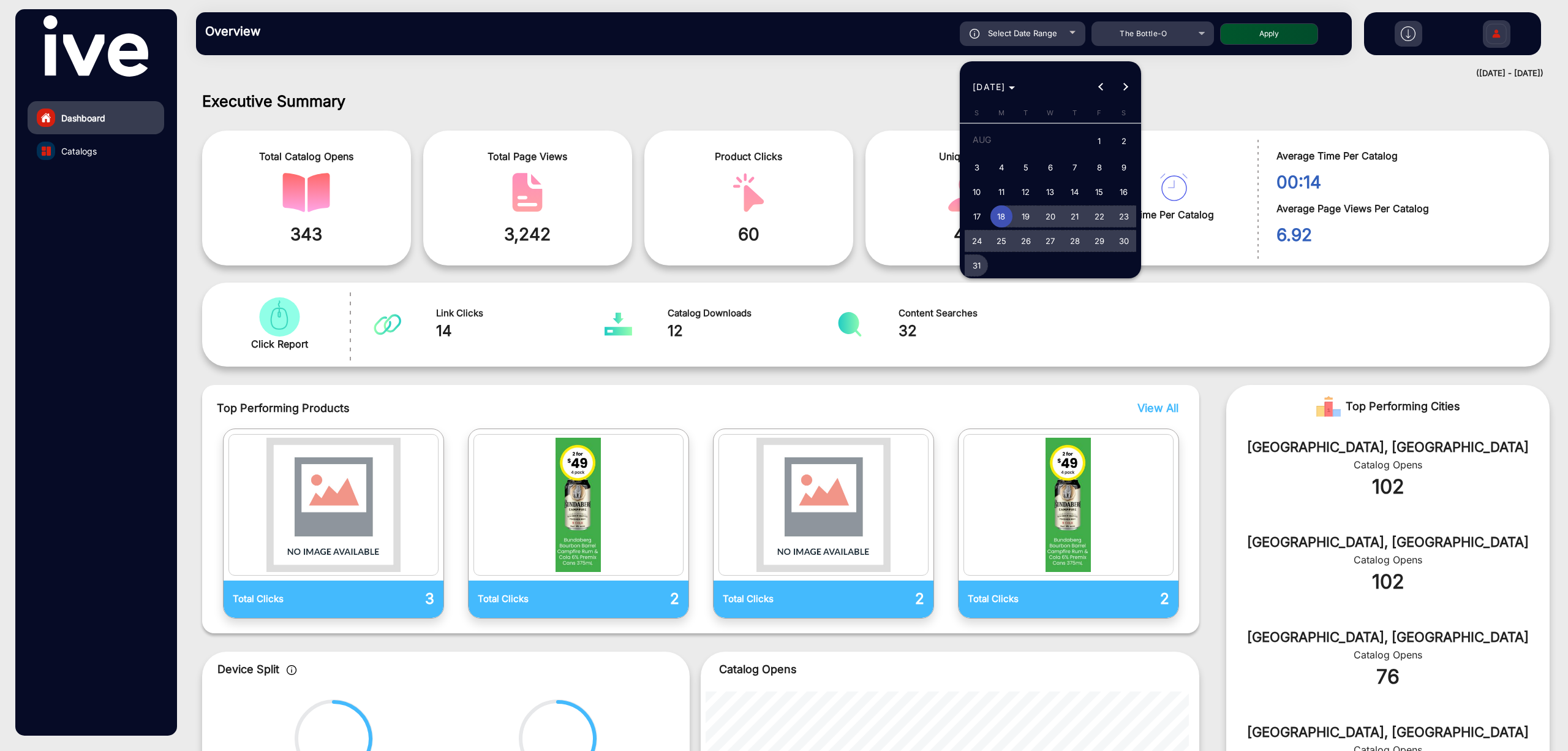
click at [975, 264] on span "31" at bounding box center [977, 265] width 22 height 22
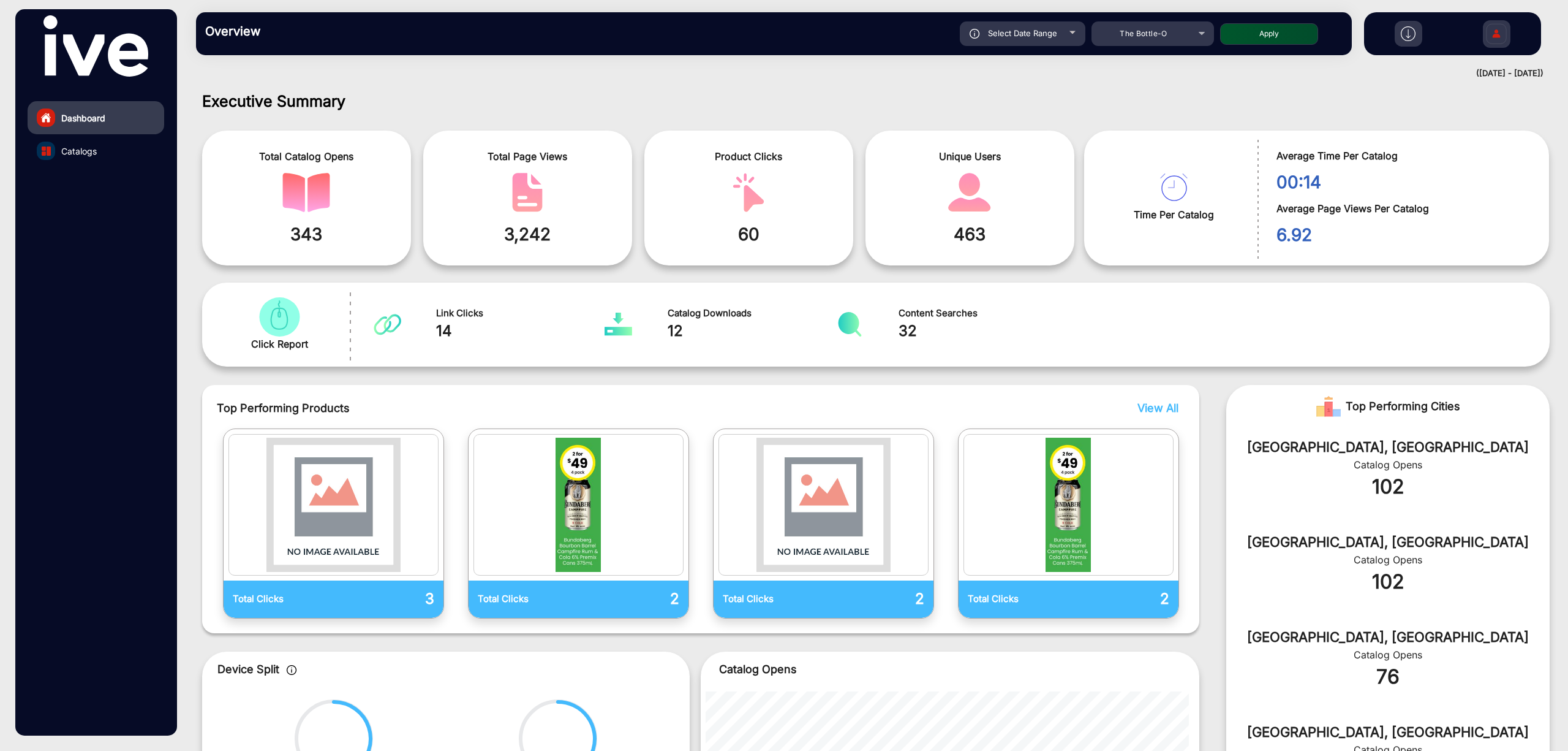
type input "[DATE]"
click at [1252, 27] on button "Apply" at bounding box center [1269, 34] width 98 height 21
type input "[DATE]"
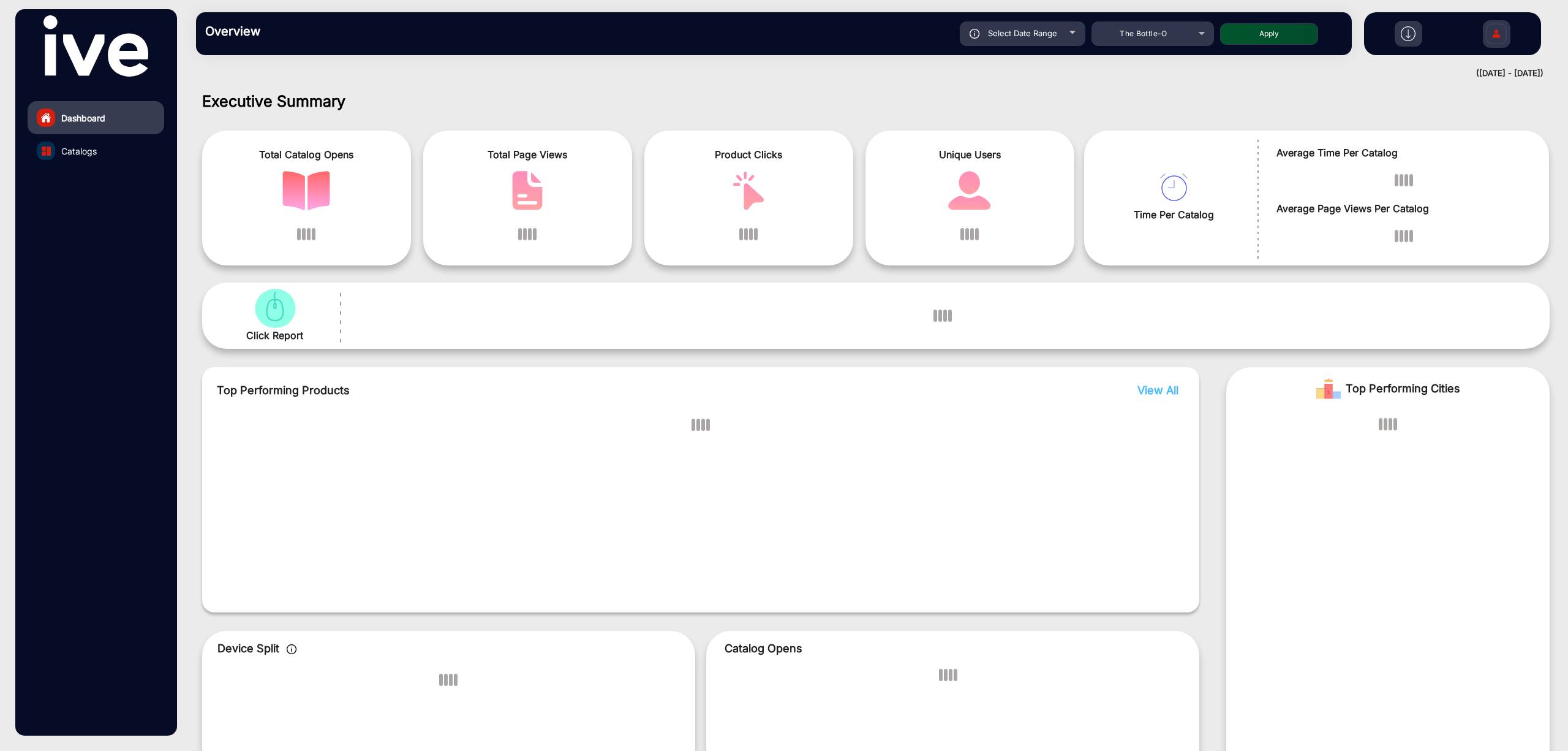
scroll to position [8, 0]
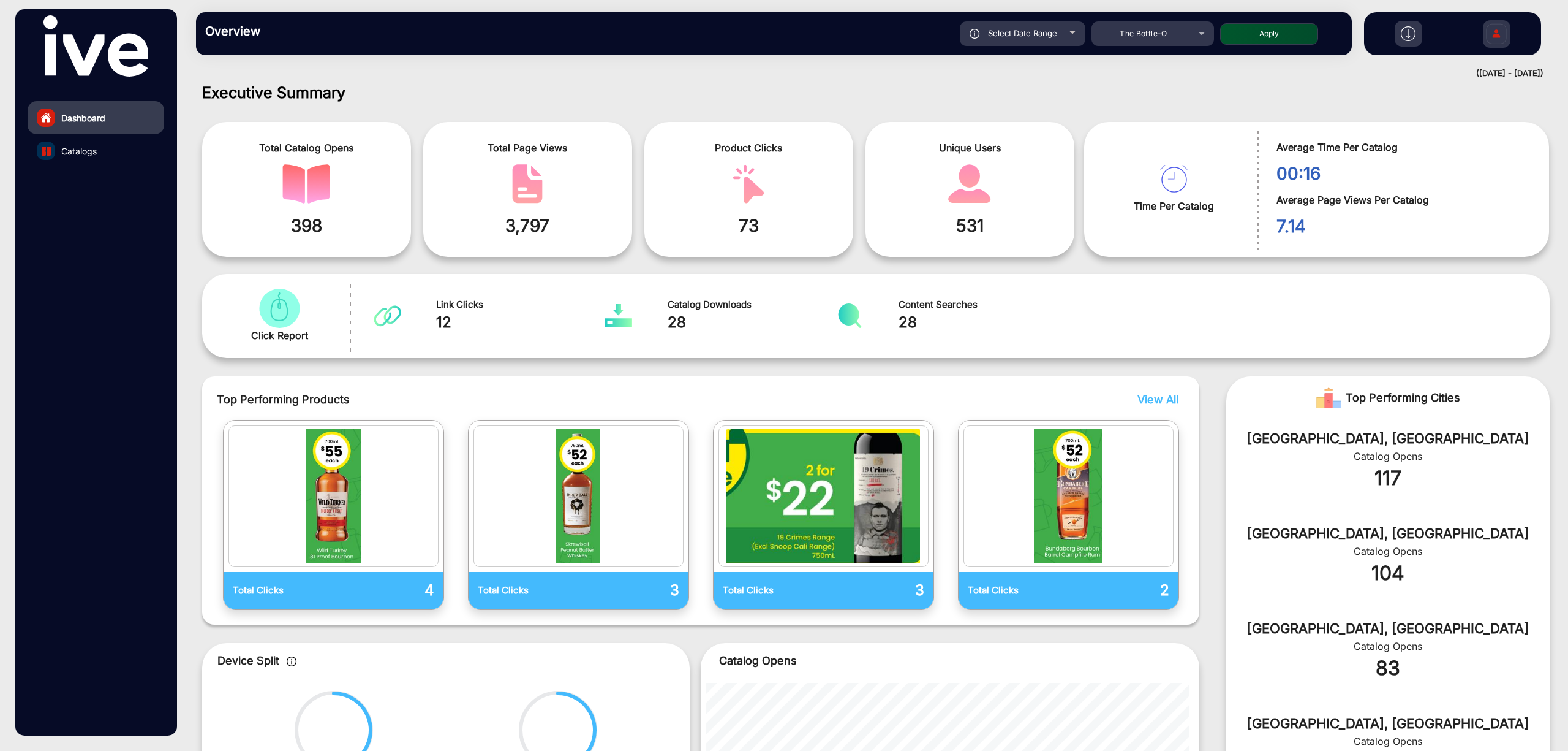
click at [128, 150] on link "Catalogs" at bounding box center [96, 151] width 137 height 34
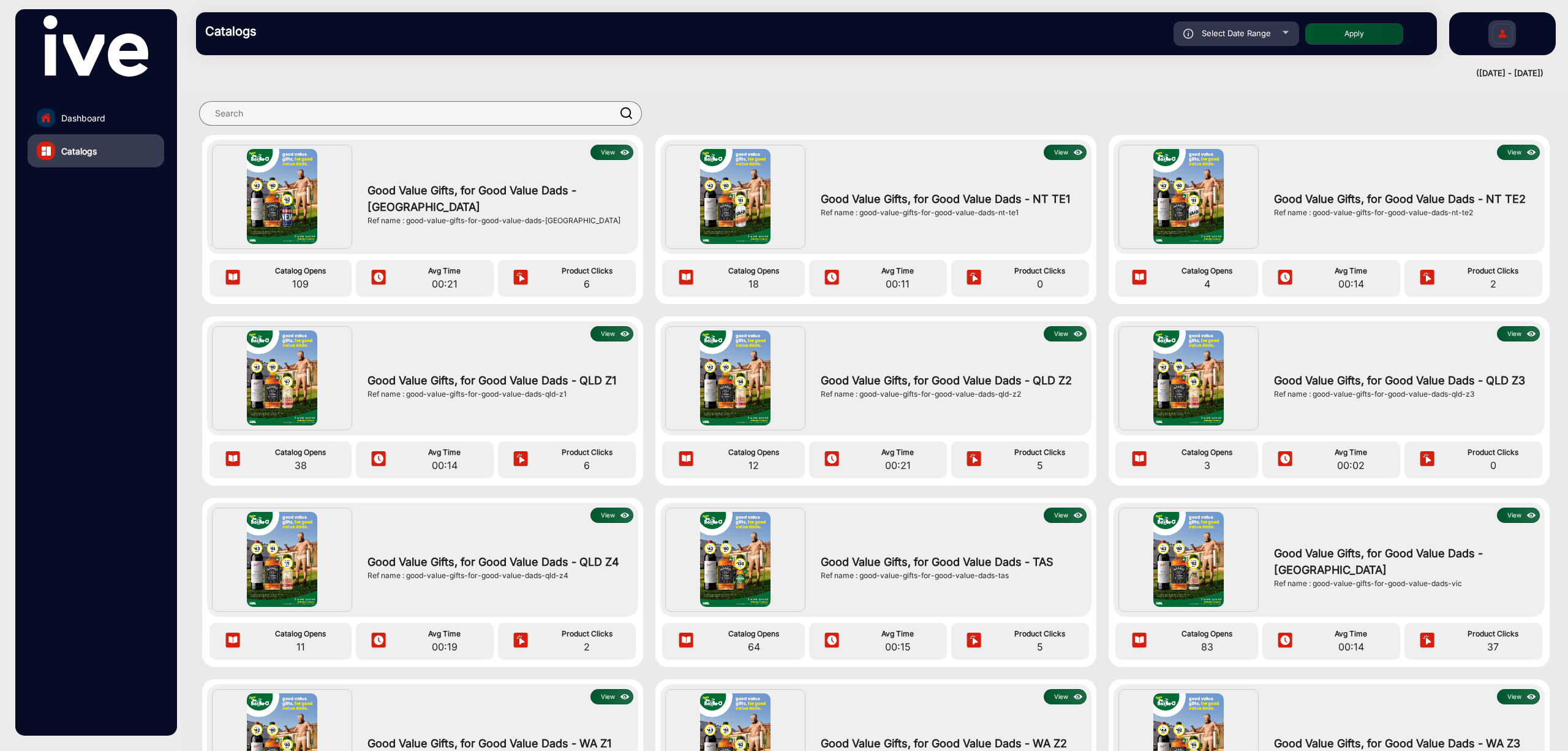
click at [107, 114] on link "Dashboard" at bounding box center [96, 118] width 137 height 34
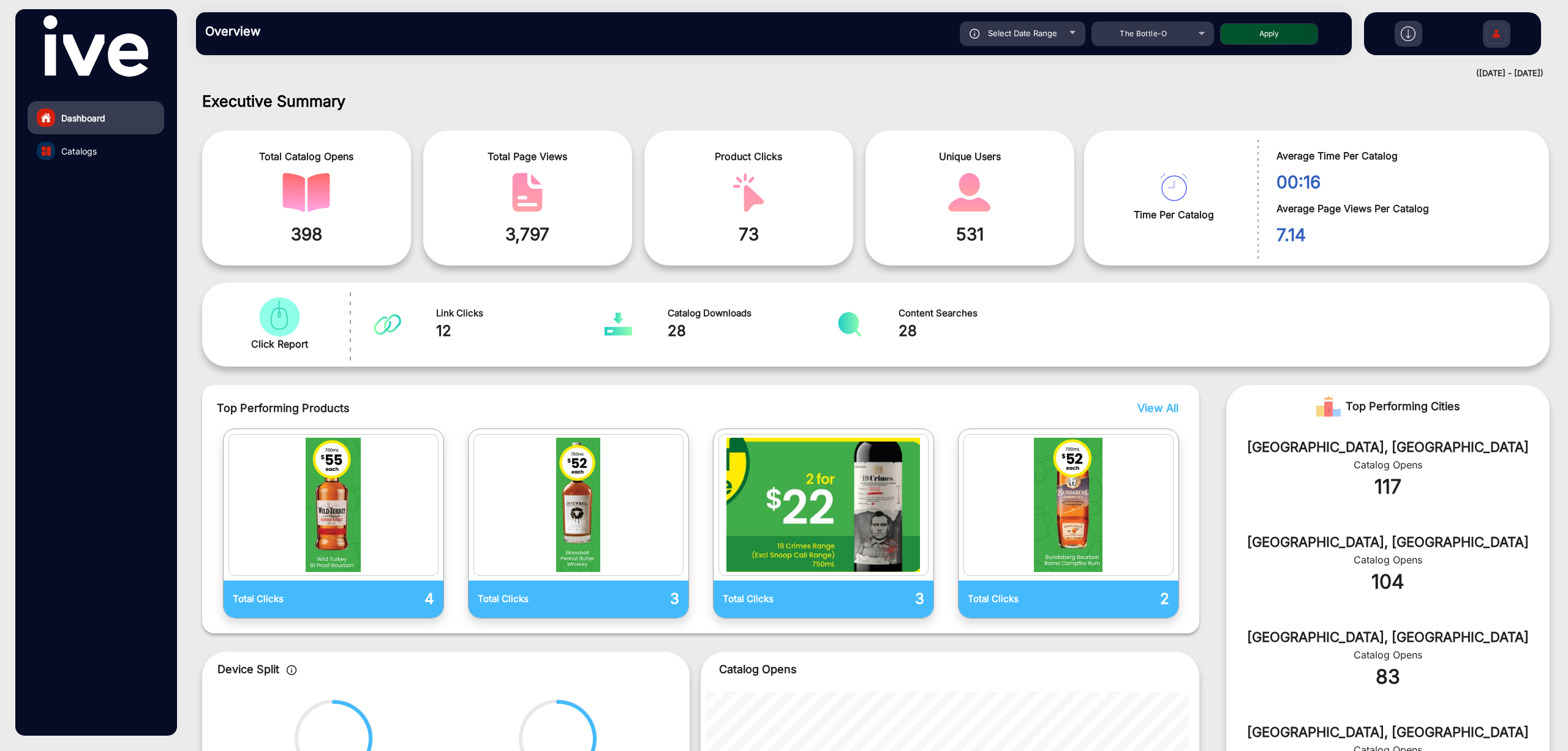
click at [1306, 34] on img at bounding box center [1408, 34] width 15 height 15
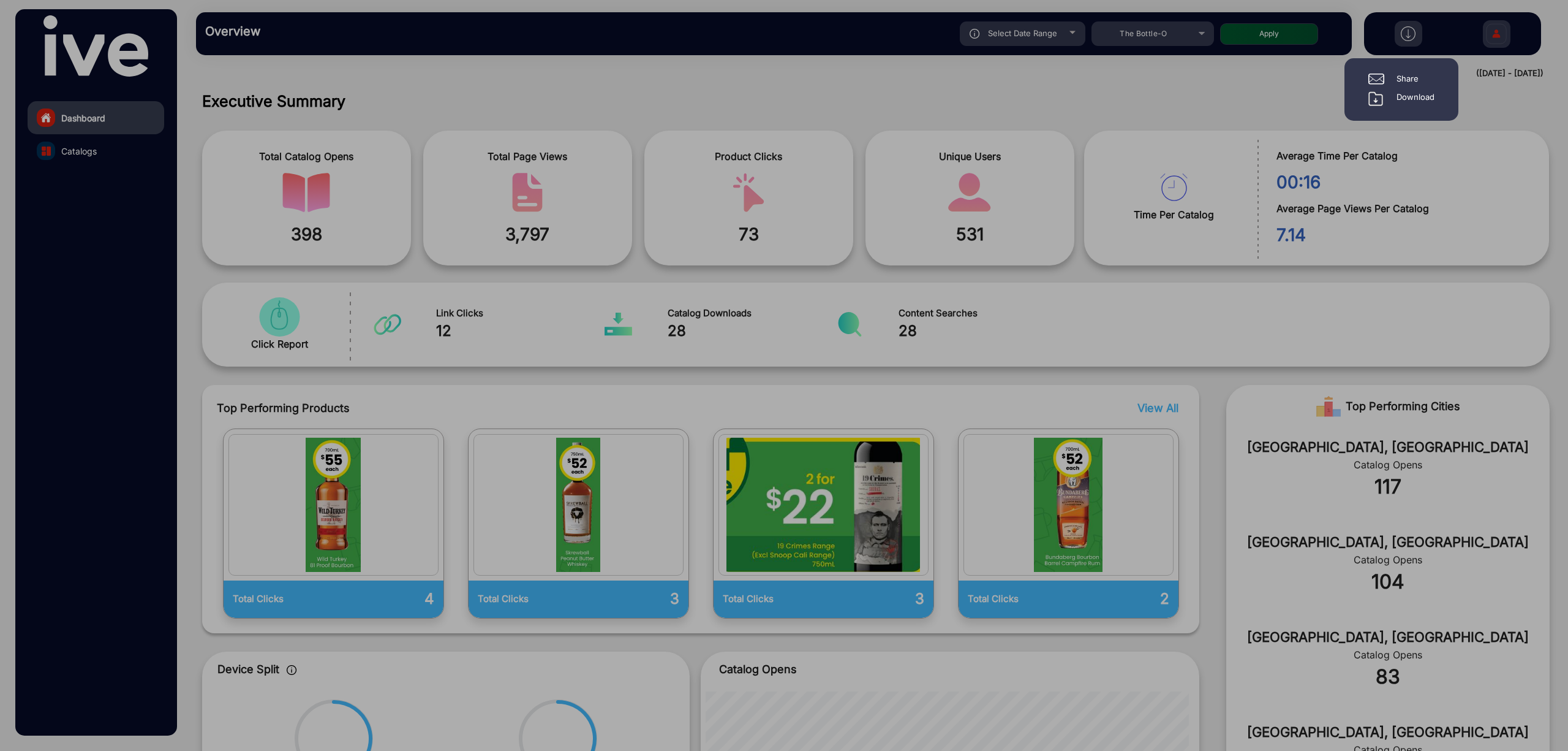
click at [1306, 99] on div "Download" at bounding box center [1401, 99] width 66 height 15
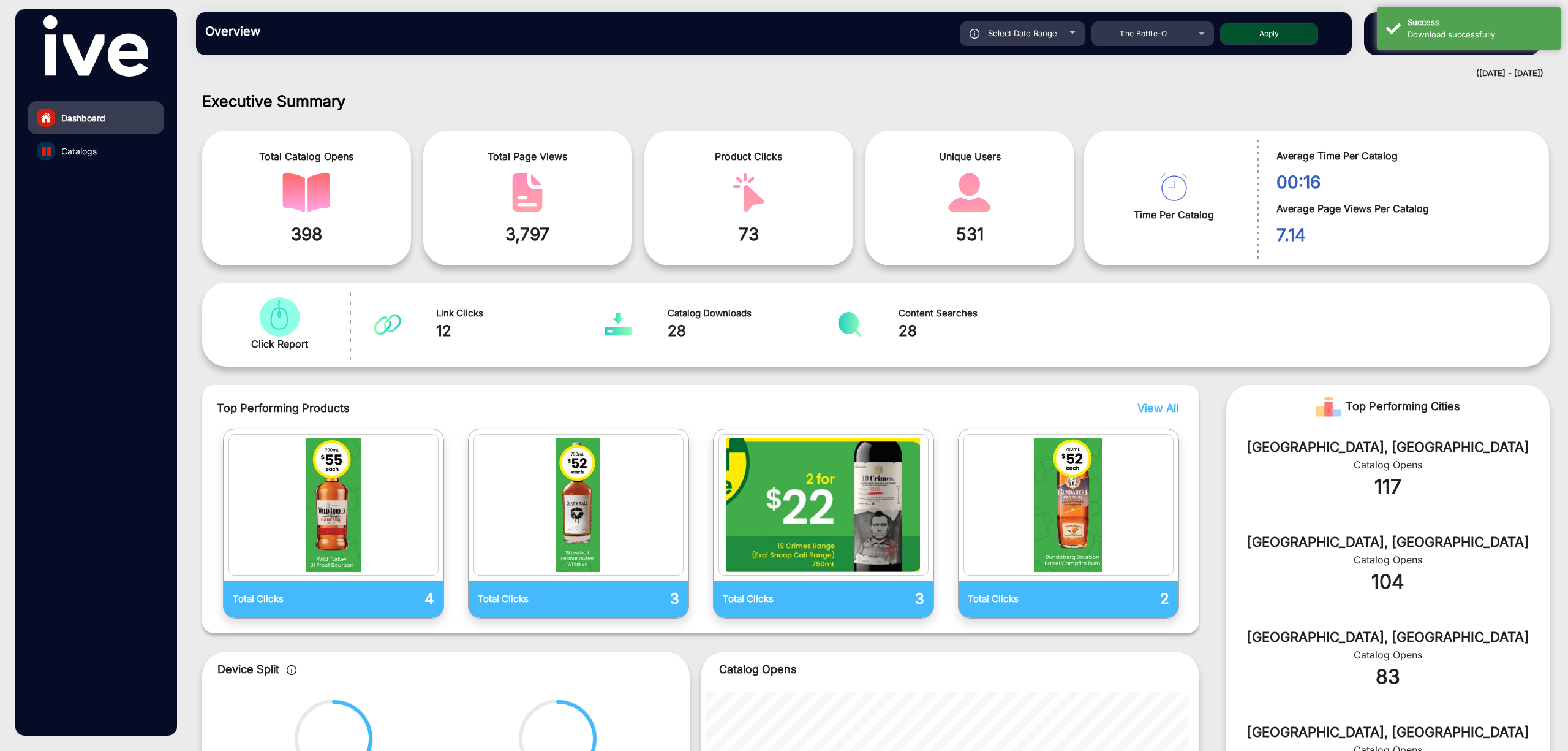
click at [1038, 103] on h1 "Executive Summary" at bounding box center [875, 101] width 1348 height 19
click at [294, 240] on span "398" at bounding box center [306, 235] width 191 height 26
click at [295, 240] on span "398" at bounding box center [306, 235] width 191 height 26
copy span "398"
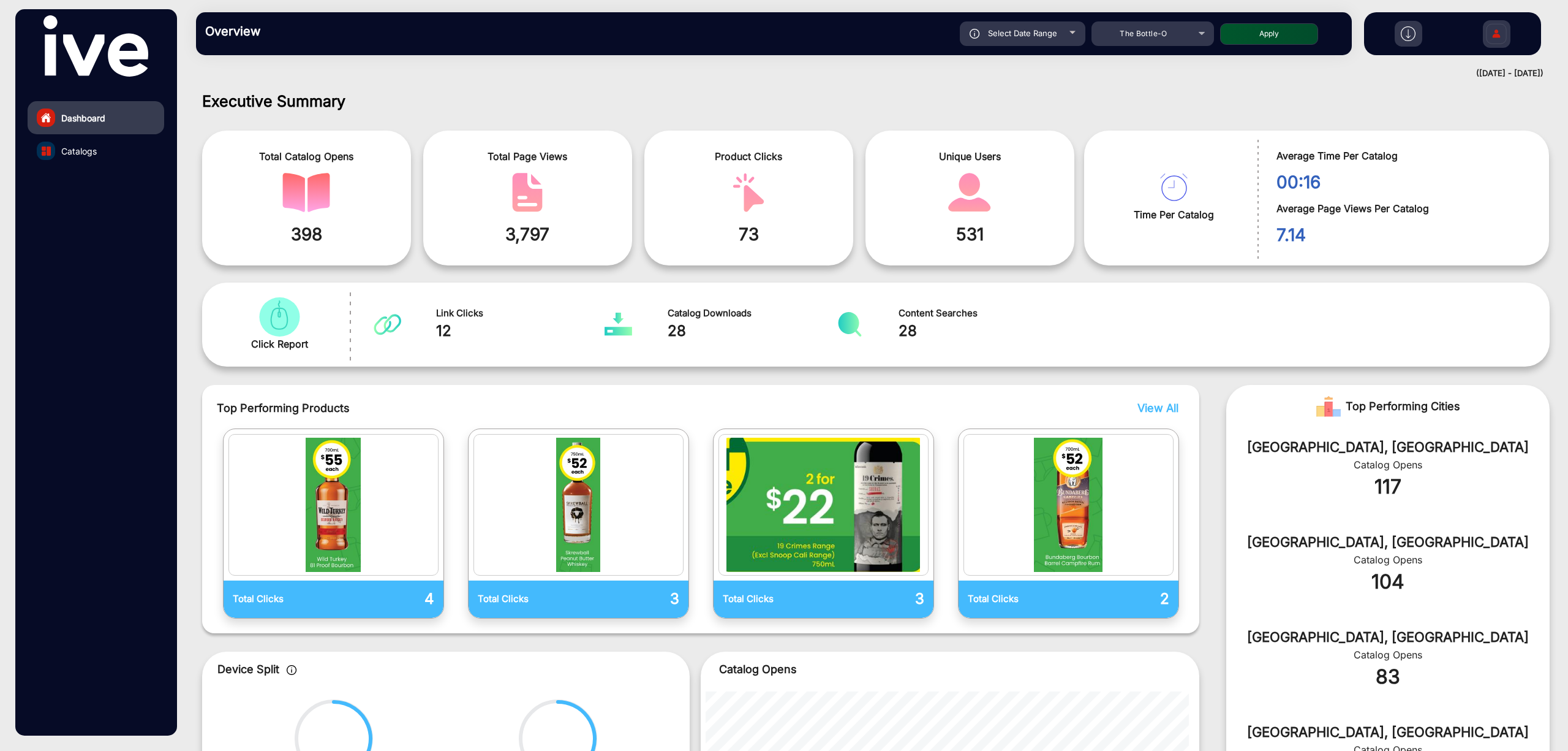
click at [529, 241] on span "3,797" at bounding box center [527, 235] width 191 height 26
copy span "3,797"
click at [1269, 37] on button "Apply" at bounding box center [1269, 34] width 98 height 21
type input "[DATE]"
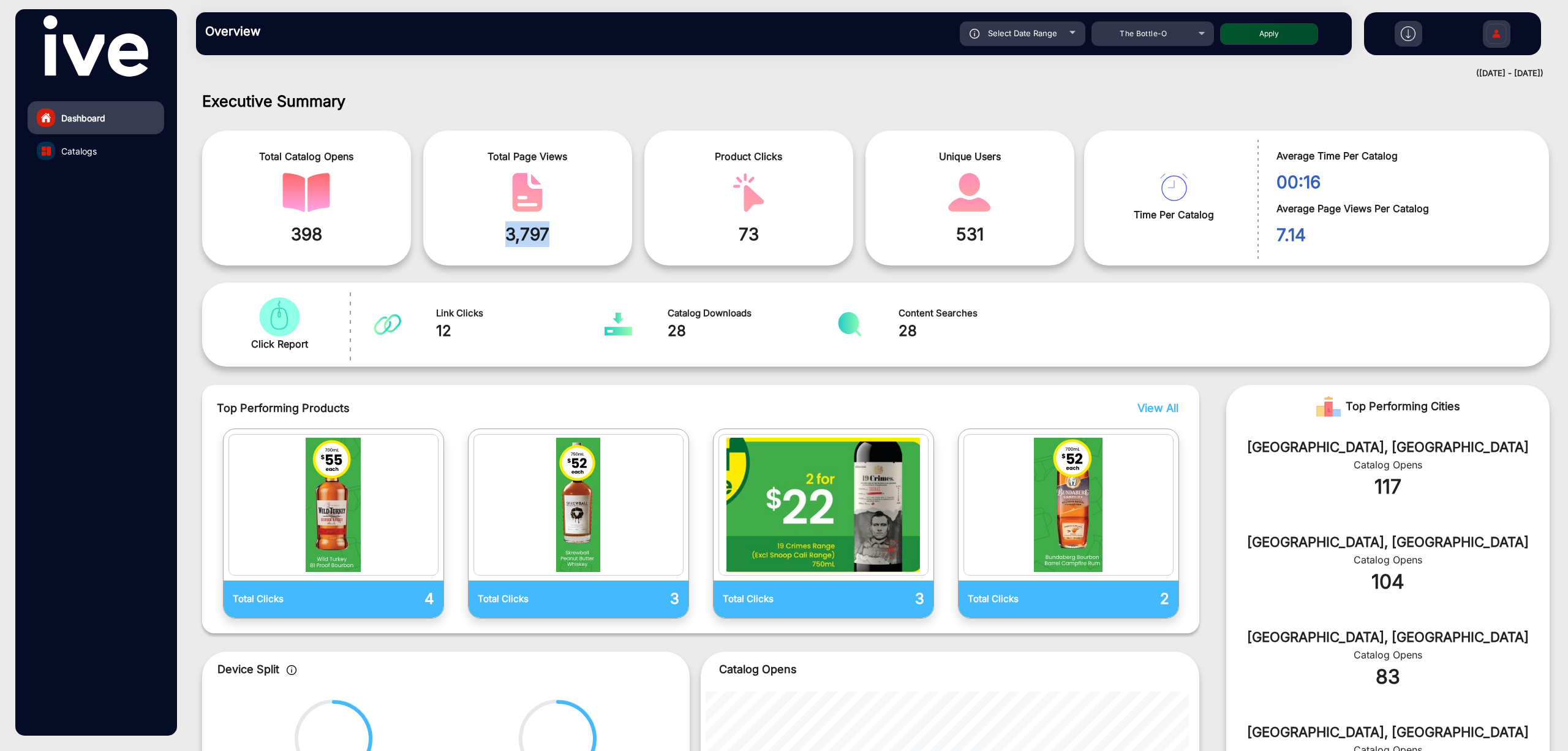
type input "[DATE]"
click at [745, 236] on span "73" at bounding box center [749, 235] width 191 height 26
copy span "73"
click at [445, 328] on span "12" at bounding box center [521, 331] width 169 height 22
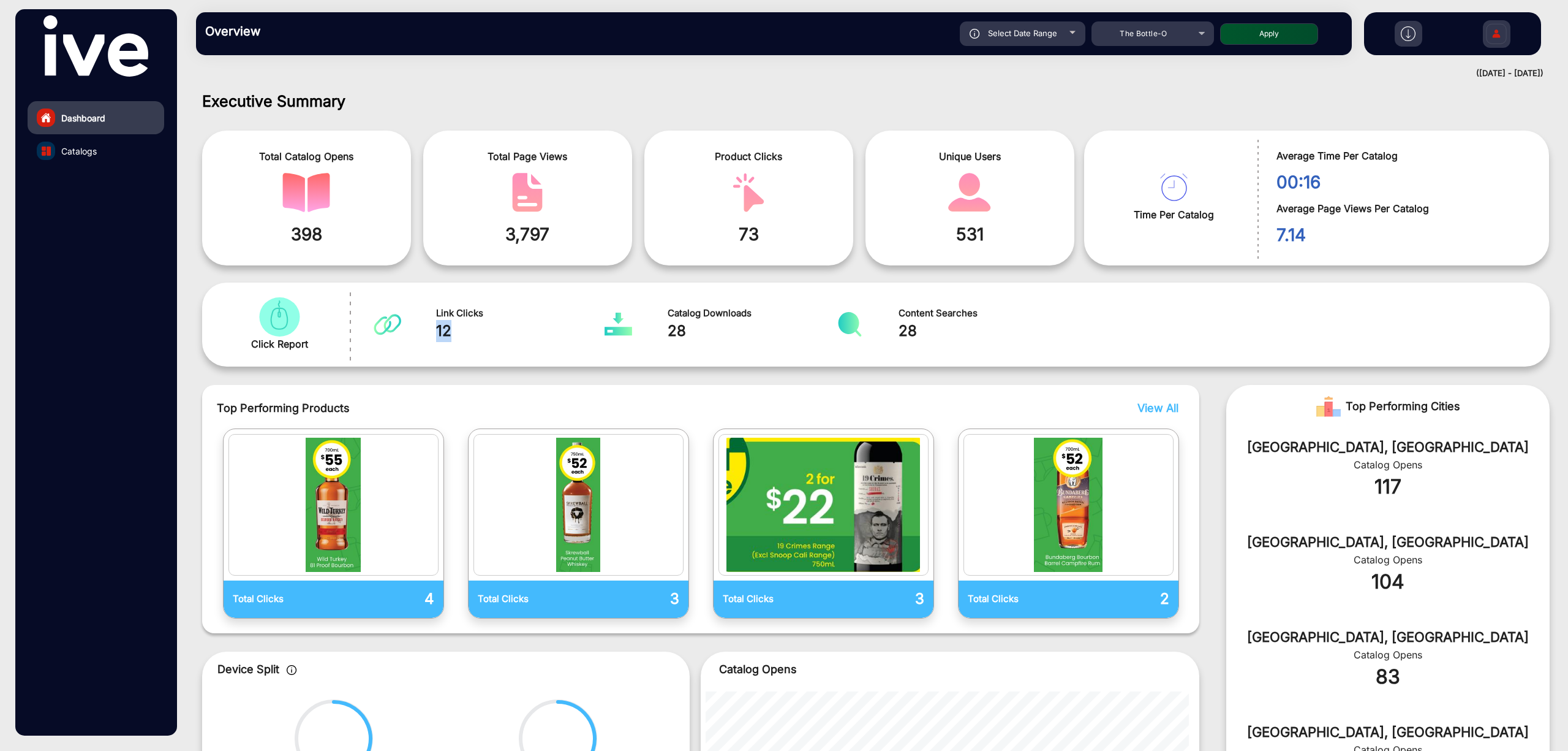
click at [445, 328] on span "12" at bounding box center [521, 331] width 169 height 22
copy span "12"
click at [675, 332] on span "28" at bounding box center [752, 331] width 169 height 22
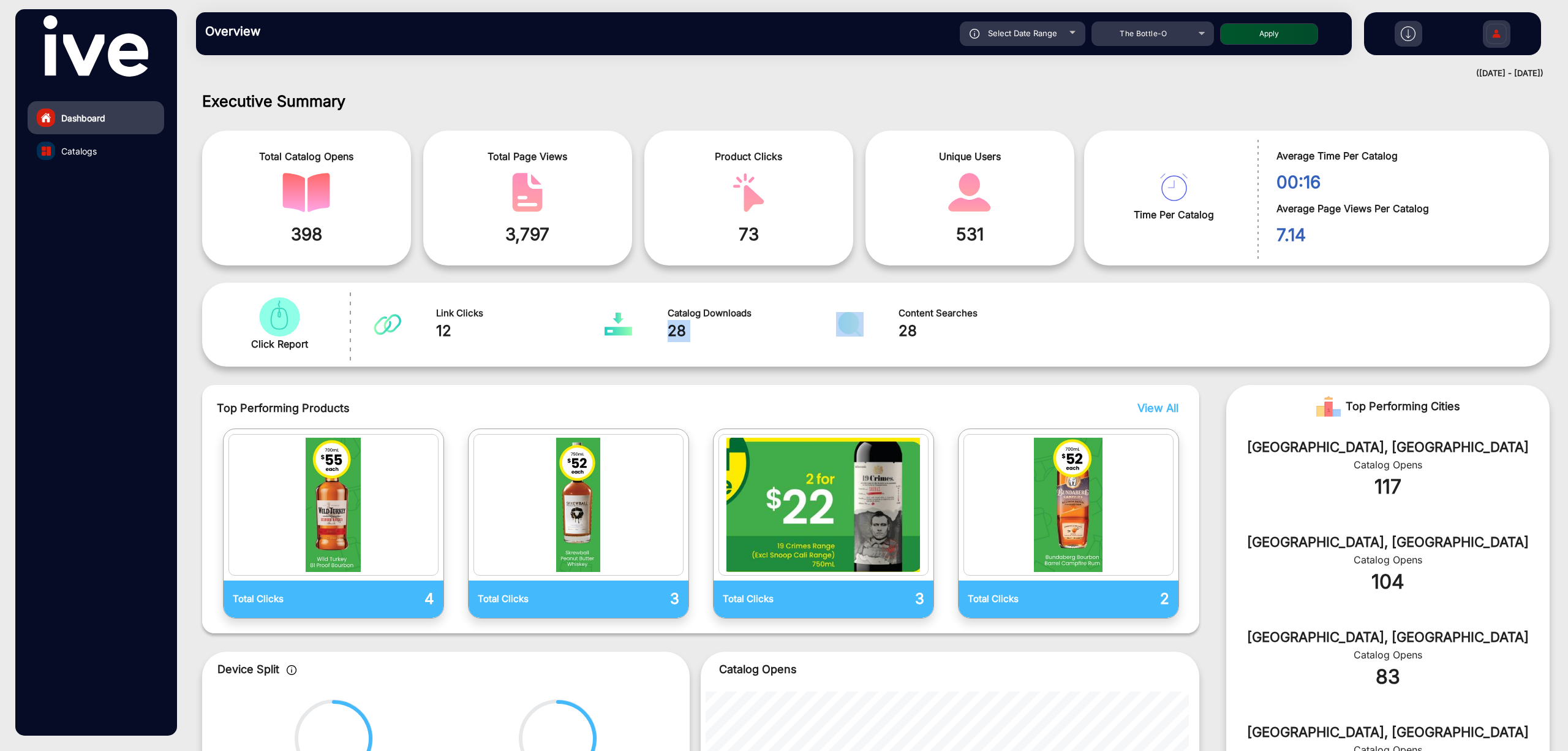
click at [674, 332] on span "28" at bounding box center [752, 331] width 169 height 22
copy span "28"
click at [907, 334] on span "28" at bounding box center [983, 331] width 169 height 22
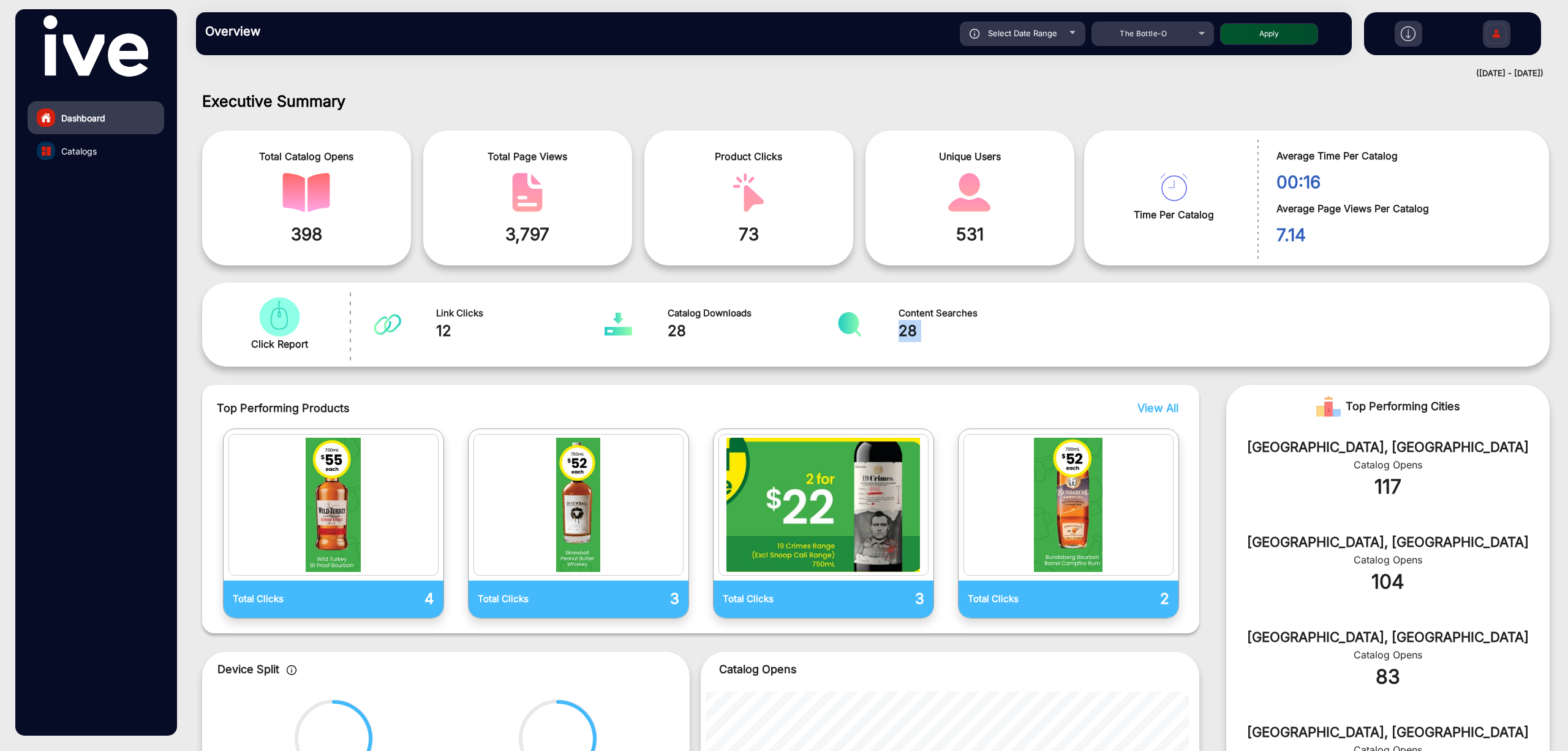
copy span "28"
click at [748, 239] on span "73" at bounding box center [749, 235] width 191 height 26
copy span "73"
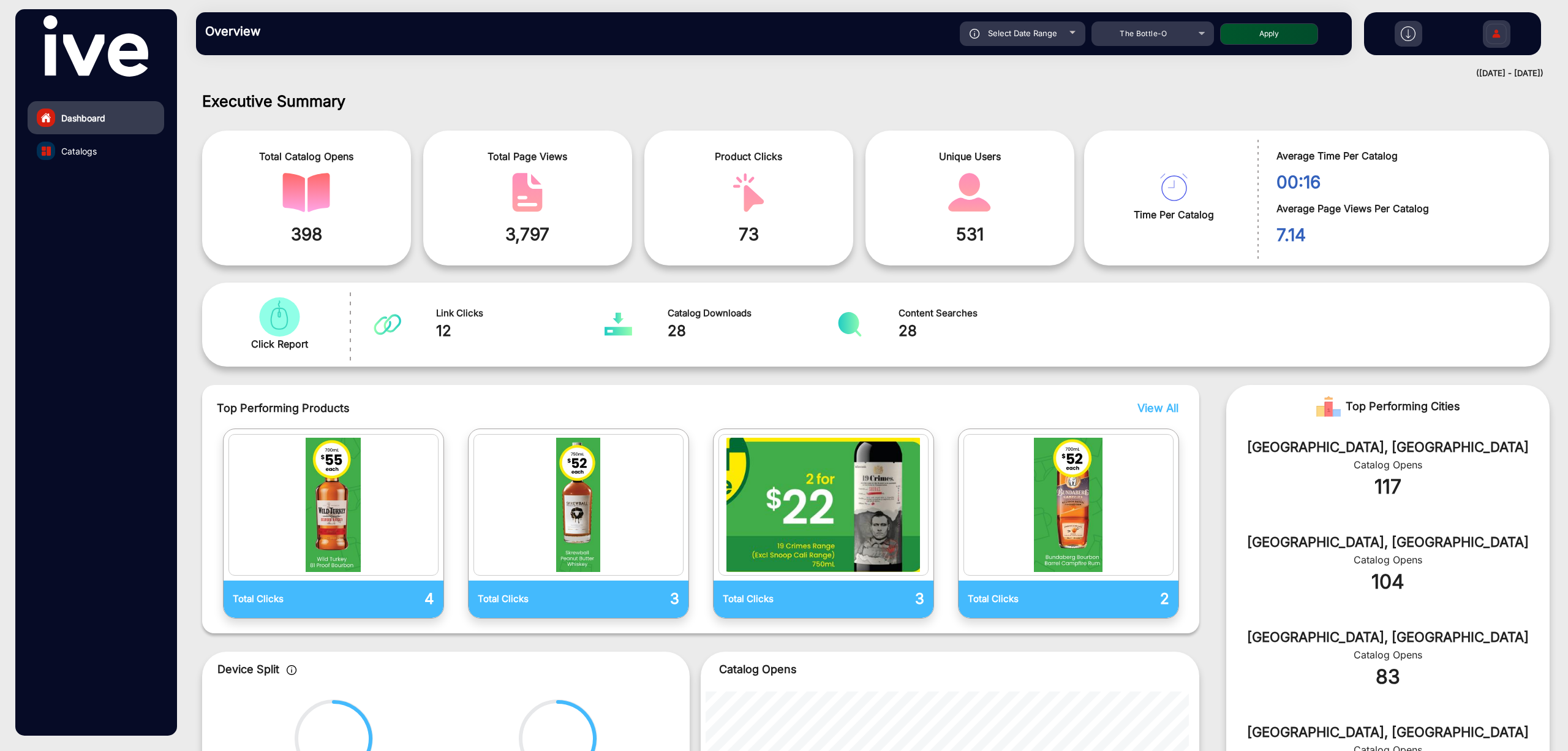
click at [959, 227] on span "531" at bounding box center [969, 235] width 191 height 26
copy span "531"
click at [1302, 181] on span "00:16" at bounding box center [1402, 182] width 254 height 26
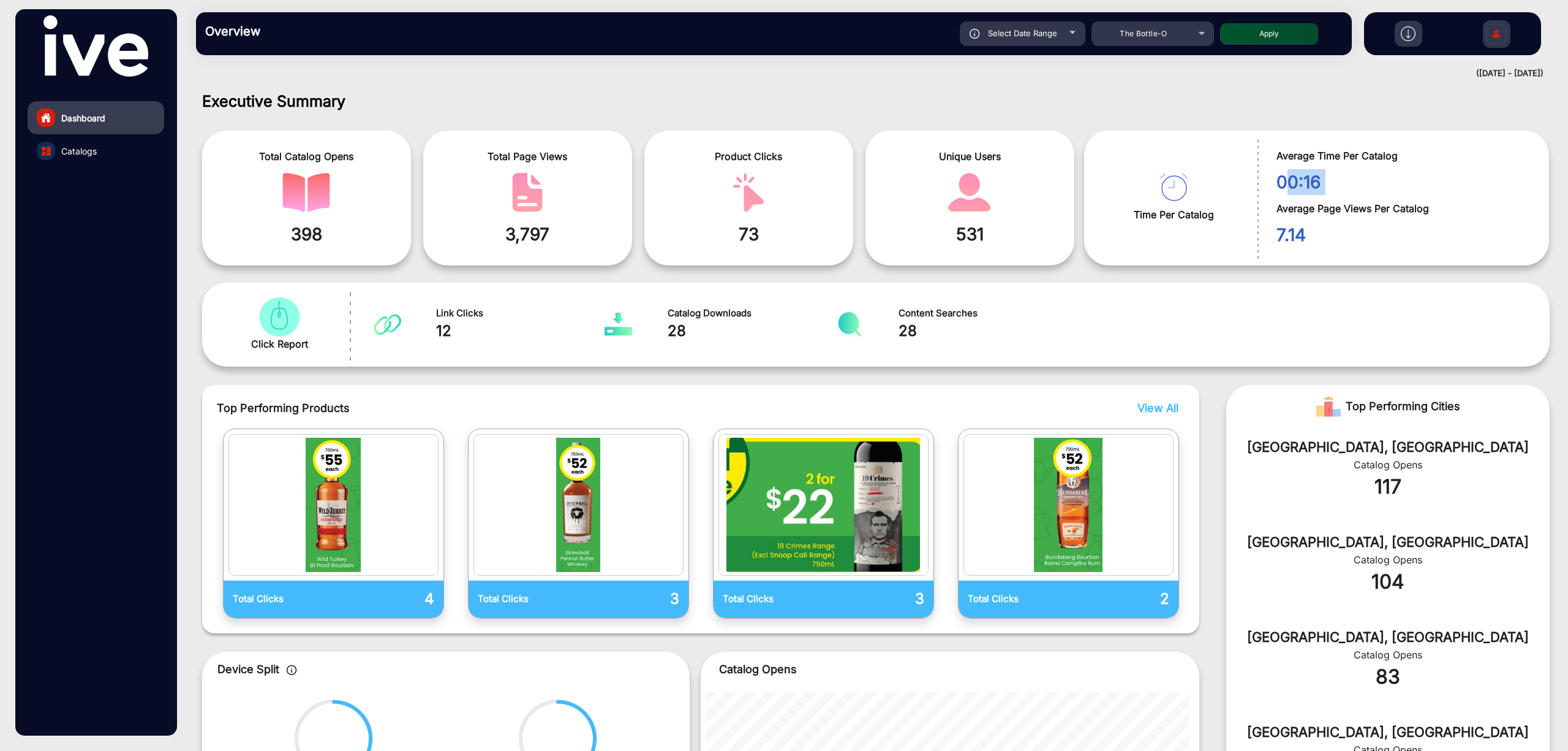
click at [1302, 181] on span "00:16" at bounding box center [1402, 182] width 254 height 26
copy div "00:16"
